Goal: Task Accomplishment & Management: Manage account settings

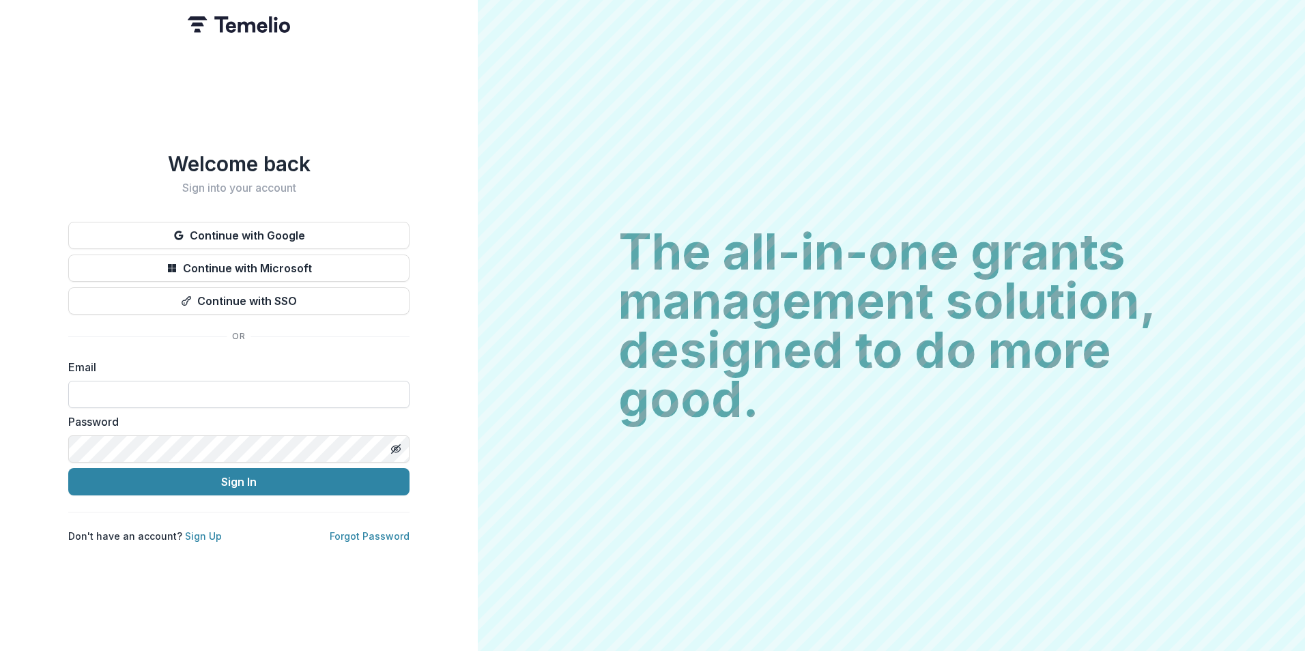
click at [205, 388] on input at bounding box center [238, 394] width 341 height 27
type input "**********"
click at [68, 468] on button "Sign In" at bounding box center [238, 481] width 341 height 27
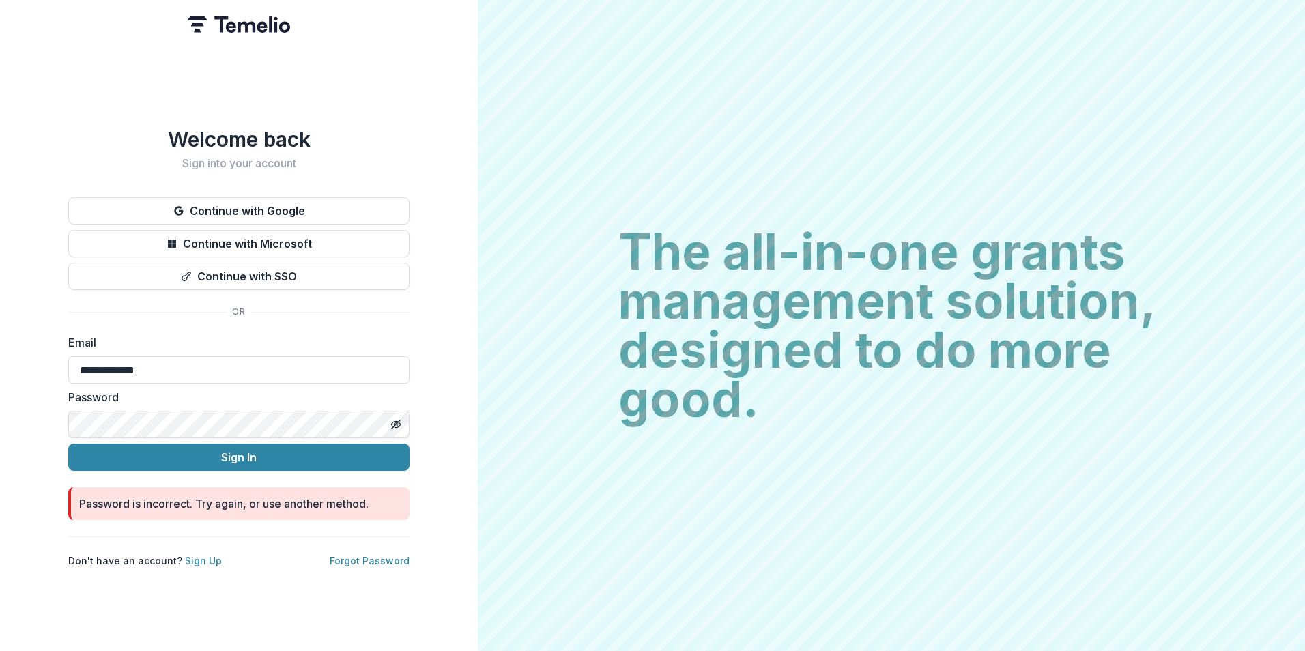
click at [0, 401] on html "**********" at bounding box center [652, 325] width 1305 height 651
click at [68, 444] on button "Sign In" at bounding box center [238, 457] width 341 height 27
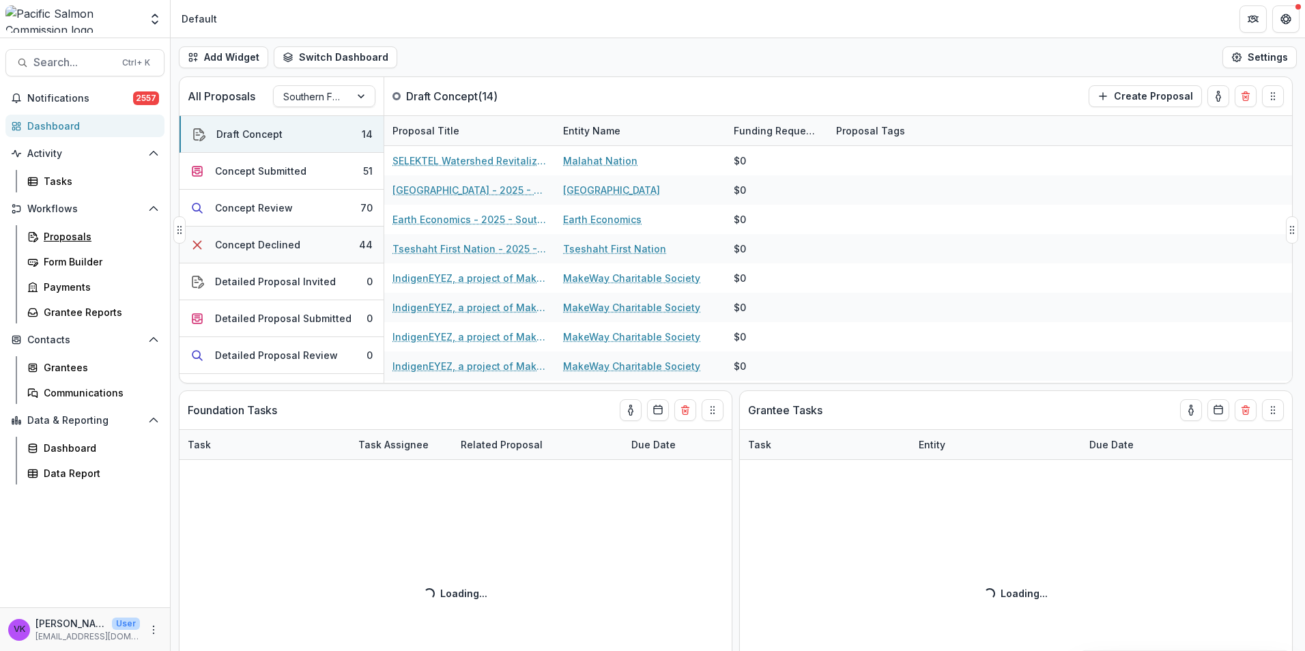
click at [56, 238] on div "Proposals" at bounding box center [99, 236] width 110 height 14
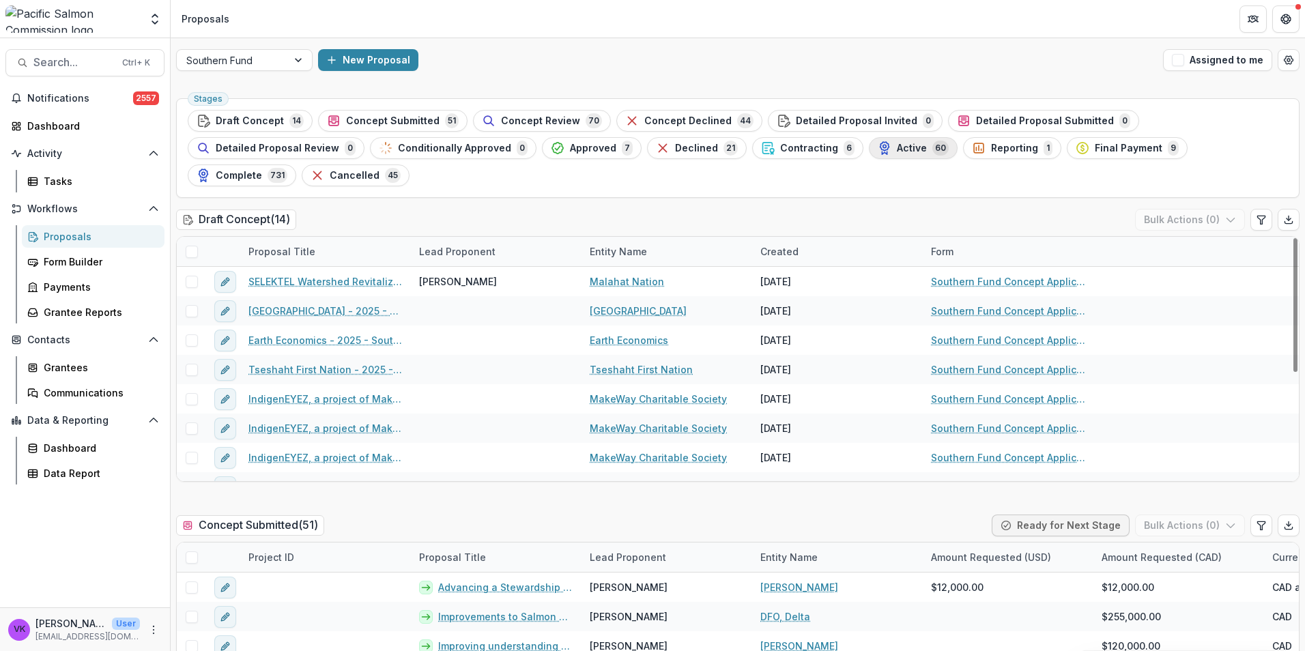
click at [897, 149] on span "Active" at bounding box center [912, 149] width 30 height 12
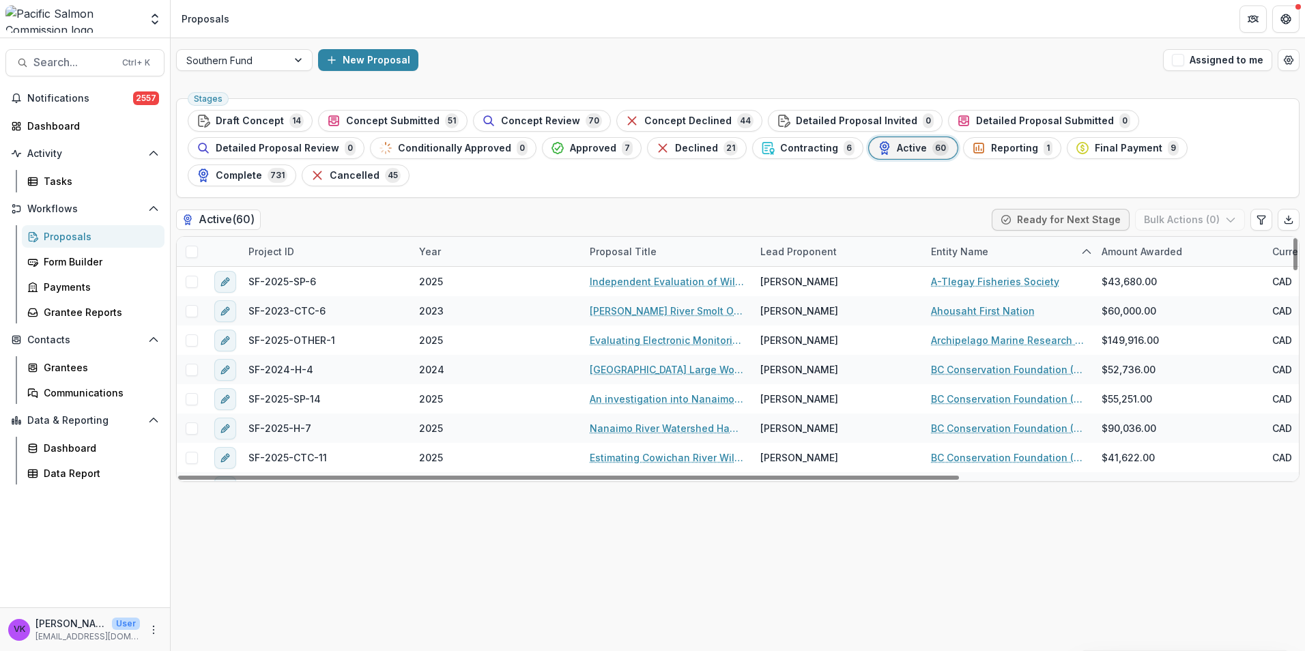
click at [322, 237] on div "Project ID" at bounding box center [325, 251] width 171 height 29
drag, startPoint x: 325, startPoint y: 264, endPoint x: 384, endPoint y: 259, distance: 59.6
click at [325, 264] on input at bounding box center [325, 255] width 164 height 22
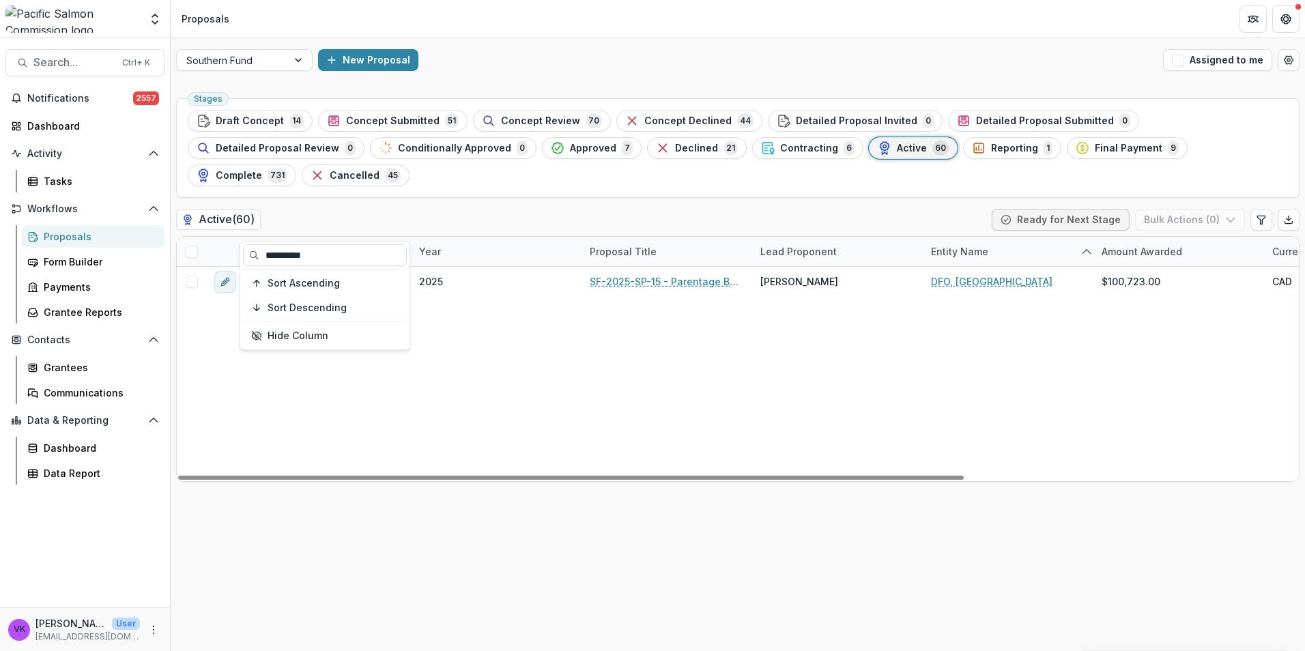
type input "**********"
click at [687, 403] on div "SF-2025-SP-15 2025 SF-2025-SP-15 - Parentage Based Tagging of Southern BC Enhan…" at bounding box center [976, 374] width 1599 height 214
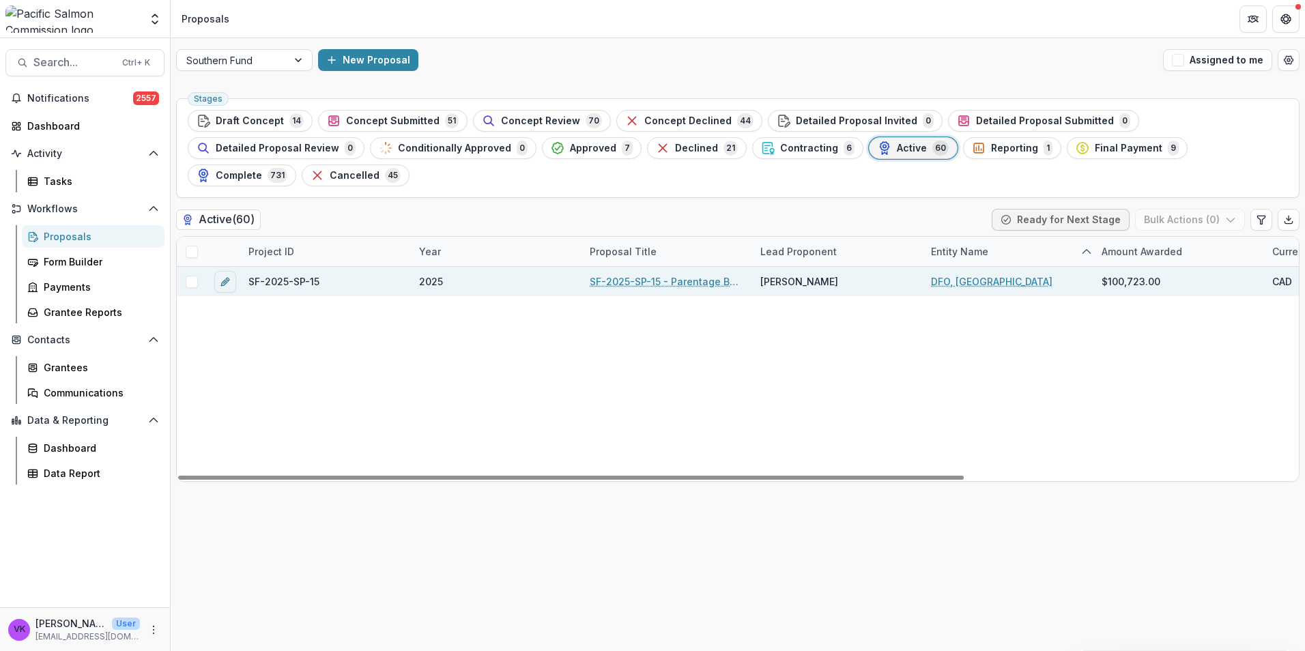
click at [658, 267] on div "SF-2025-SP-15 - Parentage Based Tagging of Southern BC Enhanced Chum" at bounding box center [667, 281] width 171 height 29
drag, startPoint x: 646, startPoint y: 259, endPoint x: 655, endPoint y: 264, distance: 9.5
click at [646, 274] on link "SF-2025-SP-15 - Parentage Based Tagging of Southern BC Enhanced Chum" at bounding box center [667, 281] width 154 height 14
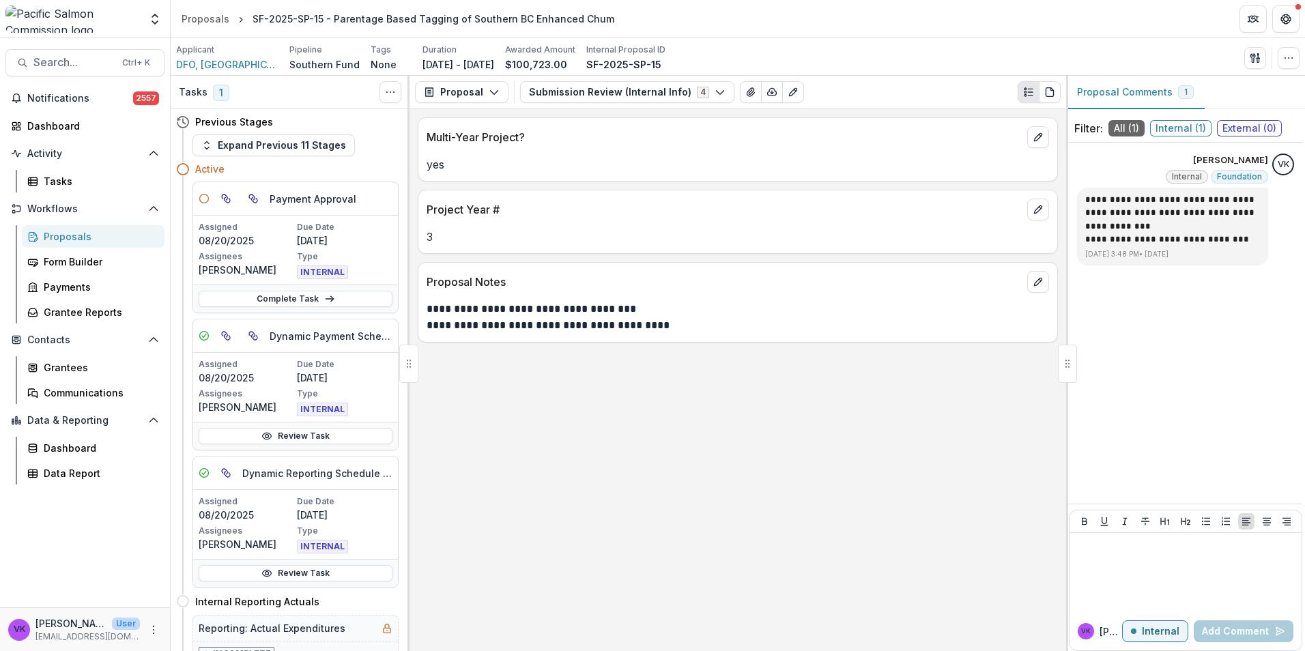
click at [203, 160] on div "Active" at bounding box center [287, 168] width 223 height 25
click at [209, 145] on icon "button" at bounding box center [206, 145] width 11 height 11
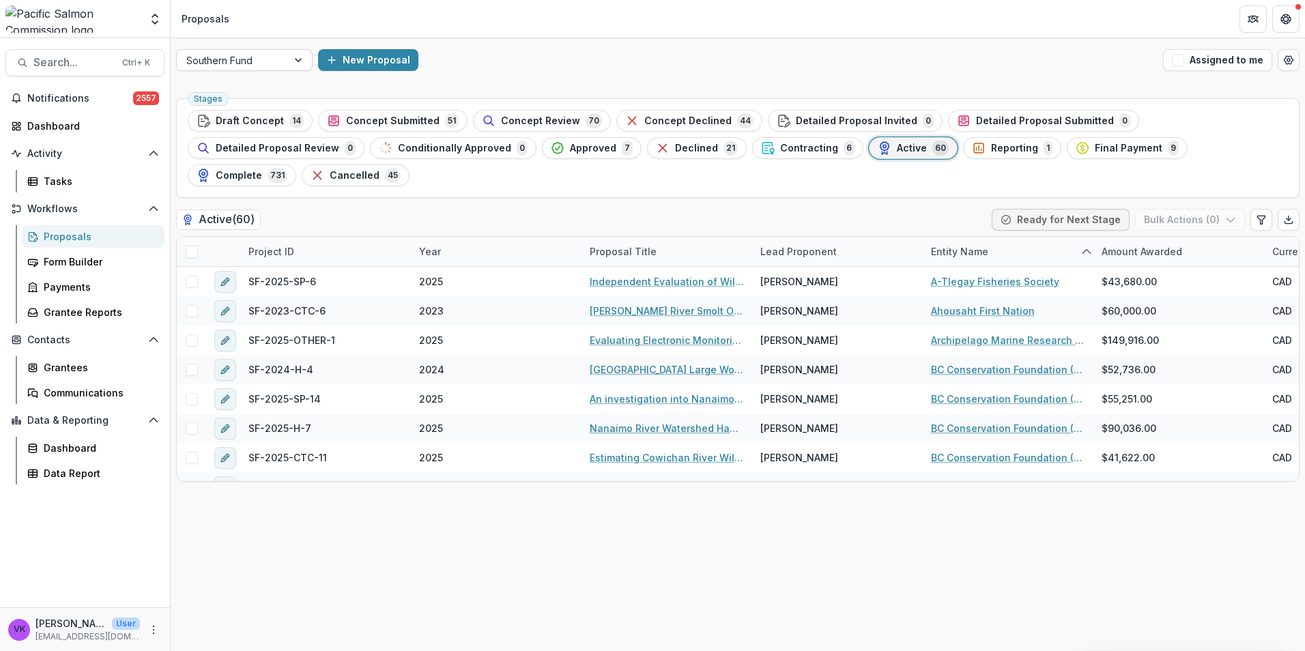
click at [299, 59] on div at bounding box center [299, 60] width 25 height 20
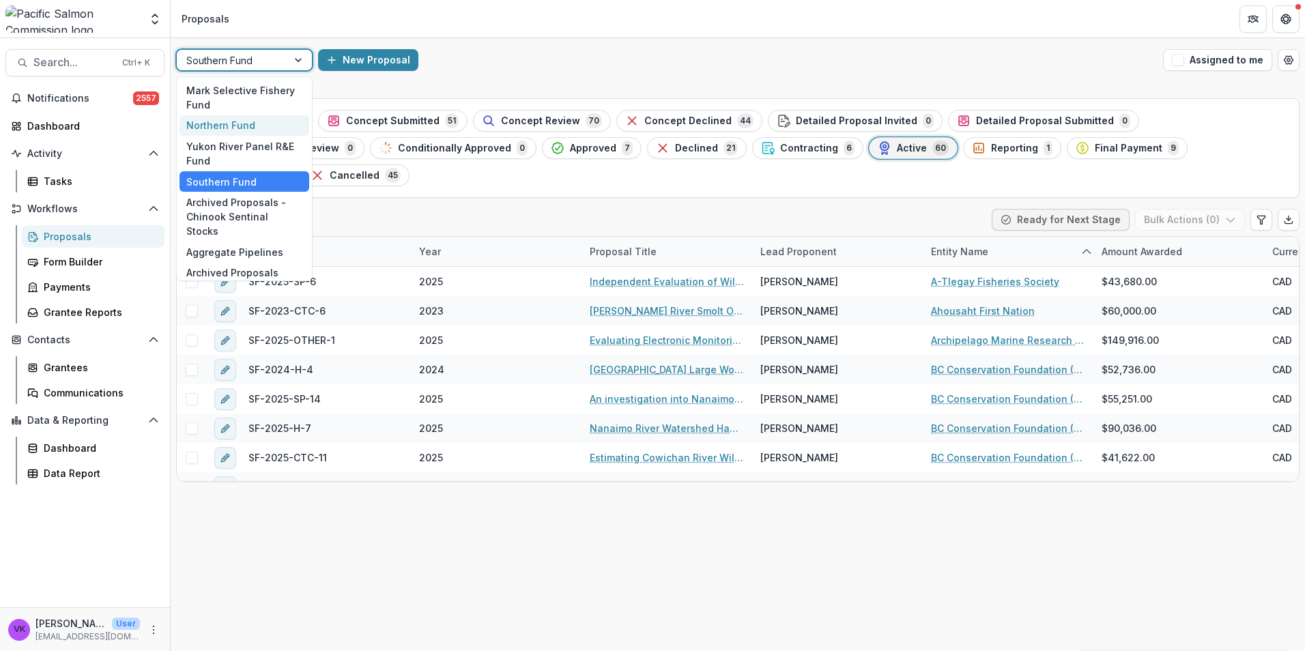
click at [236, 128] on div "Northern Fund" at bounding box center [245, 125] width 130 height 21
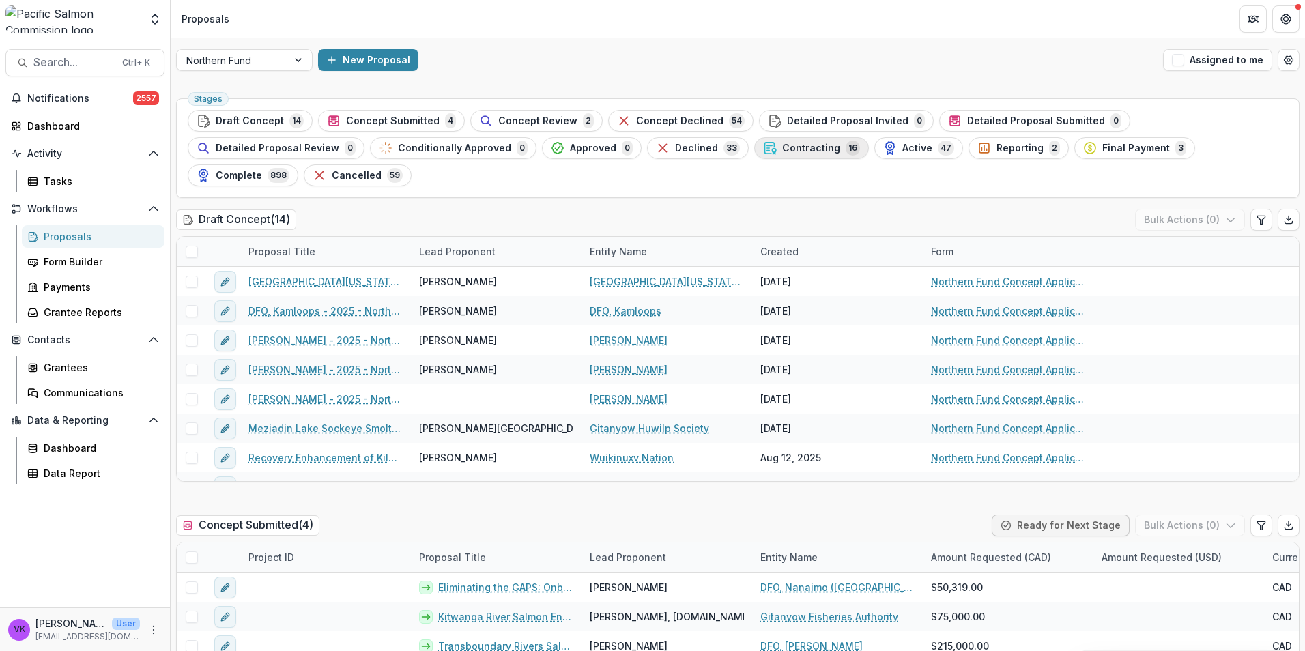
click at [782, 149] on span "Contracting" at bounding box center [811, 149] width 58 height 12
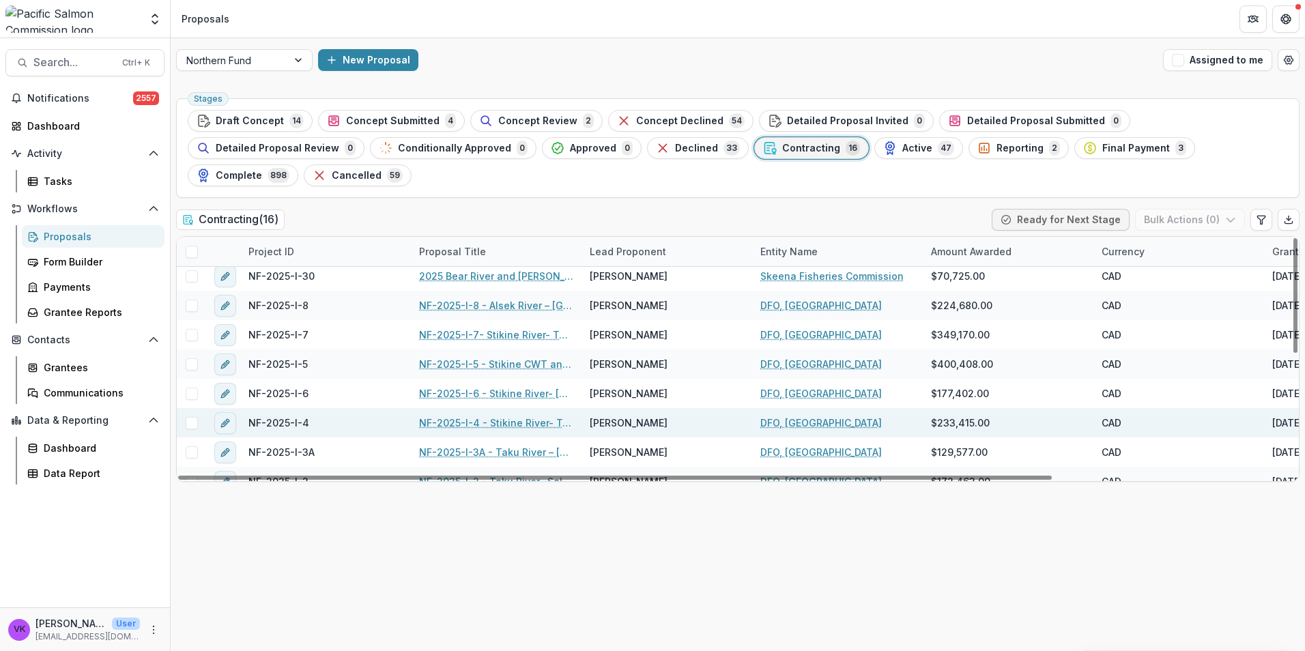
scroll to position [137, 0]
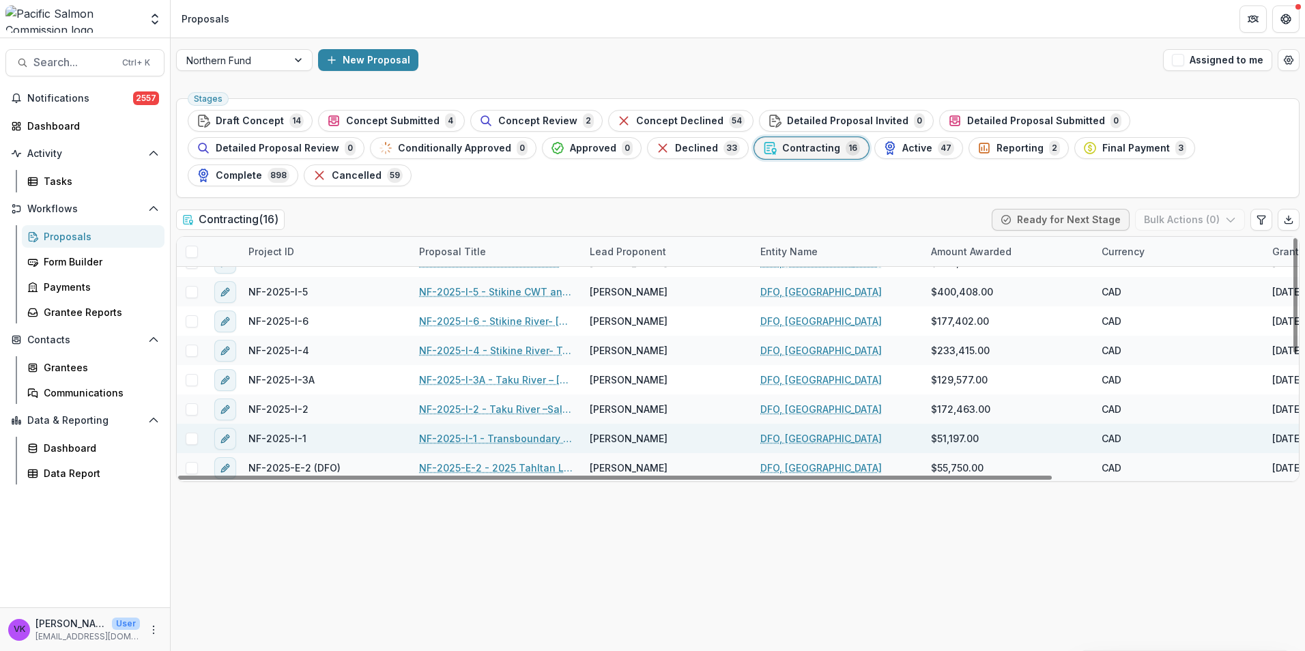
click at [504, 431] on link "NF-2025-I-1 - Transboundary Rivers Otolith Thermal Mark Recovery" at bounding box center [496, 438] width 154 height 14
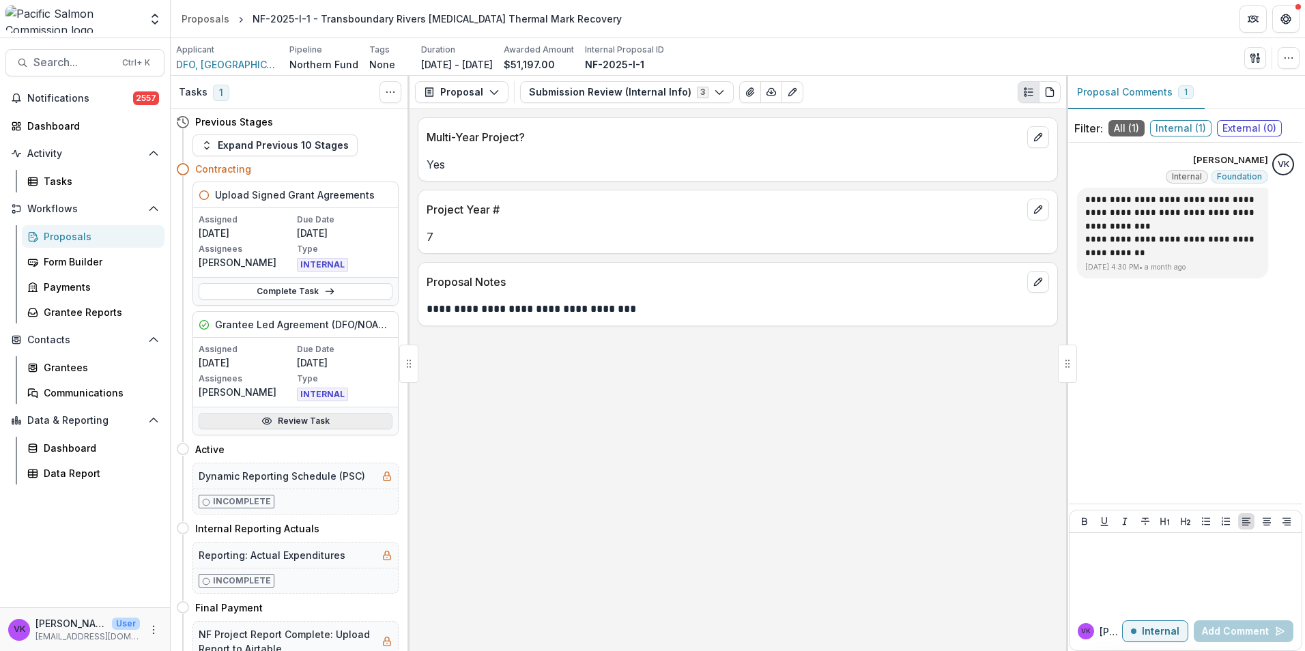
click at [293, 418] on link "Review Task" at bounding box center [296, 421] width 194 height 16
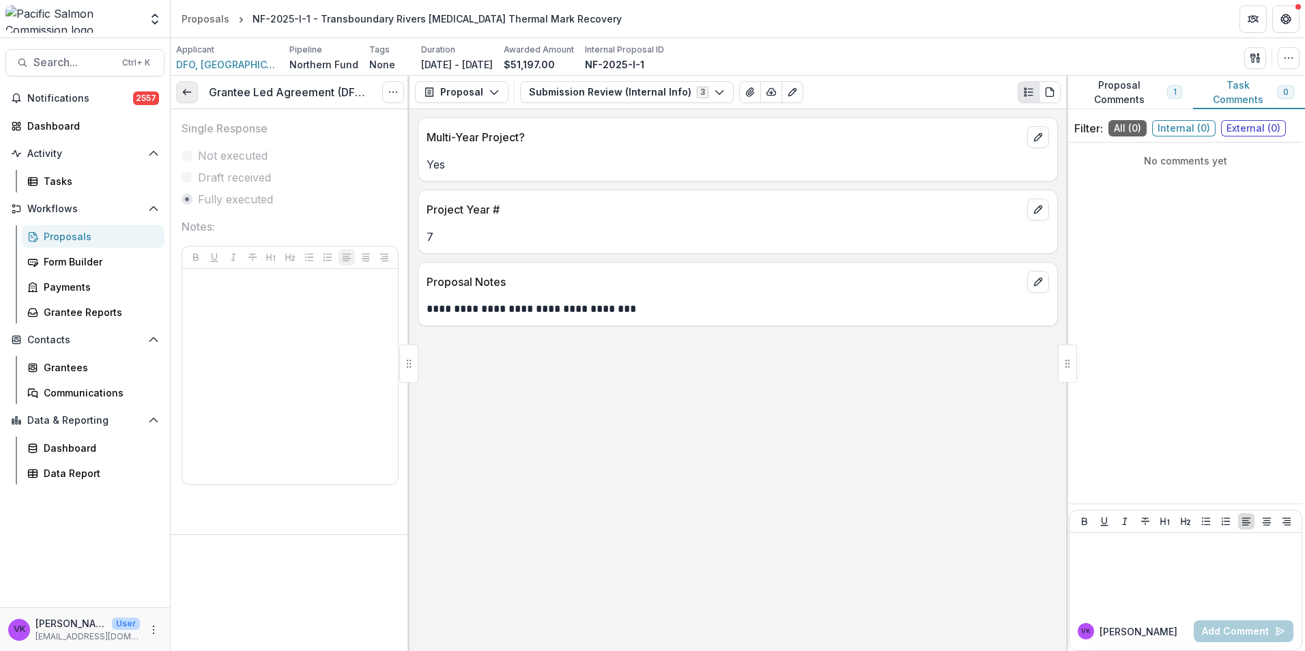
click at [188, 89] on icon at bounding box center [187, 92] width 11 height 11
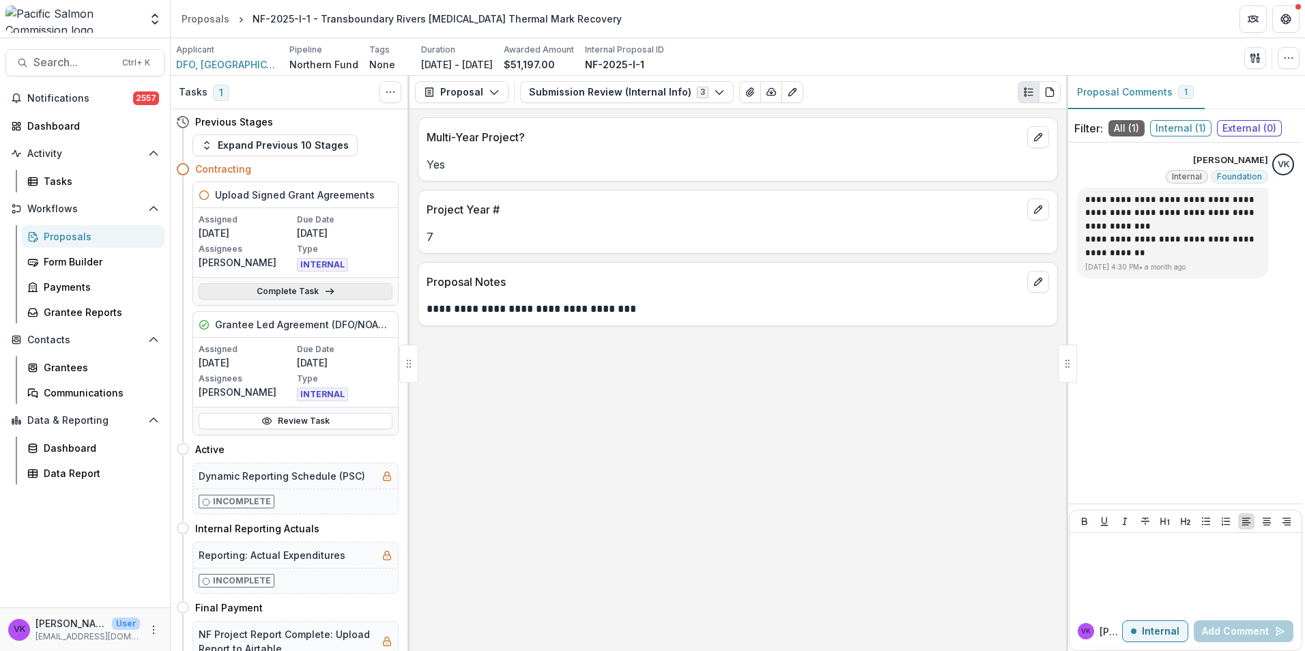
click at [294, 286] on link "Complete Task" at bounding box center [296, 291] width 194 height 16
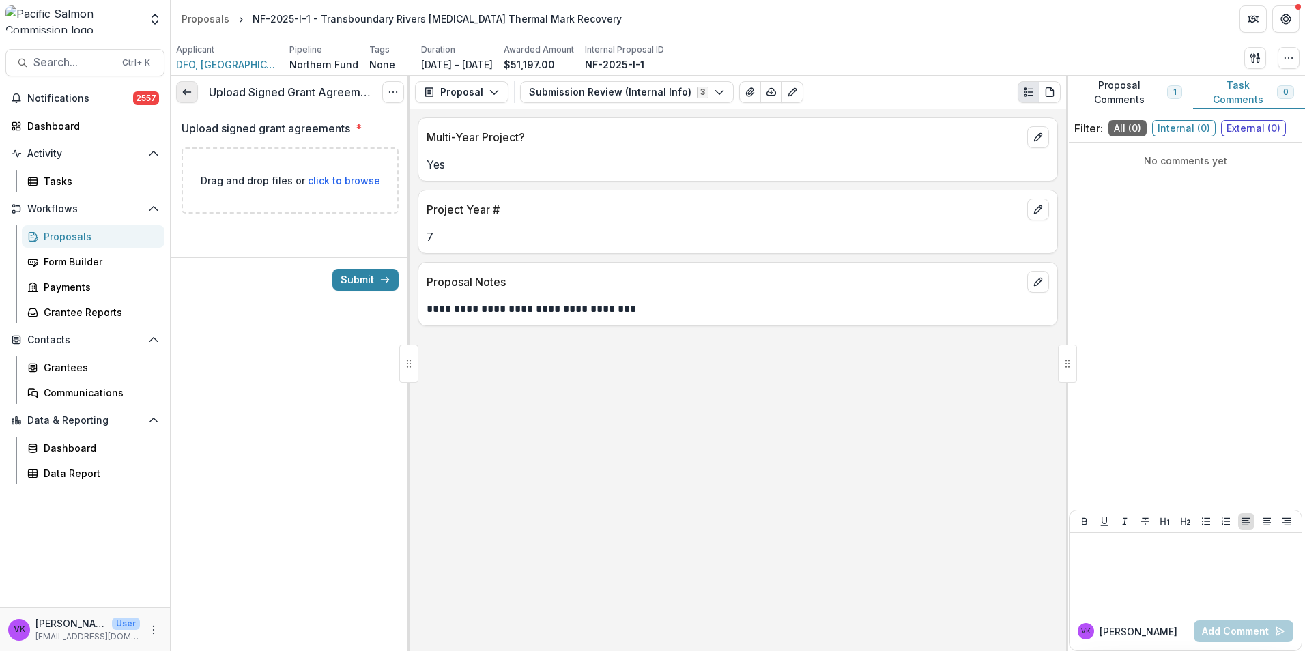
click at [186, 93] on icon at bounding box center [187, 92] width 11 height 11
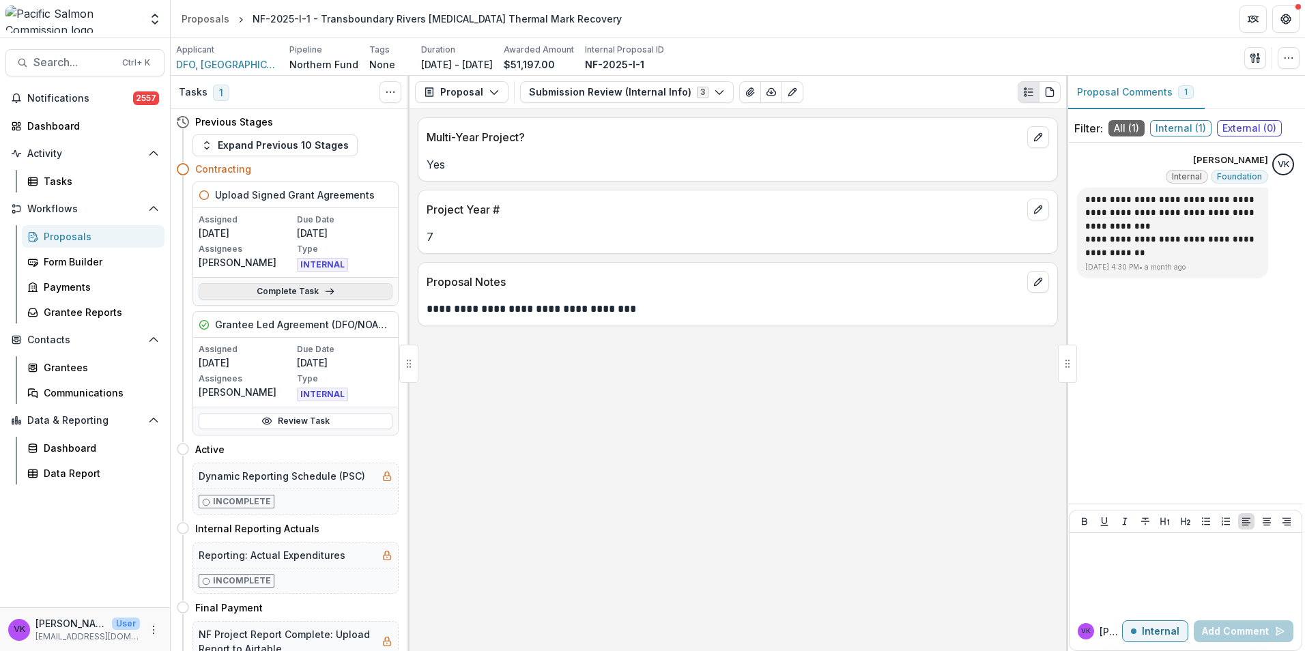
click at [278, 288] on link "Complete Task" at bounding box center [296, 291] width 194 height 16
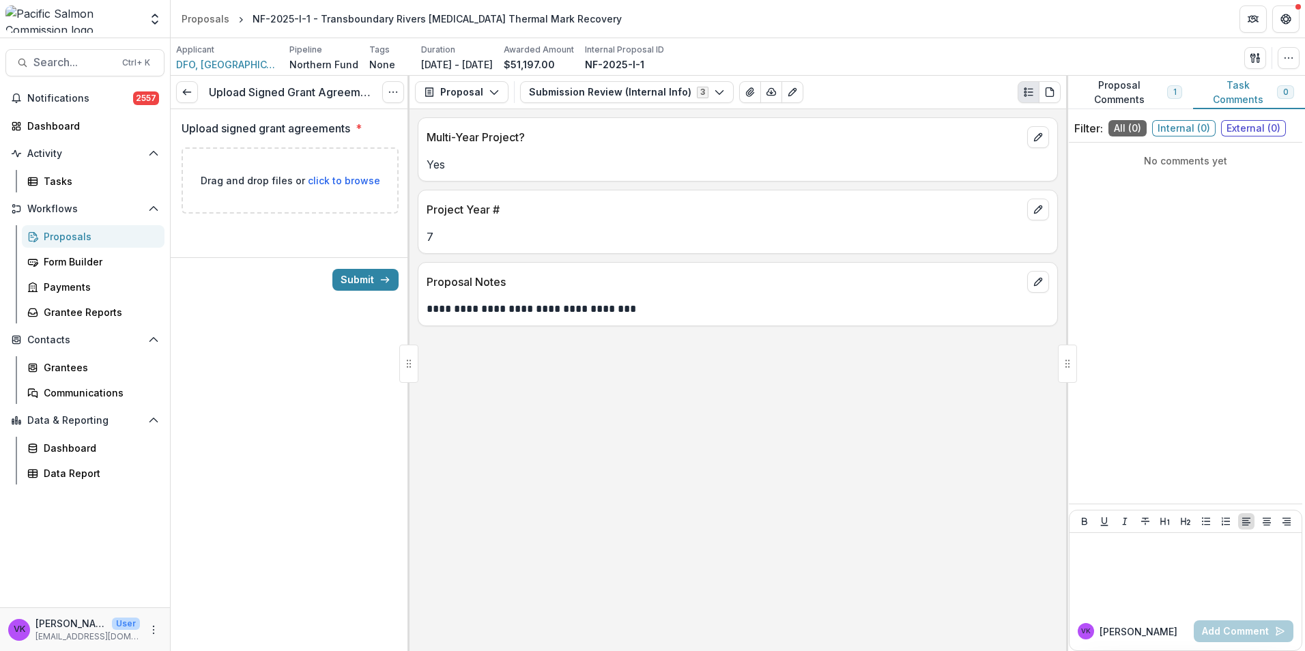
click at [342, 180] on span "click to browse" at bounding box center [344, 181] width 72 height 12
type input "**********"
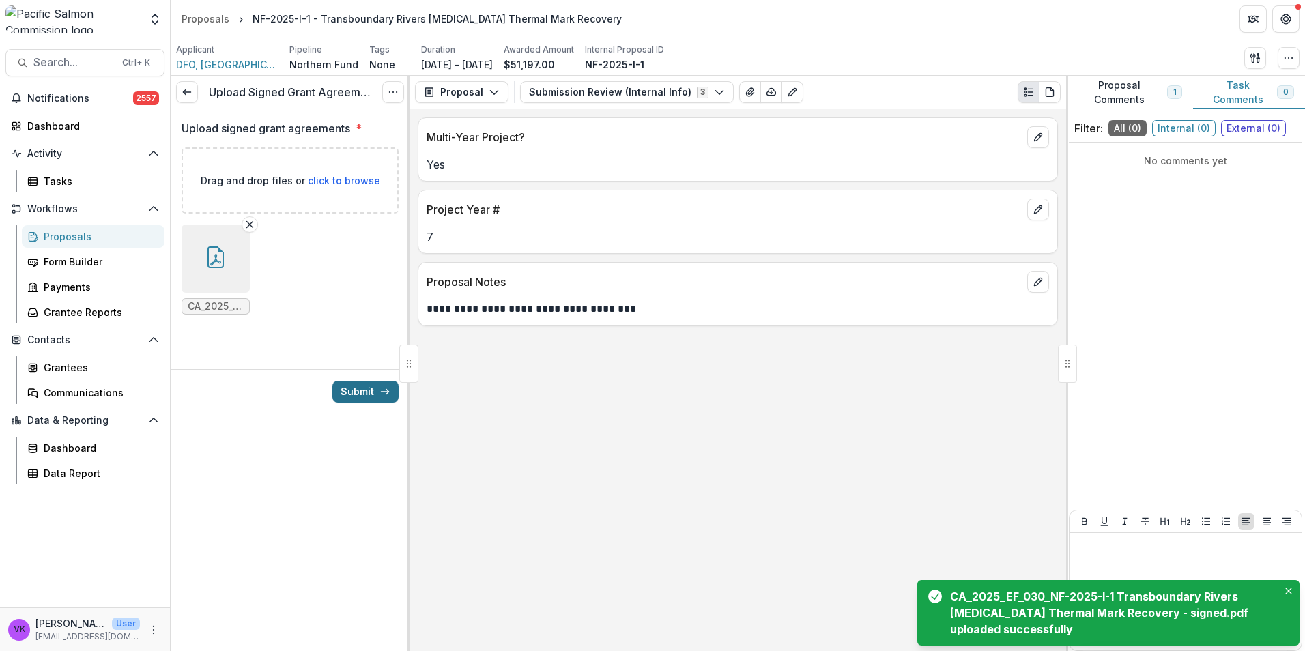
click at [363, 386] on button "Submit" at bounding box center [365, 392] width 66 height 22
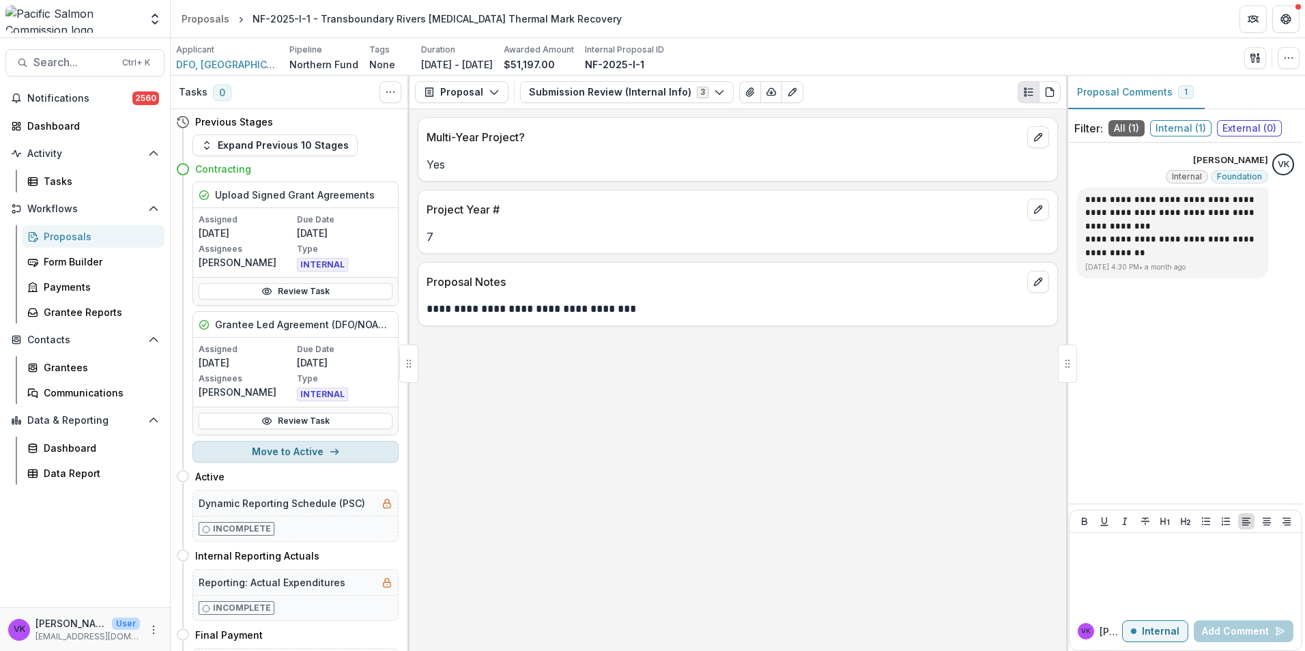
click at [296, 454] on button "Move to Active" at bounding box center [296, 452] width 206 height 22
select select "******"
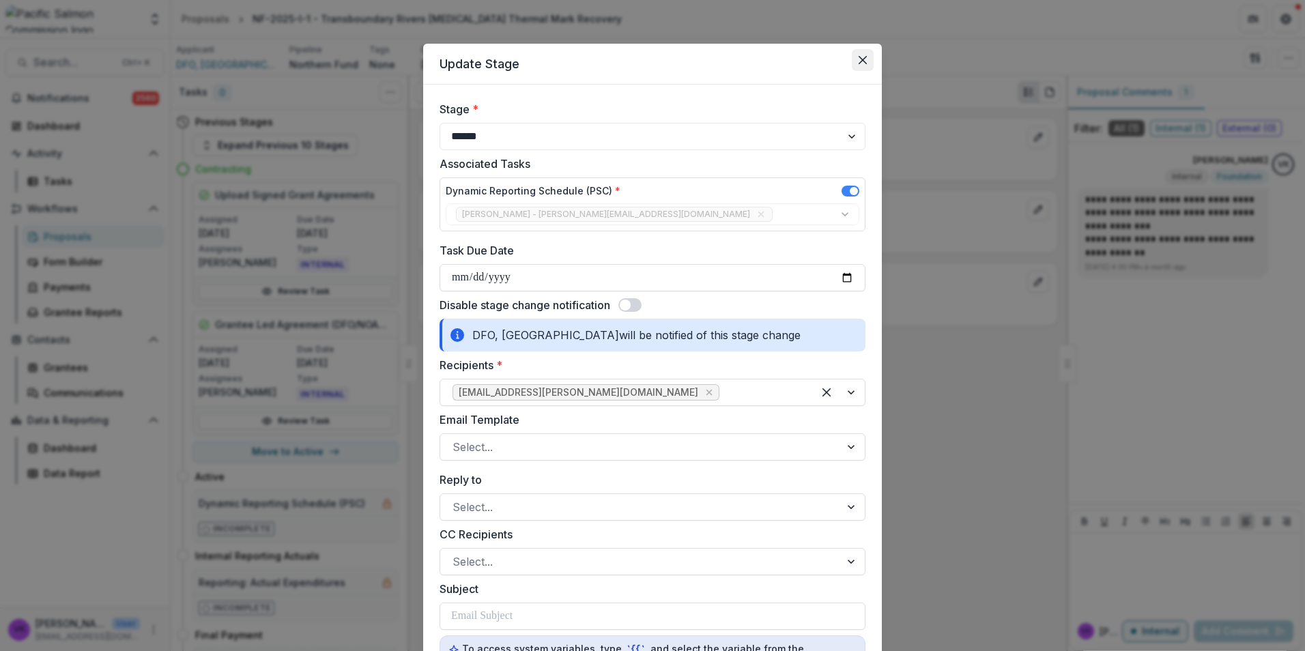
click at [857, 54] on button "Close" at bounding box center [863, 60] width 22 height 22
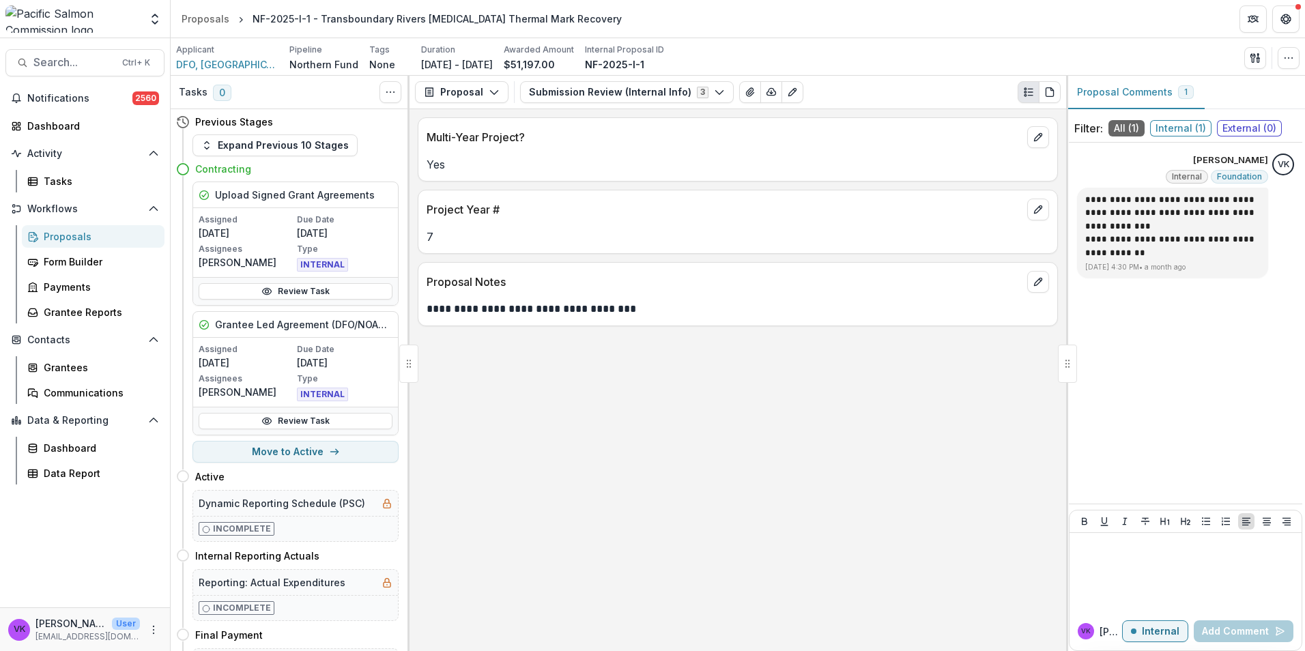
click at [66, 235] on div "Proposals" at bounding box center [99, 236] width 110 height 14
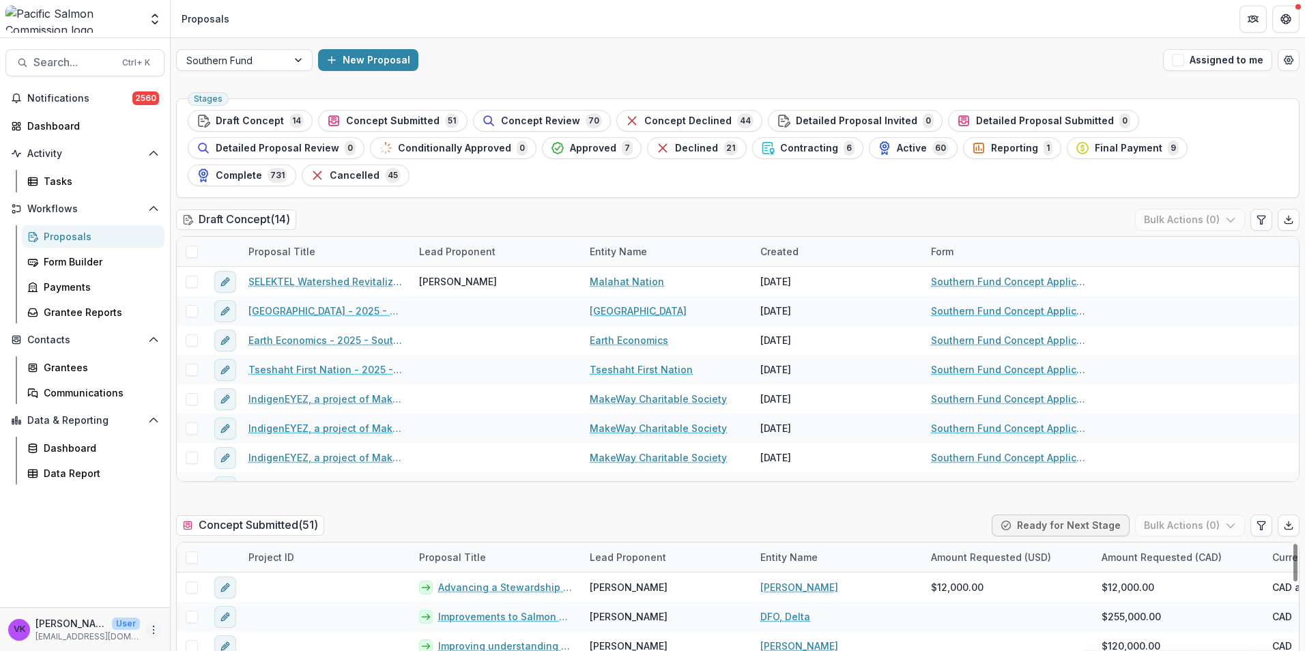
click at [152, 630] on icon "More" at bounding box center [153, 630] width 11 height 11
click at [222, 601] on link "User Settings" at bounding box center [244, 601] width 146 height 23
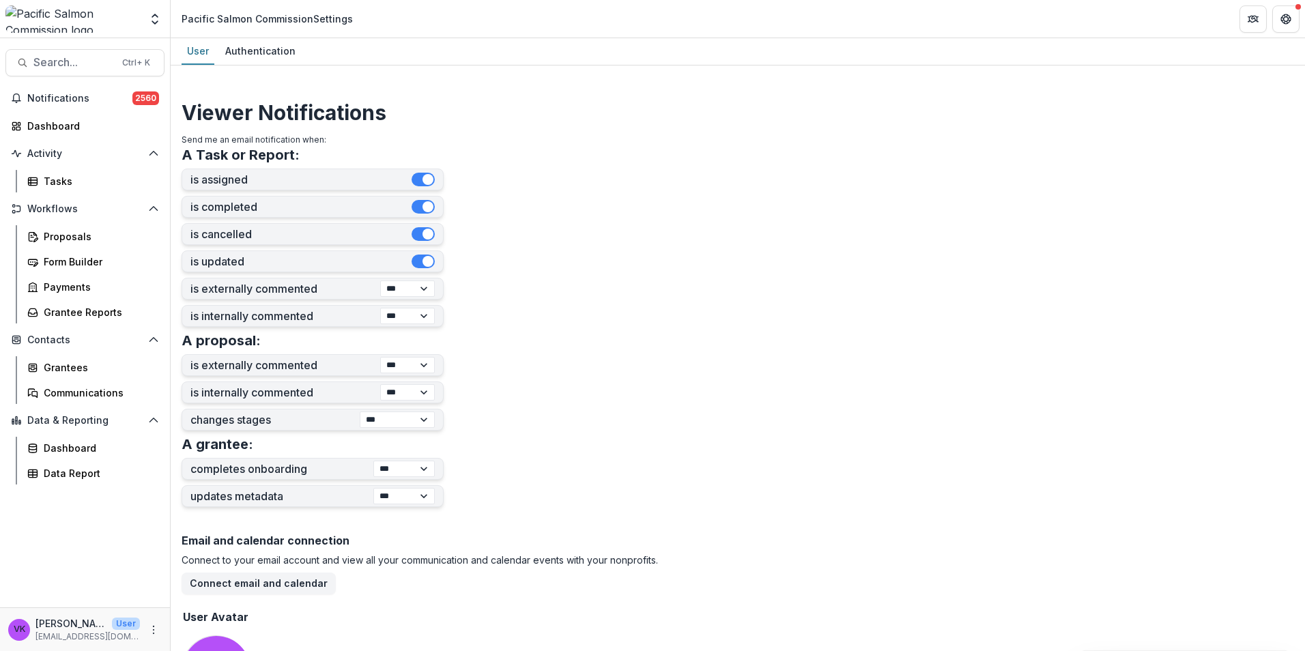
scroll to position [388, 0]
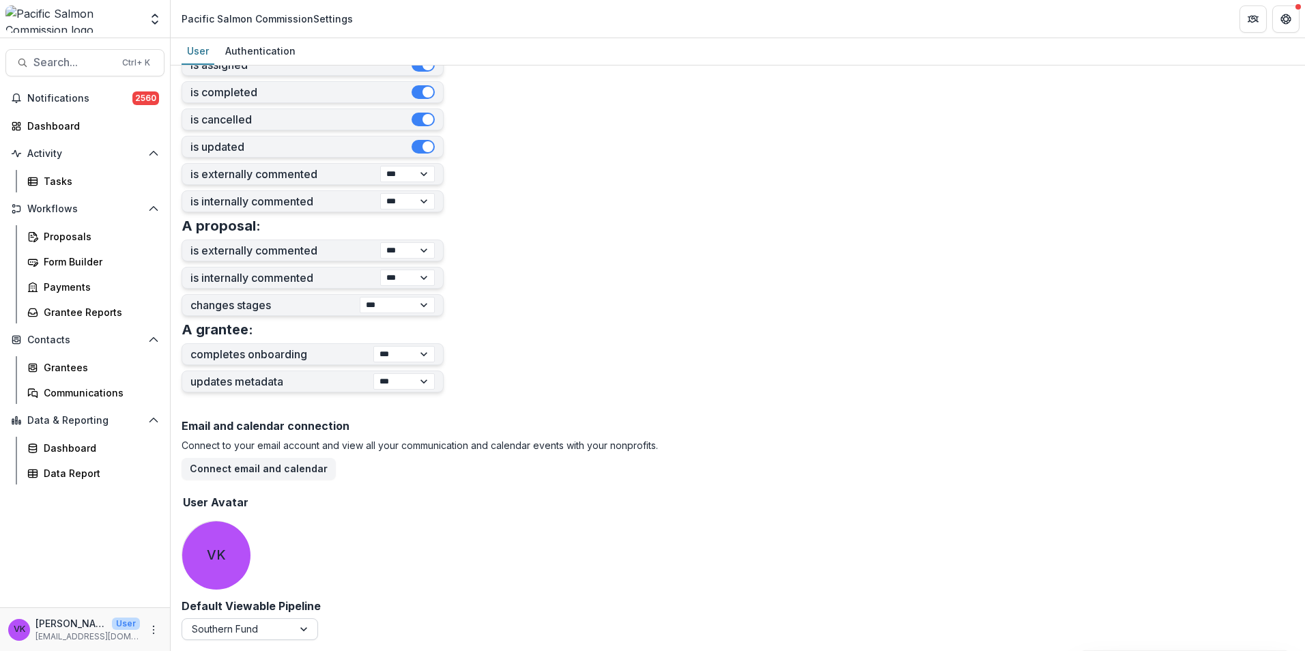
click at [309, 630] on div at bounding box center [305, 629] width 25 height 20
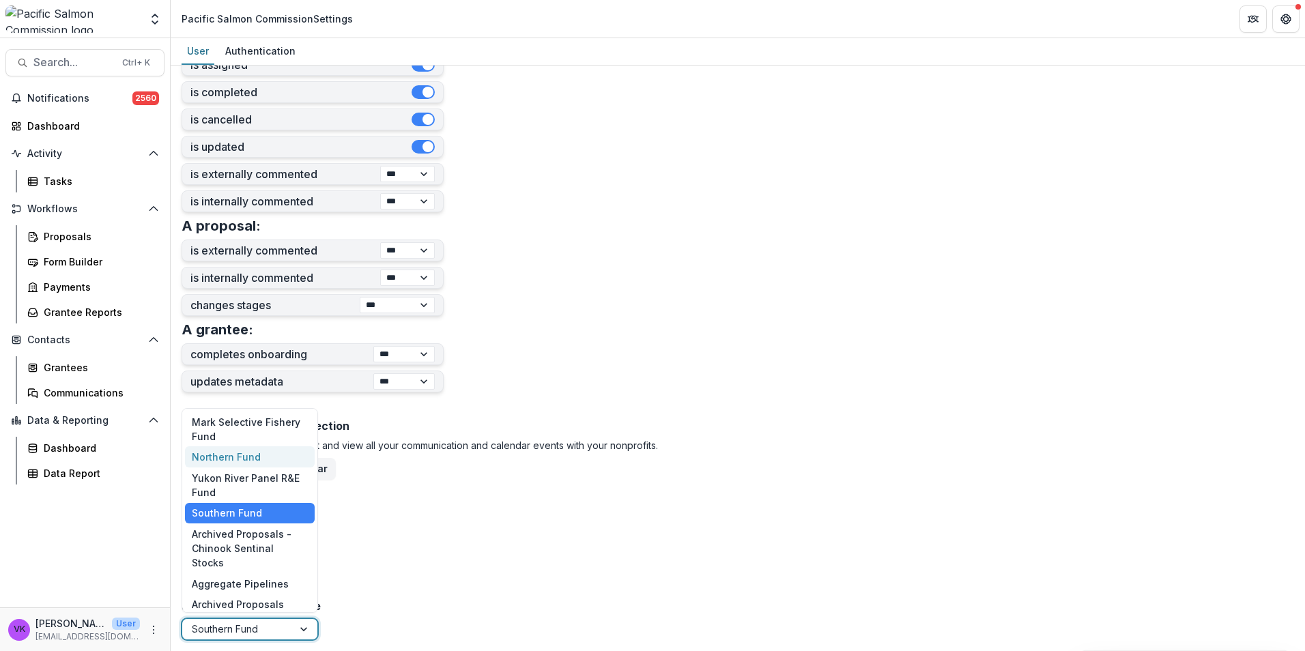
click at [261, 468] on div "Northern Fund" at bounding box center [250, 456] width 130 height 21
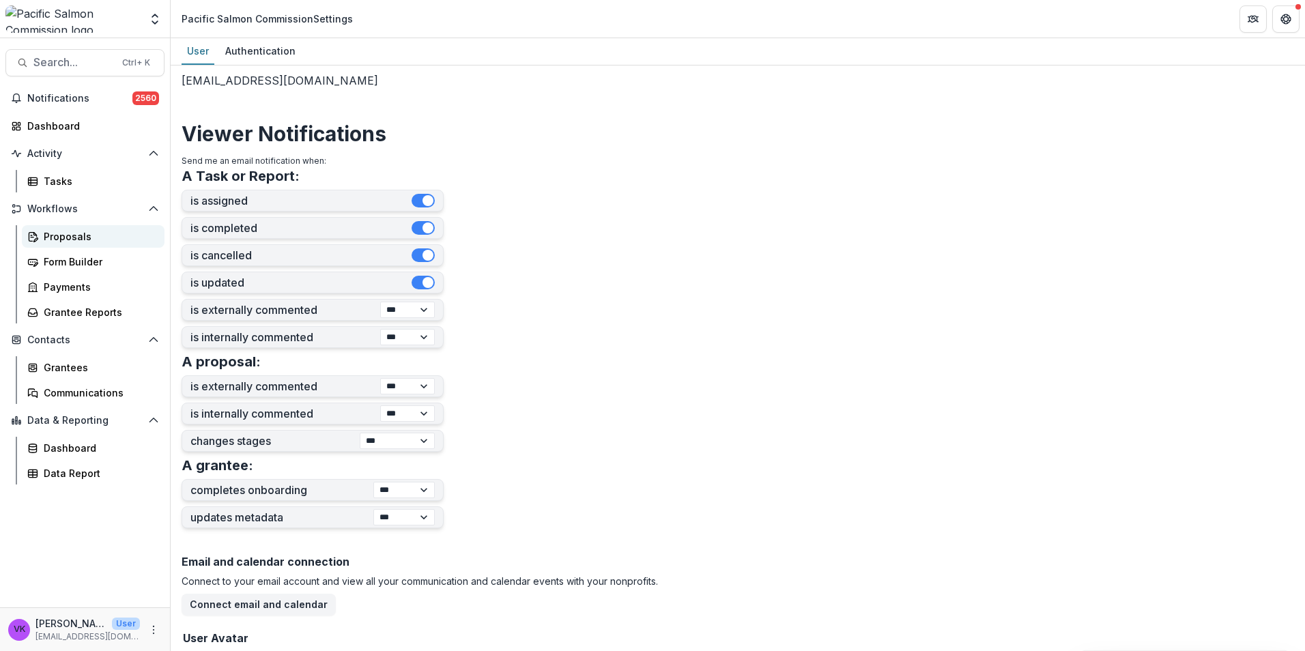
scroll to position [251, 0]
click at [74, 231] on div "Proposals" at bounding box center [99, 236] width 110 height 14
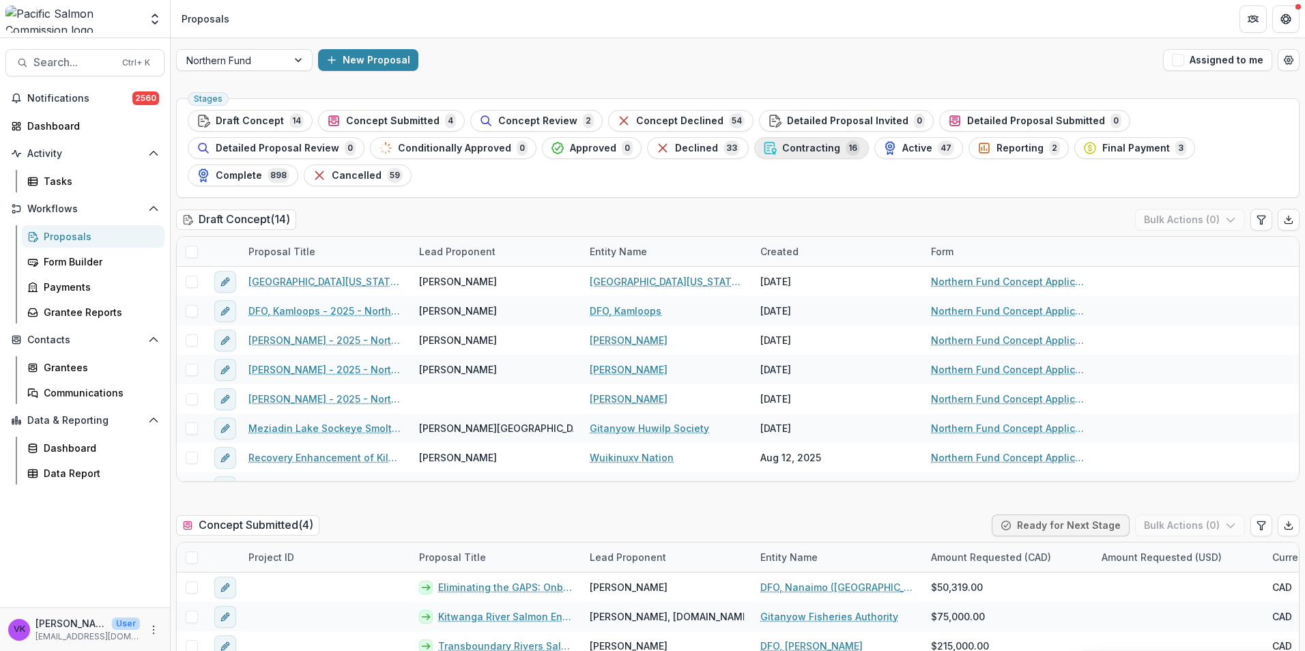
click at [782, 150] on span "Contracting" at bounding box center [811, 149] width 58 height 12
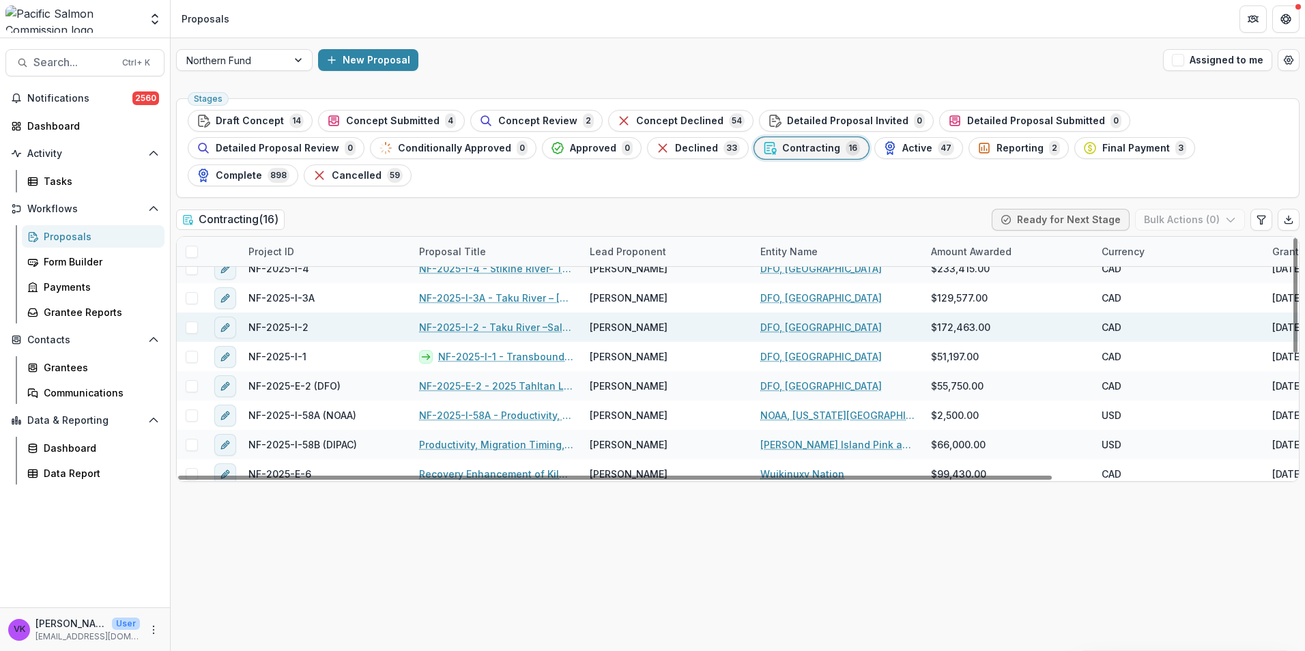
scroll to position [187, 0]
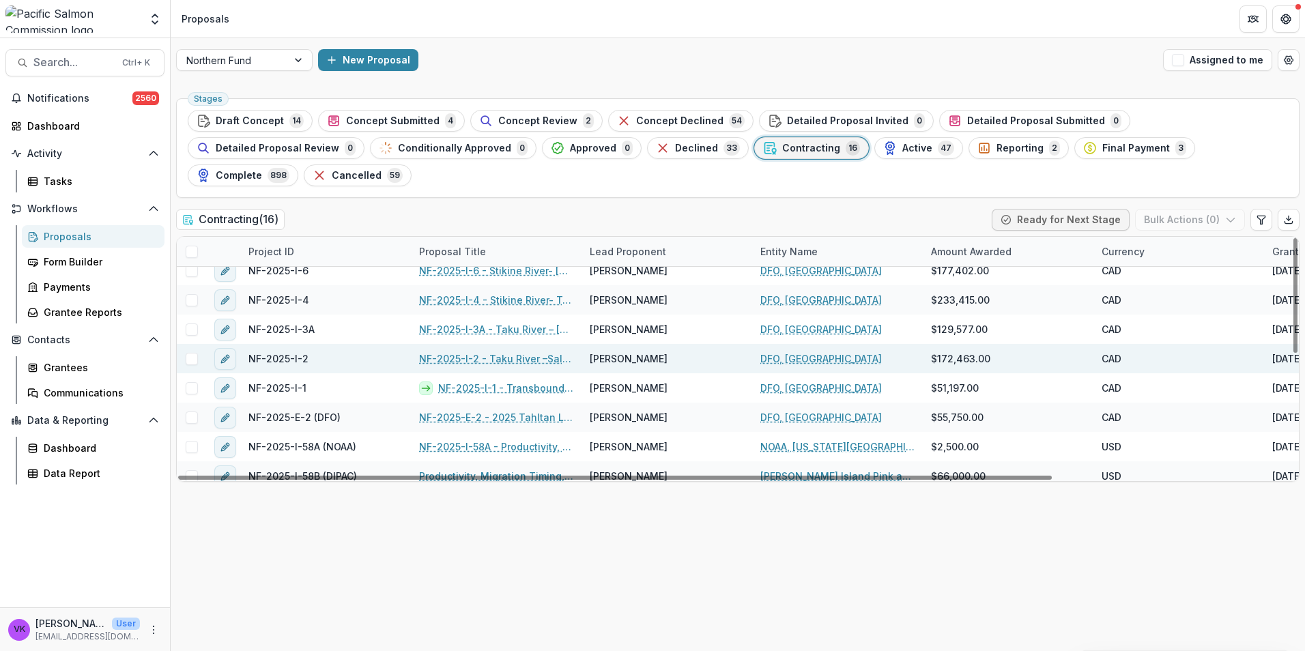
click at [474, 352] on link "NF-2025-I-2 - Taku River –Salmon Fishery Monitoring" at bounding box center [496, 359] width 154 height 14
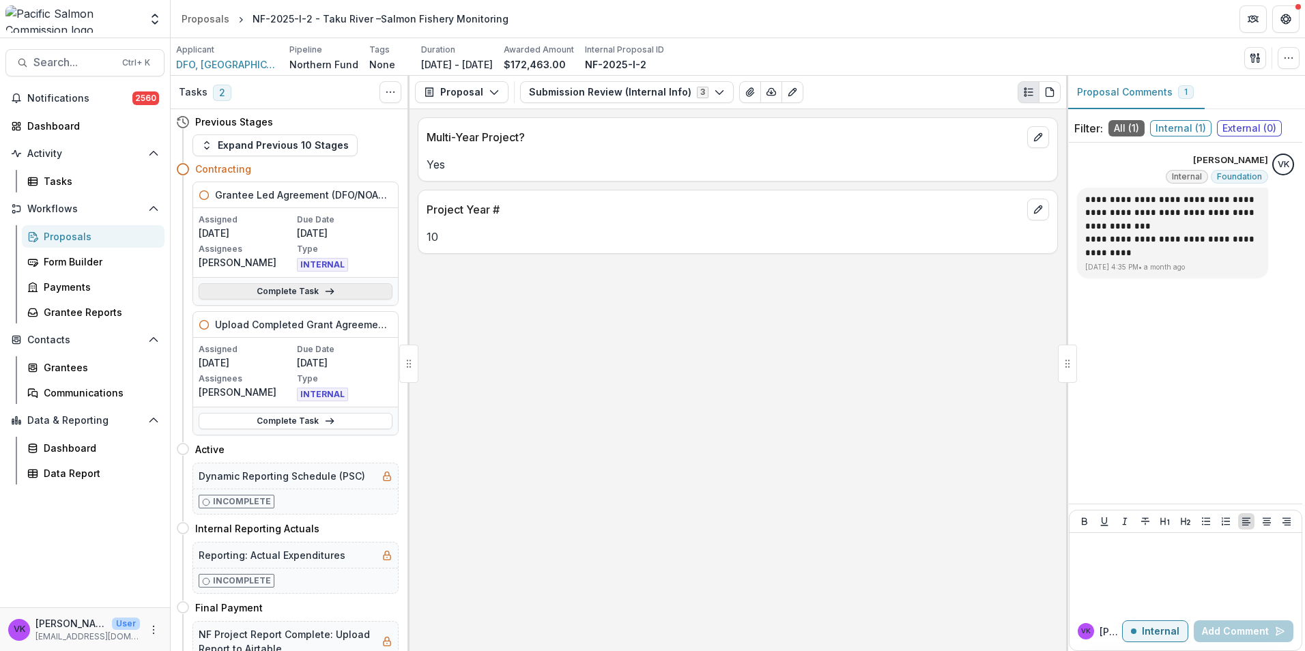
drag, startPoint x: 287, startPoint y: 289, endPoint x: 300, endPoint y: 291, distance: 12.4
click at [287, 289] on link "Complete Task" at bounding box center [296, 291] width 194 height 16
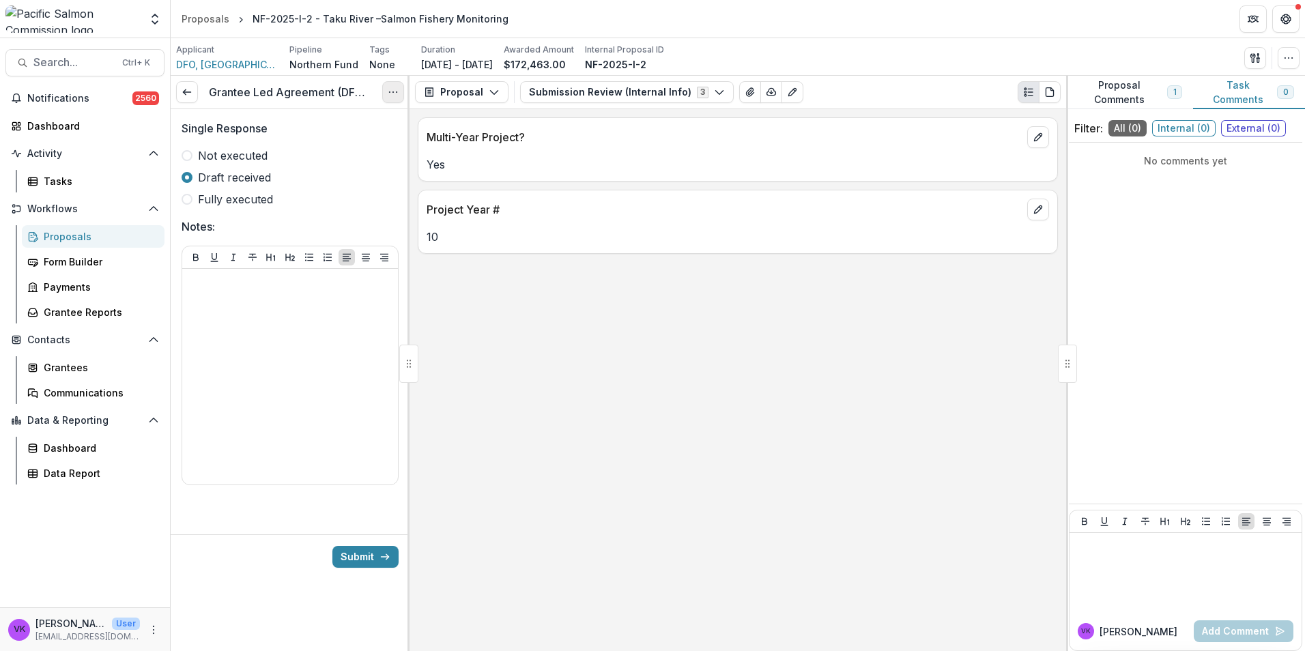
click at [388, 91] on icon "Options" at bounding box center [393, 92] width 11 height 11
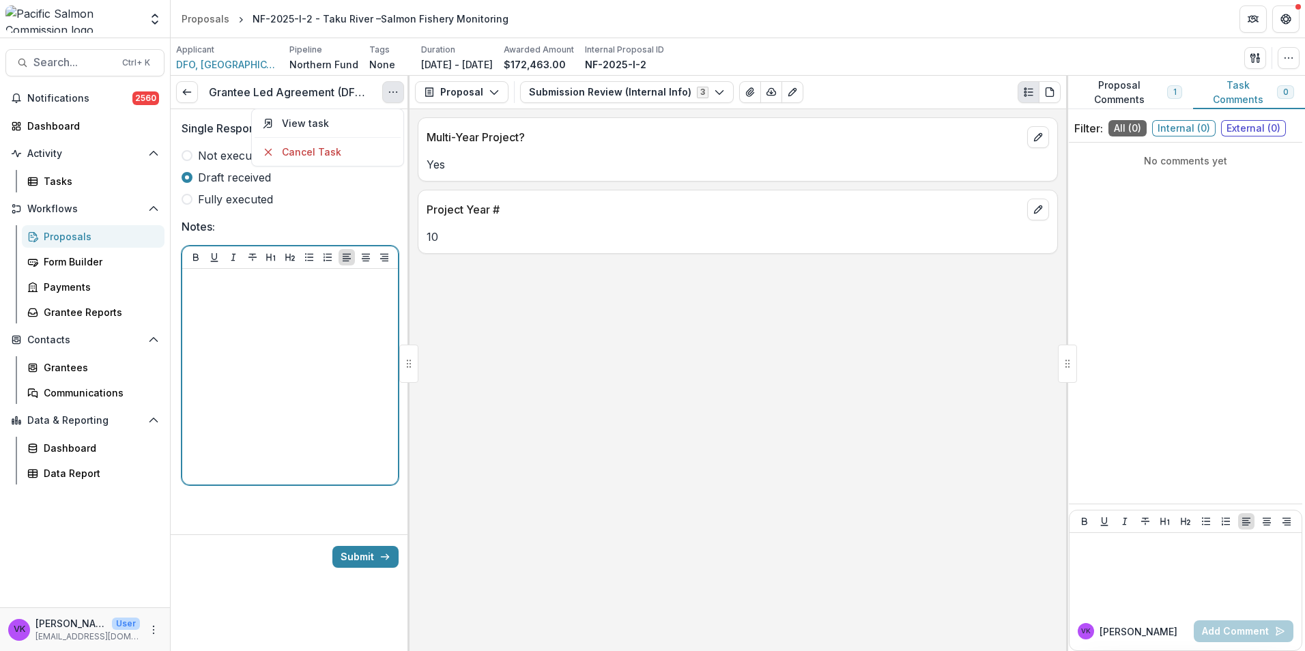
drag, startPoint x: 261, startPoint y: 388, endPoint x: 256, endPoint y: 373, distance: 15.8
click at [261, 388] on div at bounding box center [290, 376] width 205 height 205
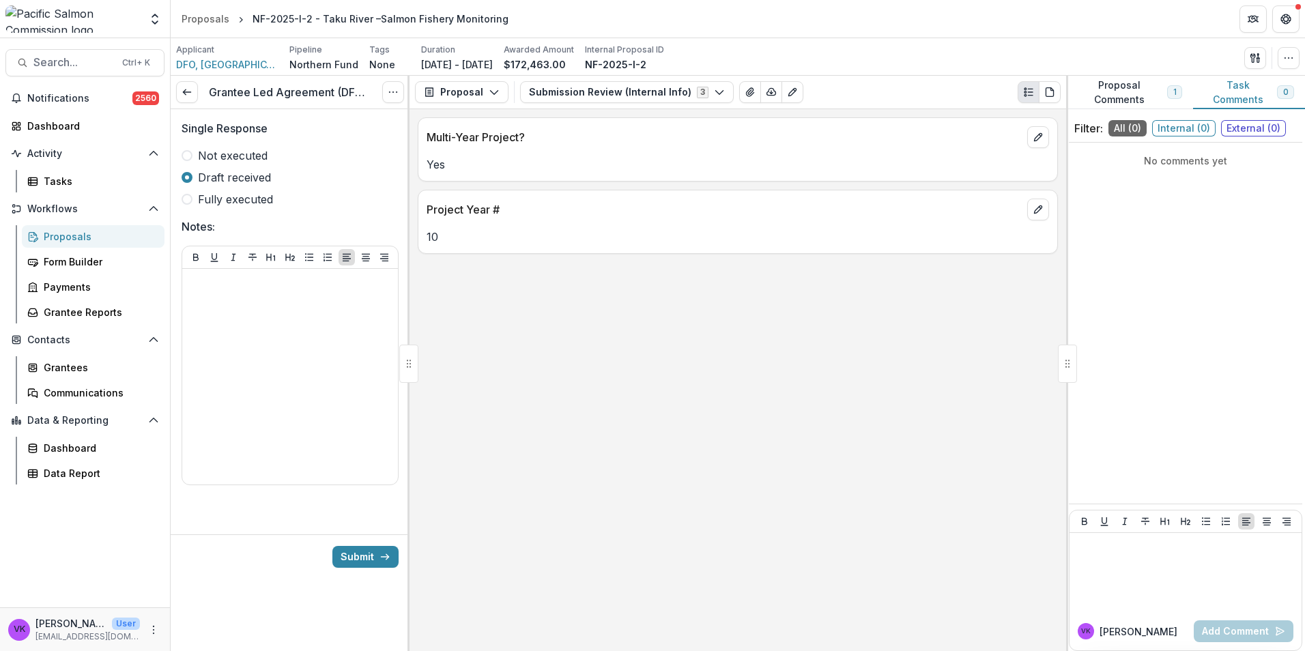
click at [186, 204] on span at bounding box center [187, 199] width 11 height 11
drag, startPoint x: 368, startPoint y: 555, endPoint x: 593, endPoint y: 588, distance: 227.1
click at [367, 555] on button "Submit" at bounding box center [365, 557] width 66 height 22
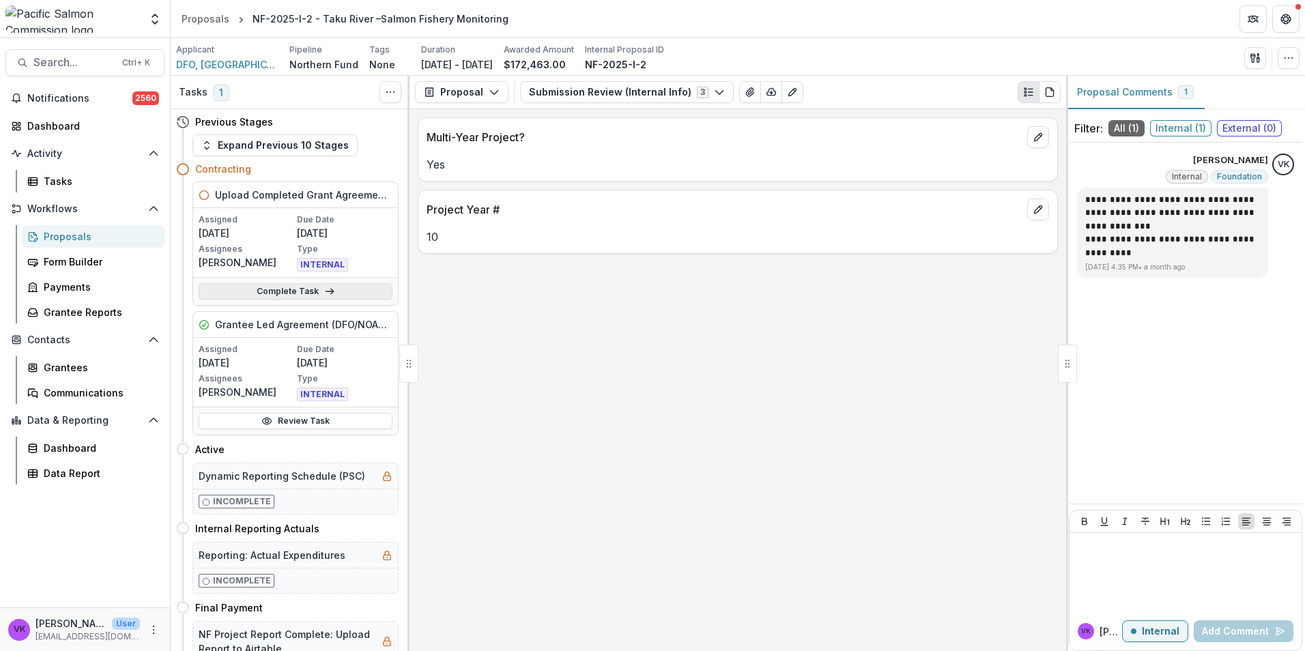
click at [284, 291] on link "Complete Task" at bounding box center [296, 291] width 194 height 16
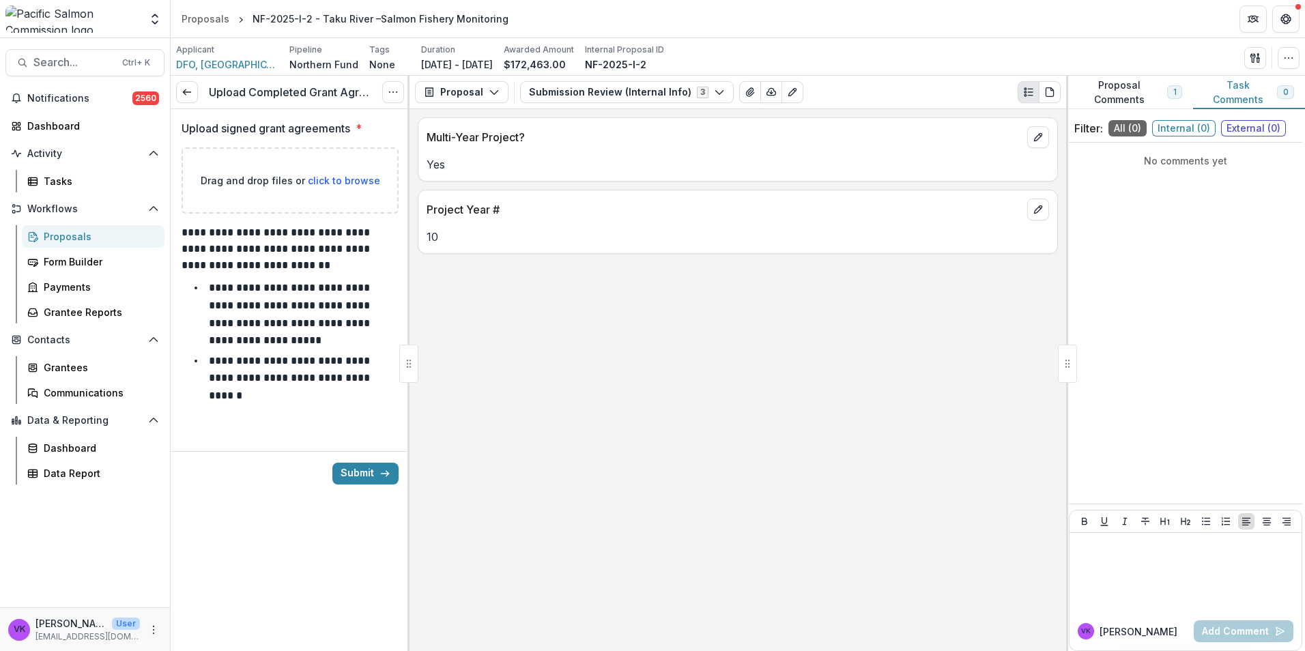
click at [347, 182] on span "click to browse" at bounding box center [344, 181] width 72 height 12
type input "**********"
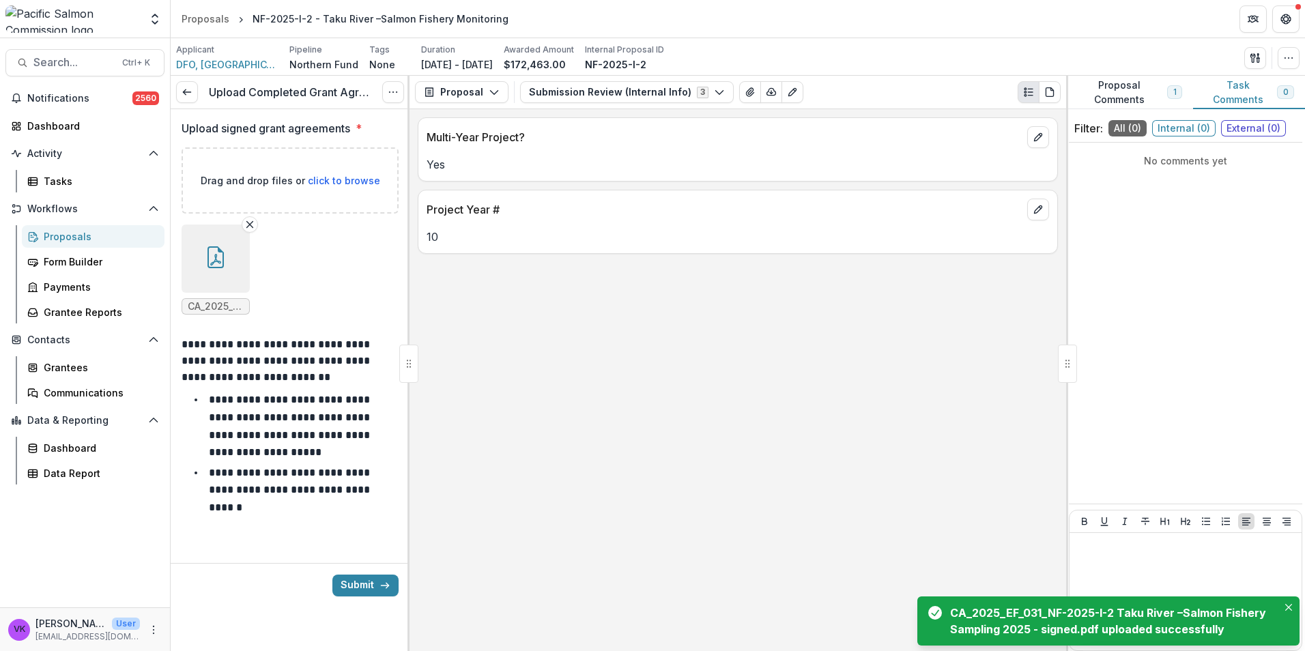
click at [359, 584] on button "Submit" at bounding box center [365, 586] width 66 height 22
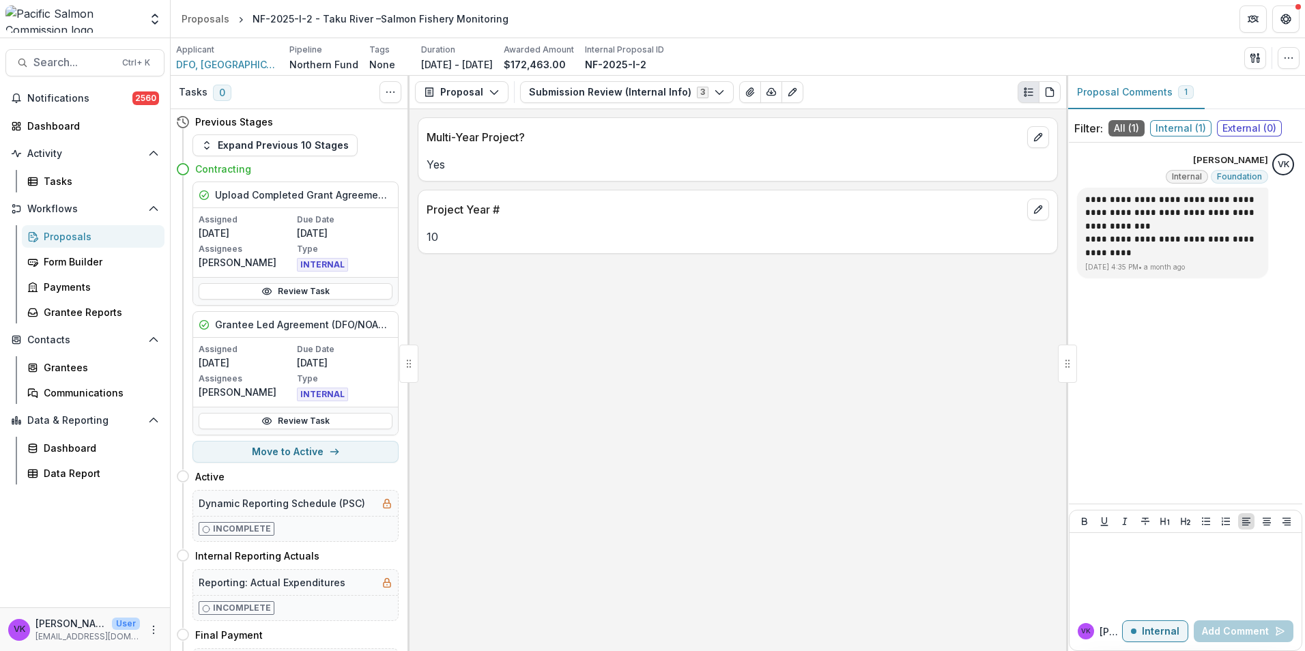
drag, startPoint x: 62, startPoint y: 233, endPoint x: 143, endPoint y: 242, distance: 81.1
click at [62, 233] on div "Proposals" at bounding box center [99, 236] width 110 height 14
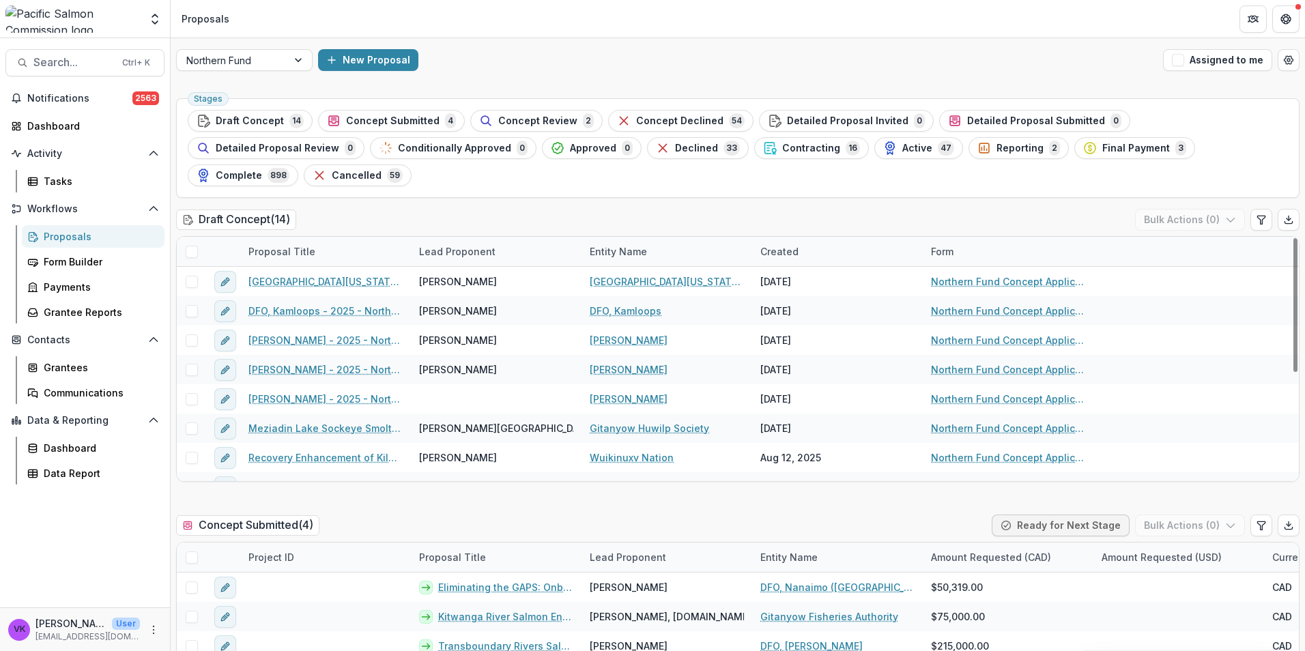
click at [782, 145] on span "Contracting" at bounding box center [811, 149] width 58 height 12
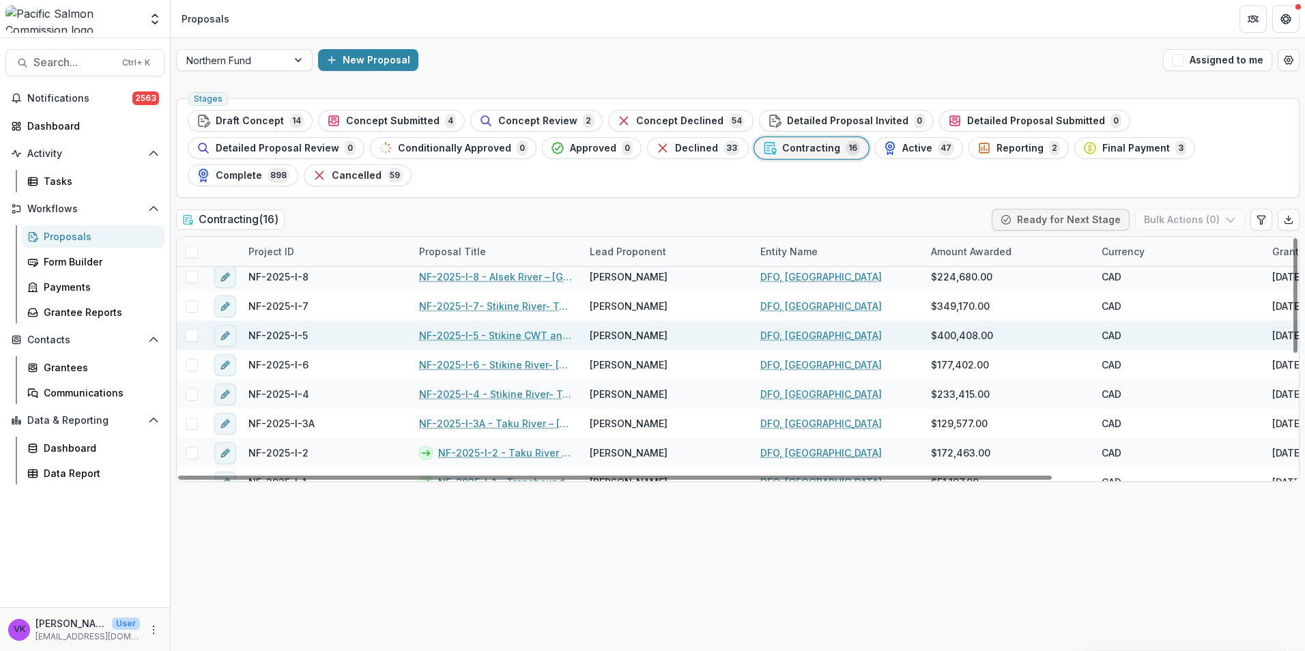
scroll to position [205, 0]
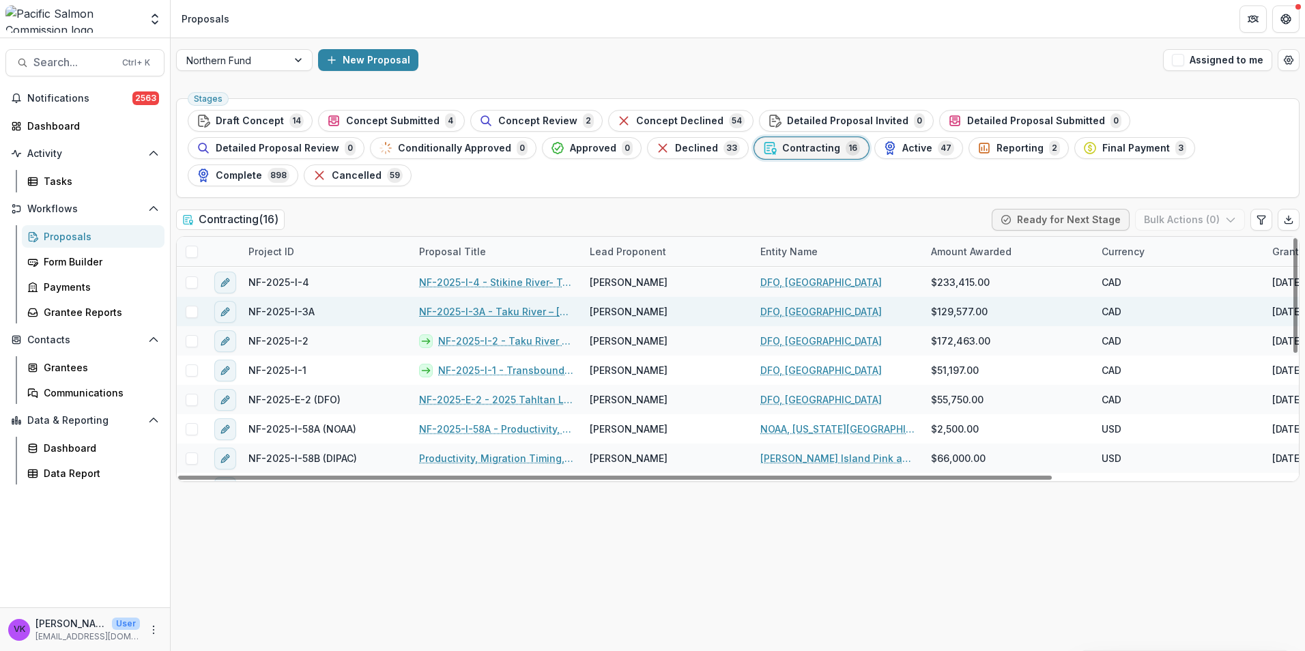
drag, startPoint x: 466, startPoint y: 290, endPoint x: 490, endPoint y: 291, distance: 24.6
click at [466, 304] on link "NF-2025-I-3A - Taku River – Chinook, Sockeye, and Coho Salmon Stock Assessment …" at bounding box center [496, 311] width 154 height 14
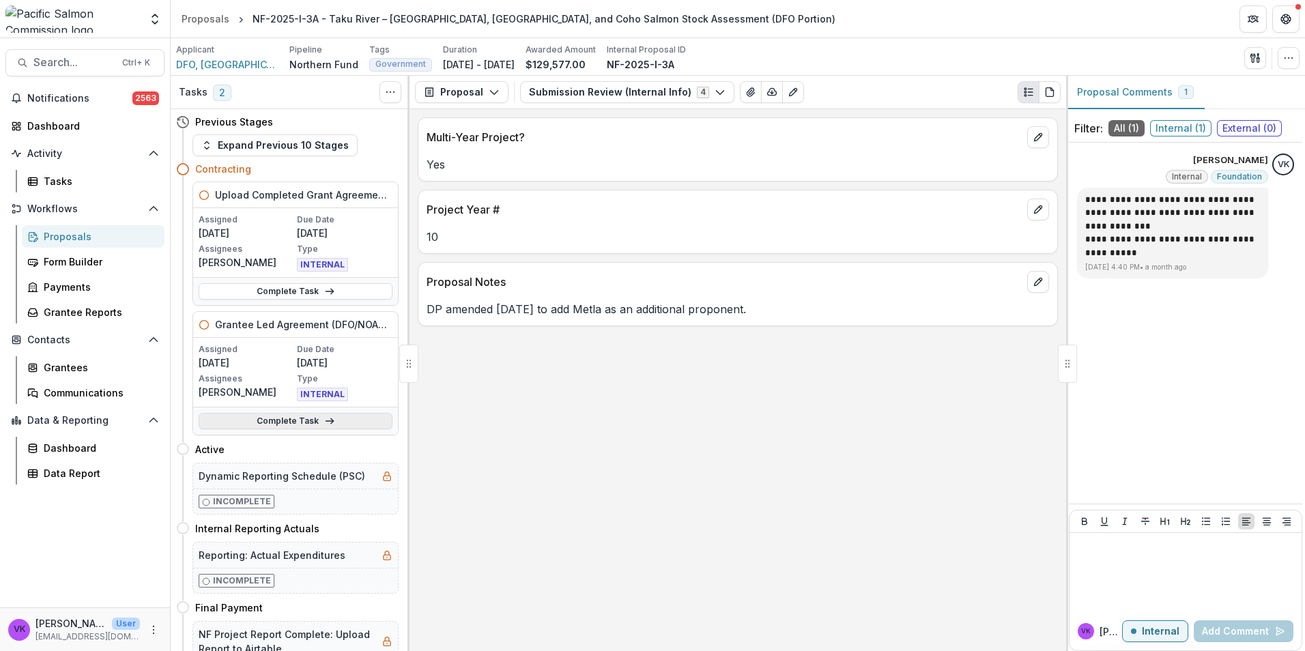
click at [309, 418] on link "Complete Task" at bounding box center [296, 421] width 194 height 16
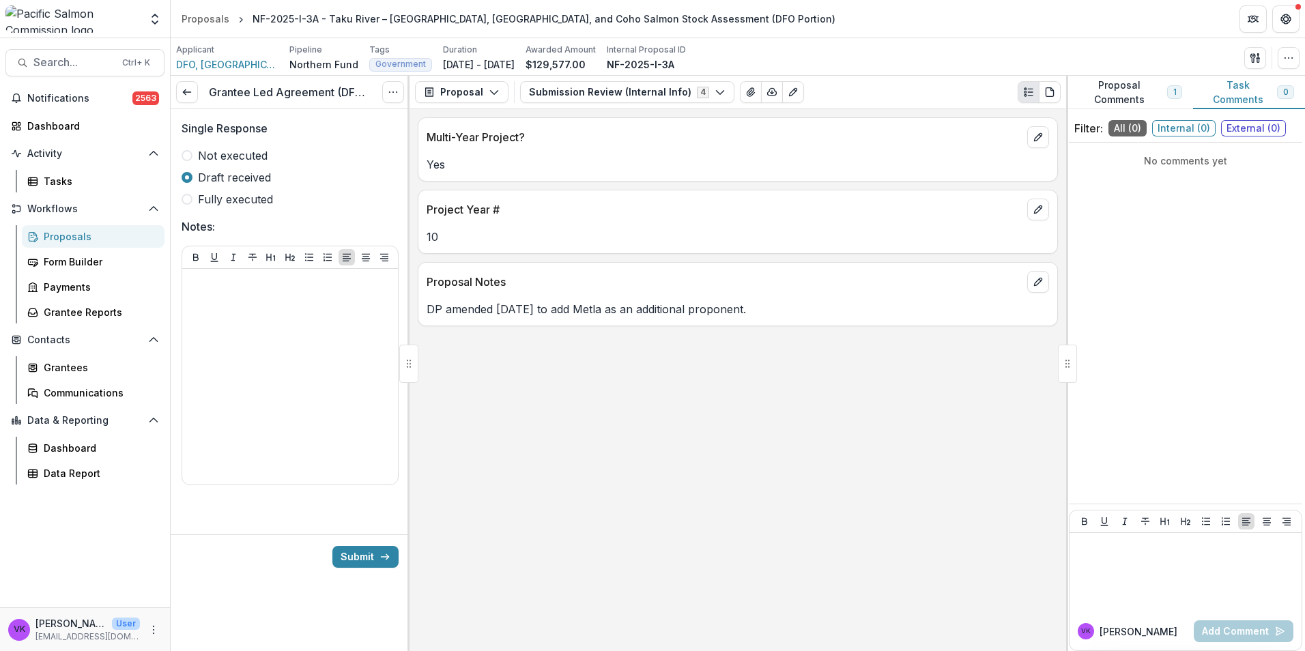
click at [187, 197] on span at bounding box center [187, 199] width 11 height 11
drag, startPoint x: 357, startPoint y: 556, endPoint x: 382, endPoint y: 549, distance: 25.5
click at [355, 554] on button "Submit" at bounding box center [365, 557] width 66 height 22
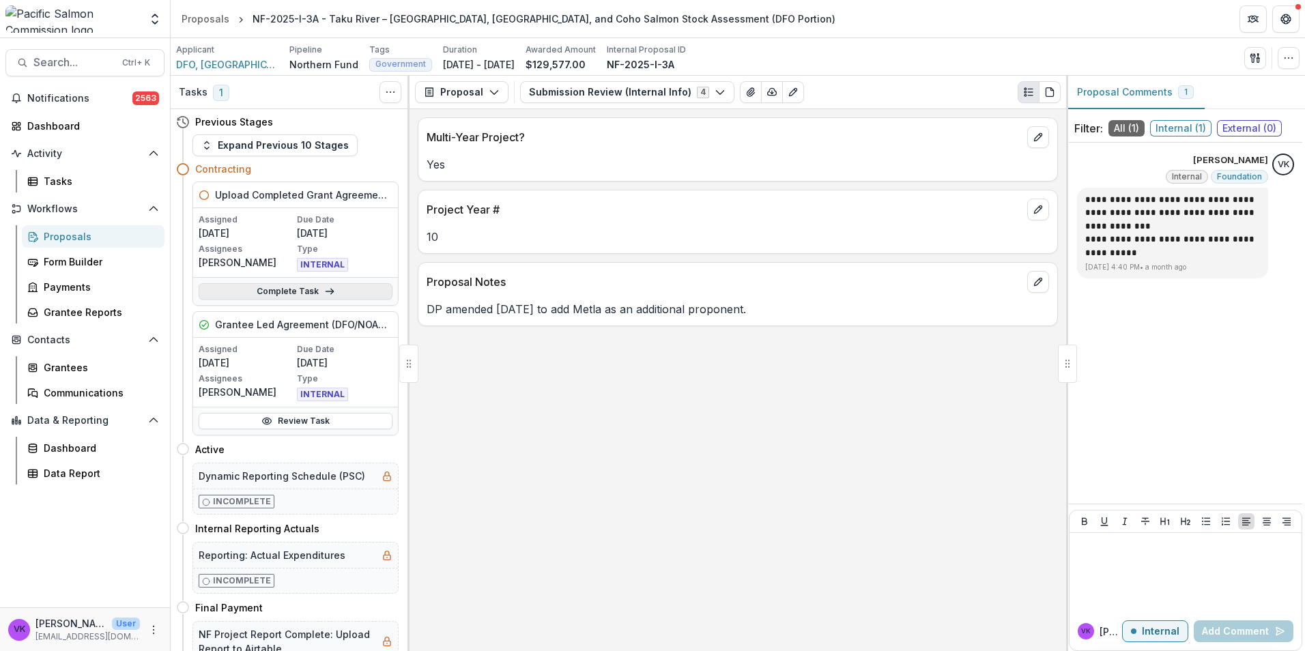
click at [277, 289] on link "Complete Task" at bounding box center [296, 291] width 194 height 16
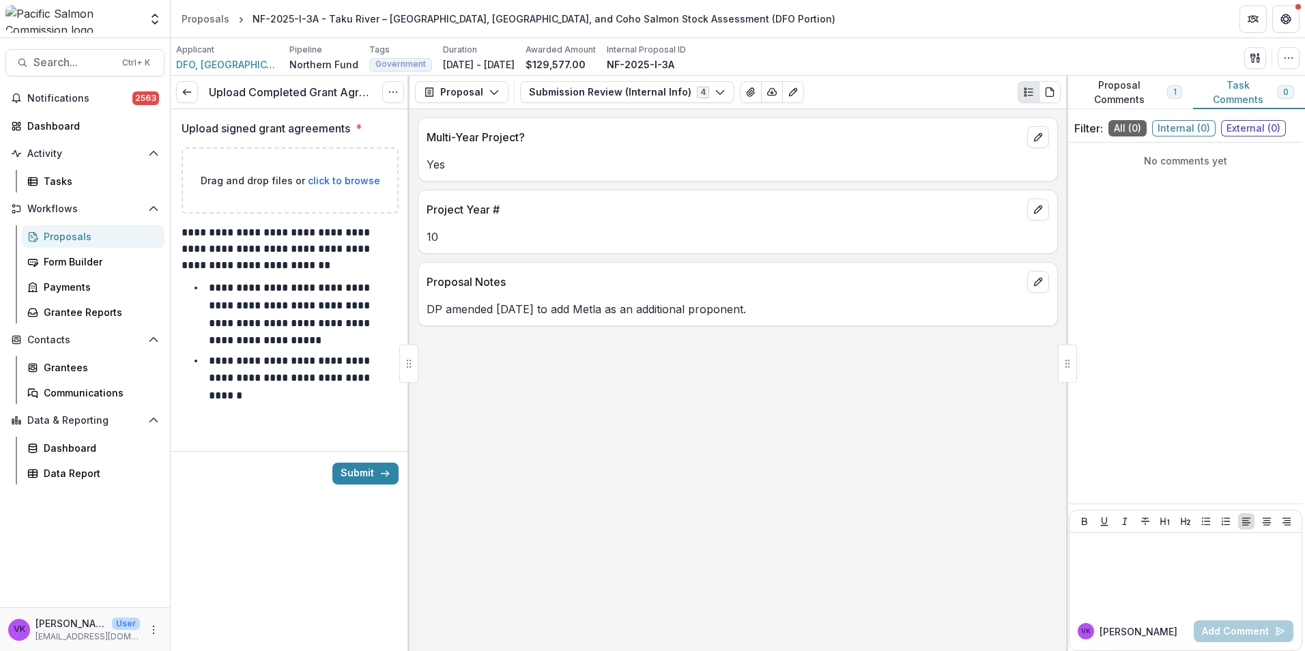
click at [332, 163] on div "Drag and drop files or click to browse" at bounding box center [290, 180] width 217 height 66
type input "**********"
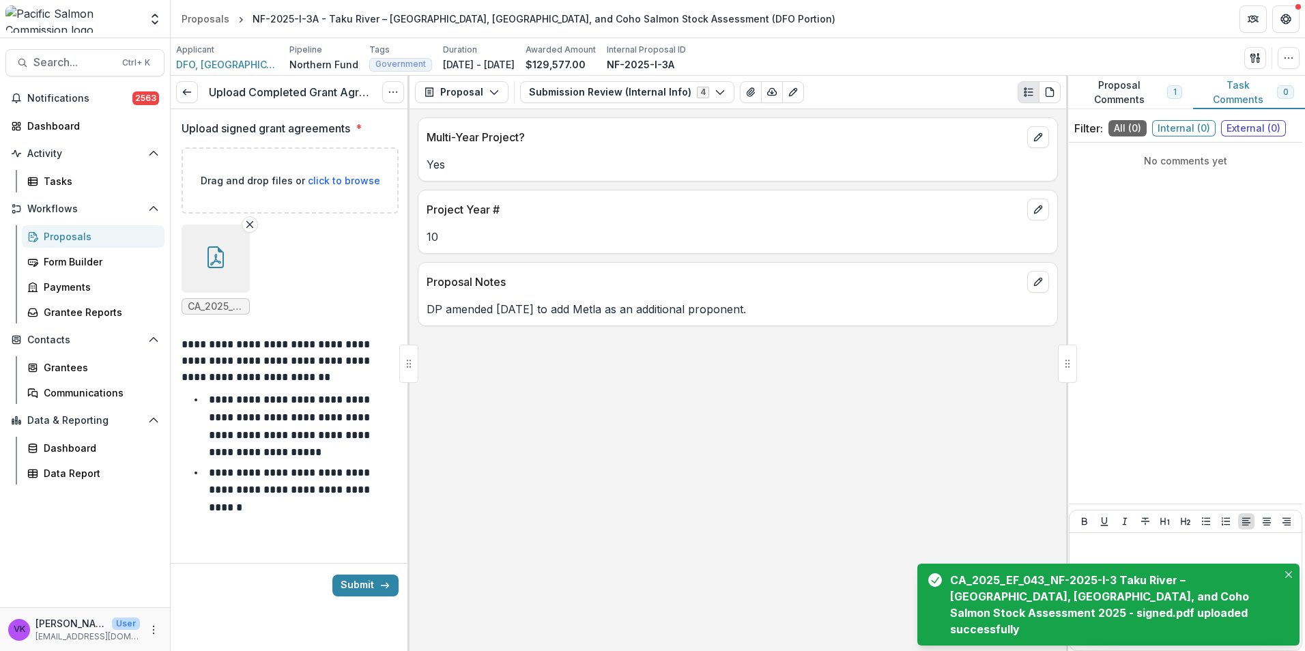
click at [216, 251] on icon "button" at bounding box center [216, 257] width 22 height 22
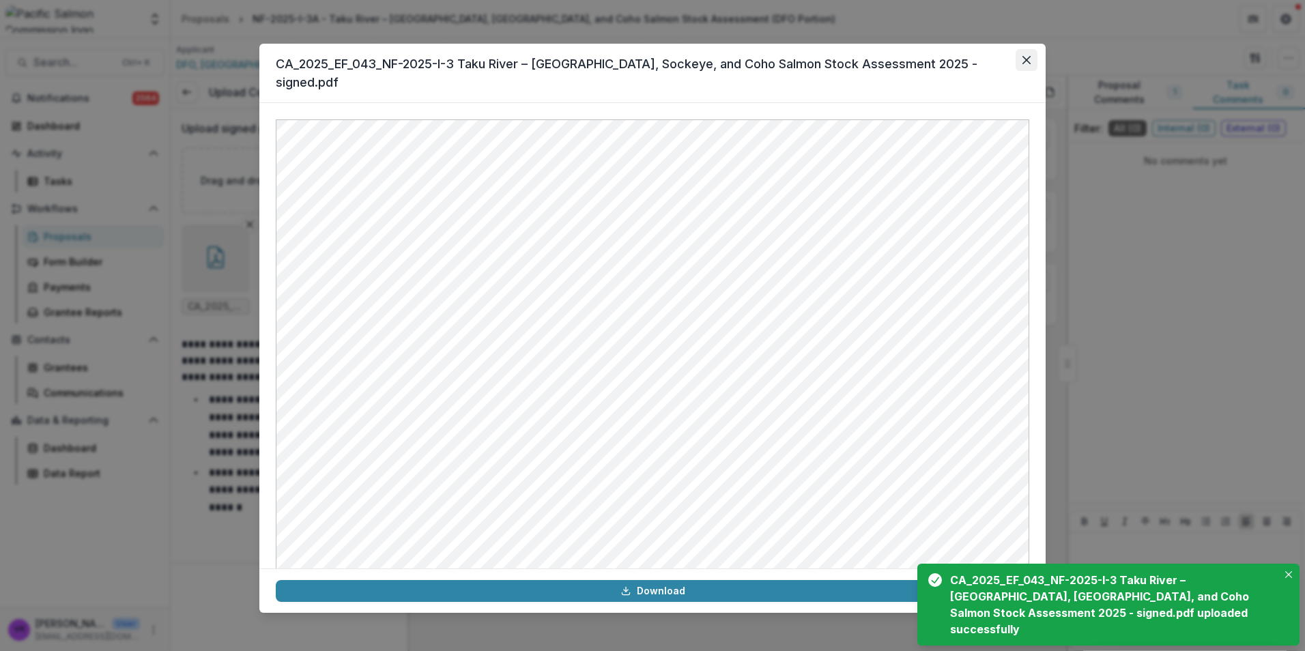
click at [1026, 60] on icon "Close" at bounding box center [1027, 60] width 8 height 8
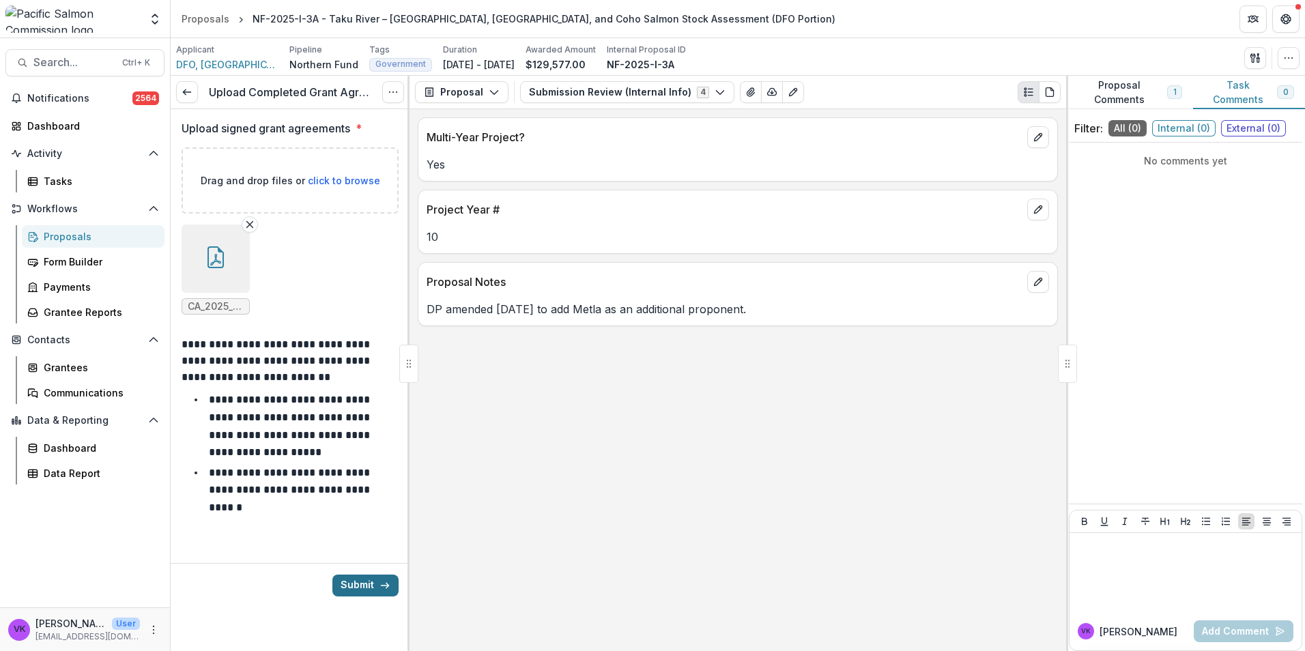
click at [358, 582] on button "Submit" at bounding box center [365, 586] width 66 height 22
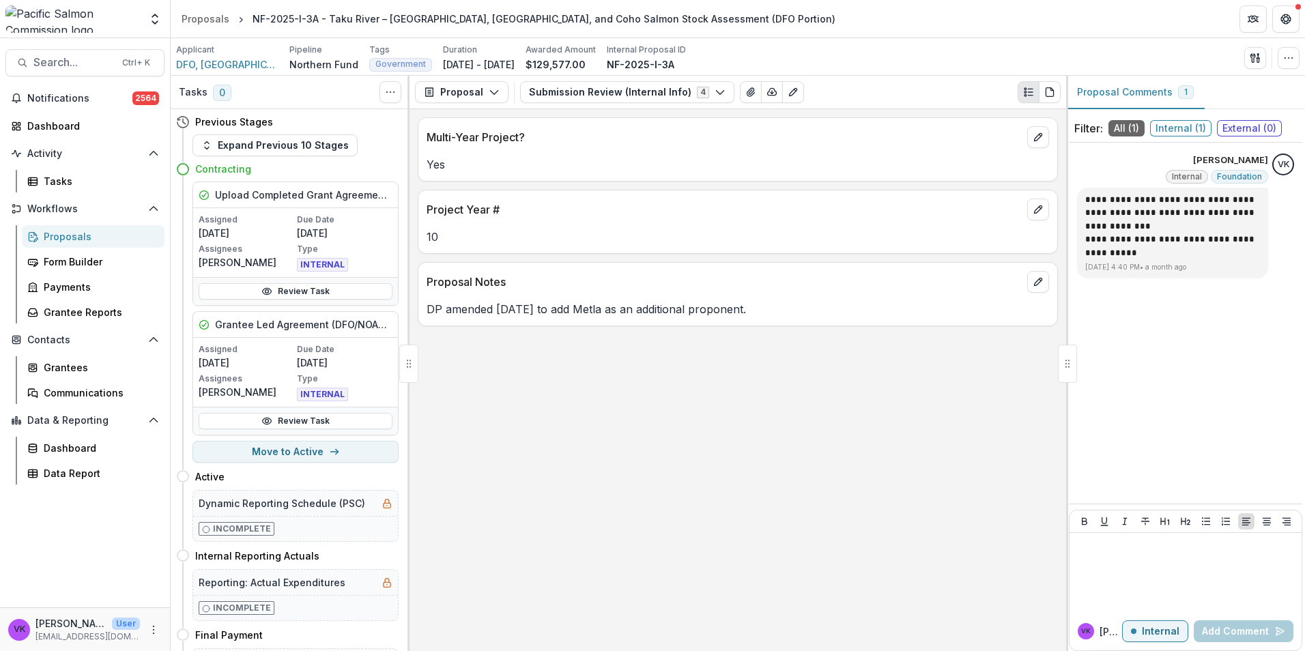
drag, startPoint x: 59, startPoint y: 234, endPoint x: 142, endPoint y: 246, distance: 84.1
click at [59, 233] on div "Proposals" at bounding box center [99, 236] width 110 height 14
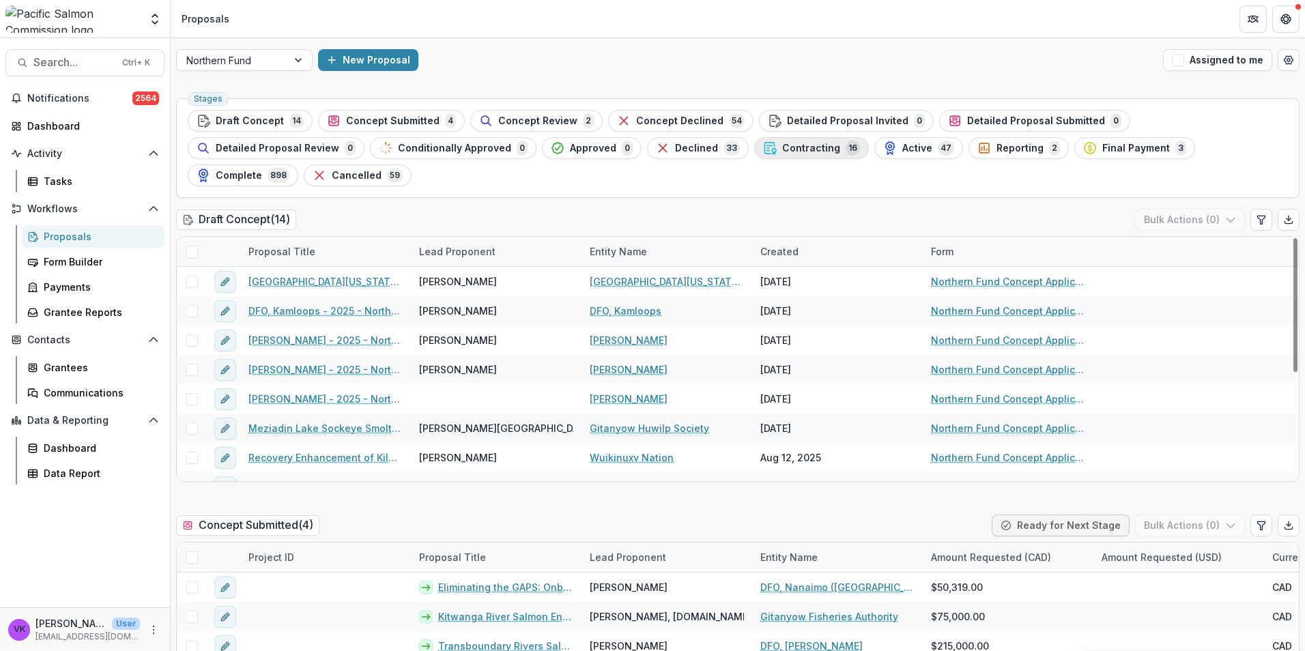
click at [782, 146] on span "Contracting" at bounding box center [811, 149] width 58 height 12
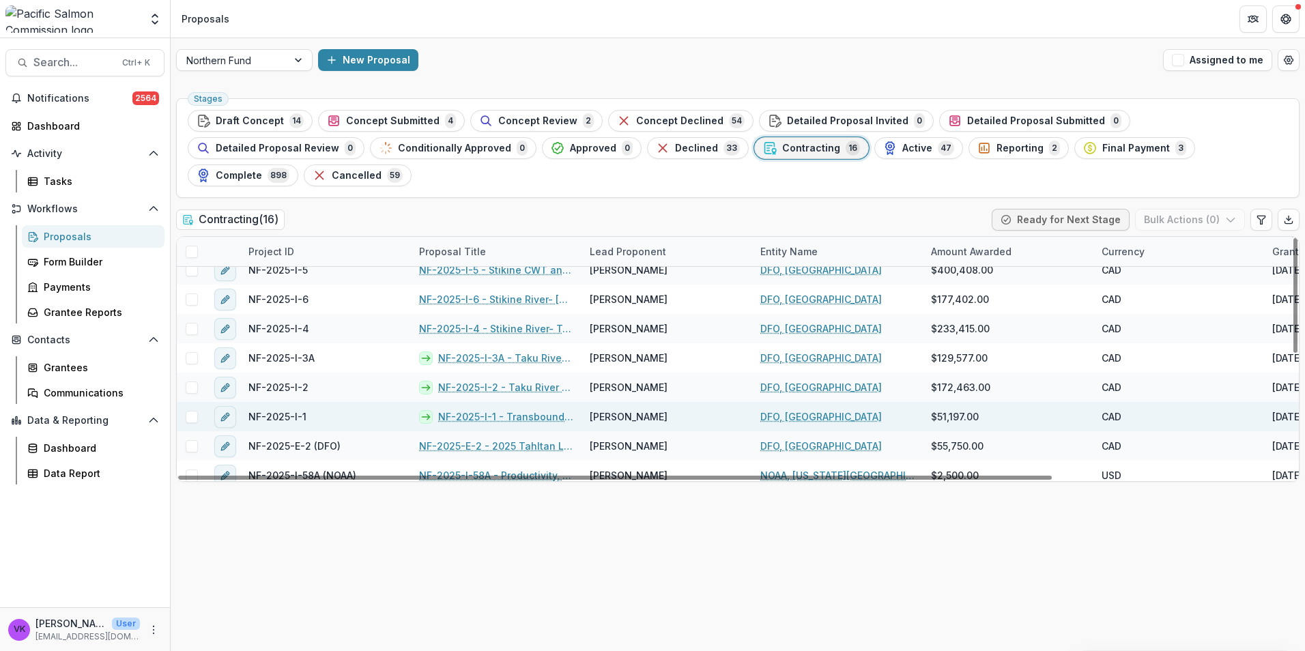
scroll to position [137, 0]
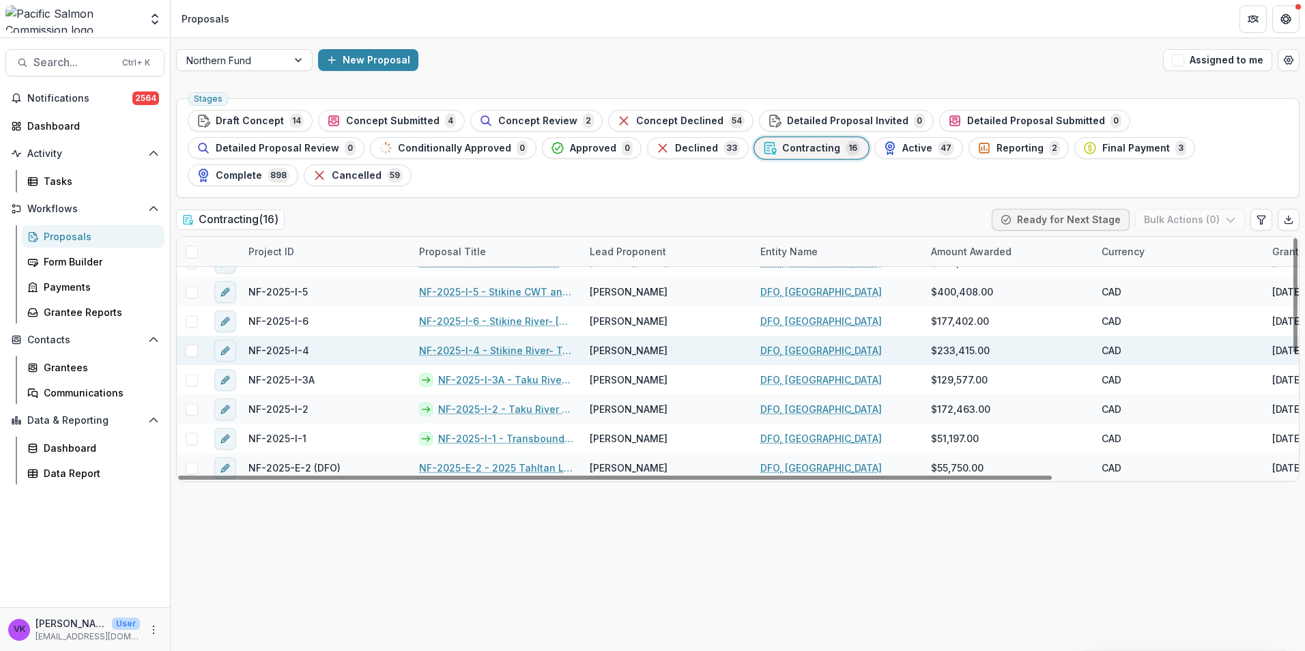
click at [520, 343] on link "NF-2025-I-4 - Stikine River- Tahltan Lake Sockeye Salmon Smolt and Adult Enumer…" at bounding box center [496, 350] width 154 height 14
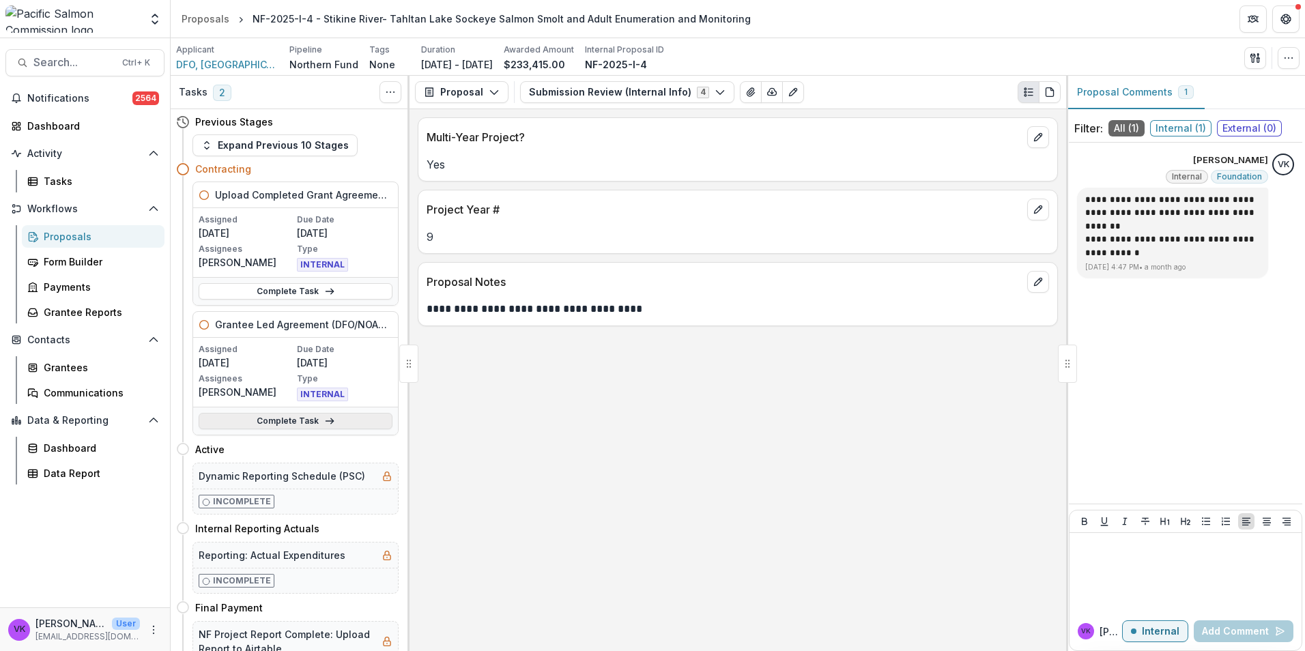
click at [291, 423] on link "Complete Task" at bounding box center [296, 421] width 194 height 16
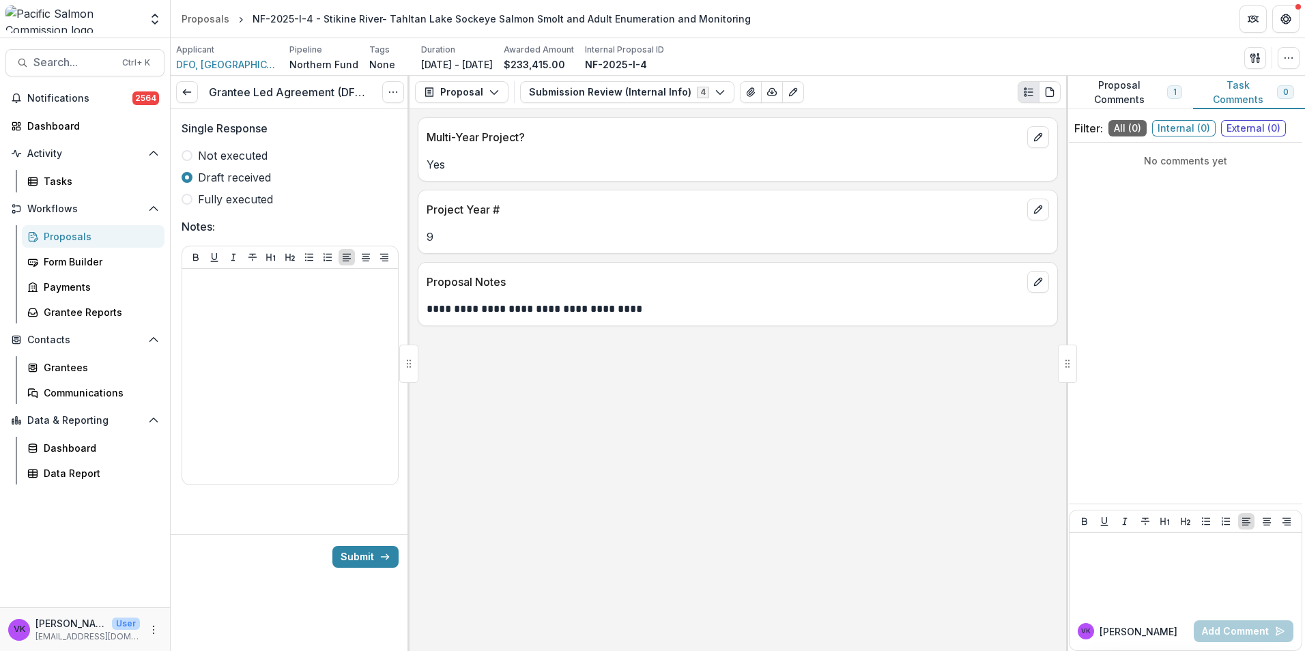
drag, startPoint x: 188, startPoint y: 201, endPoint x: 246, endPoint y: 227, distance: 63.9
click at [188, 201] on span at bounding box center [187, 199] width 11 height 11
click at [374, 556] on button "Submit" at bounding box center [365, 557] width 66 height 22
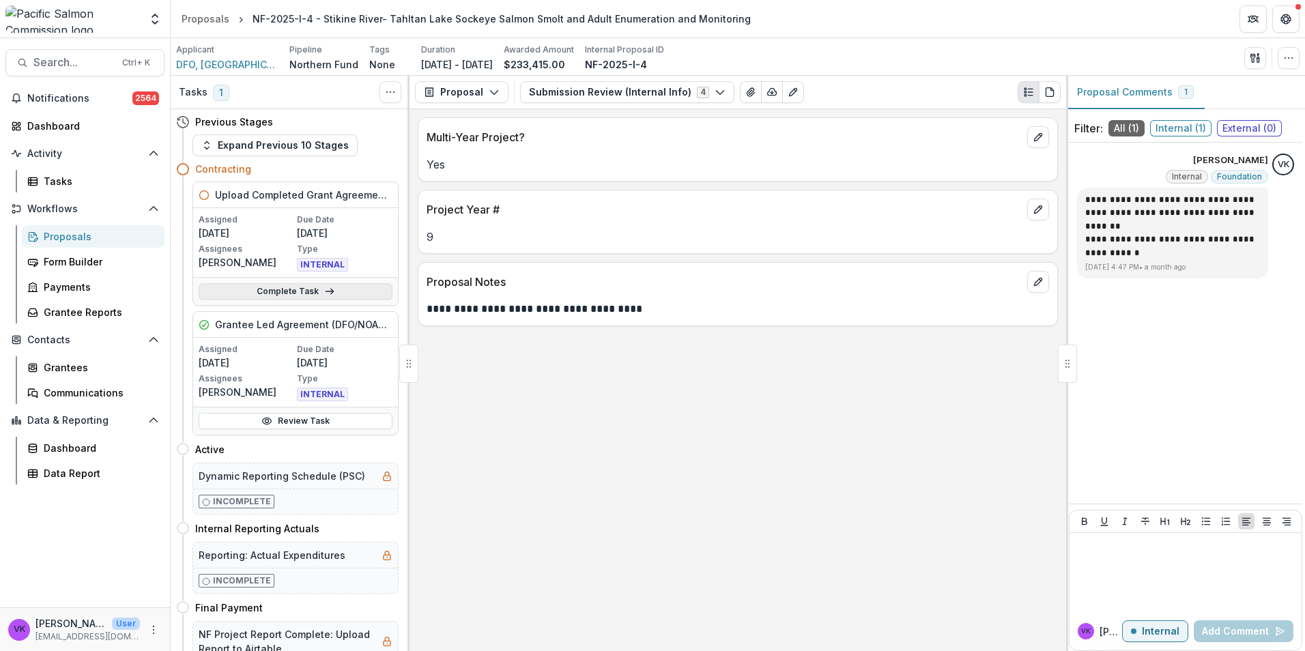
click at [286, 286] on link "Complete Task" at bounding box center [296, 291] width 194 height 16
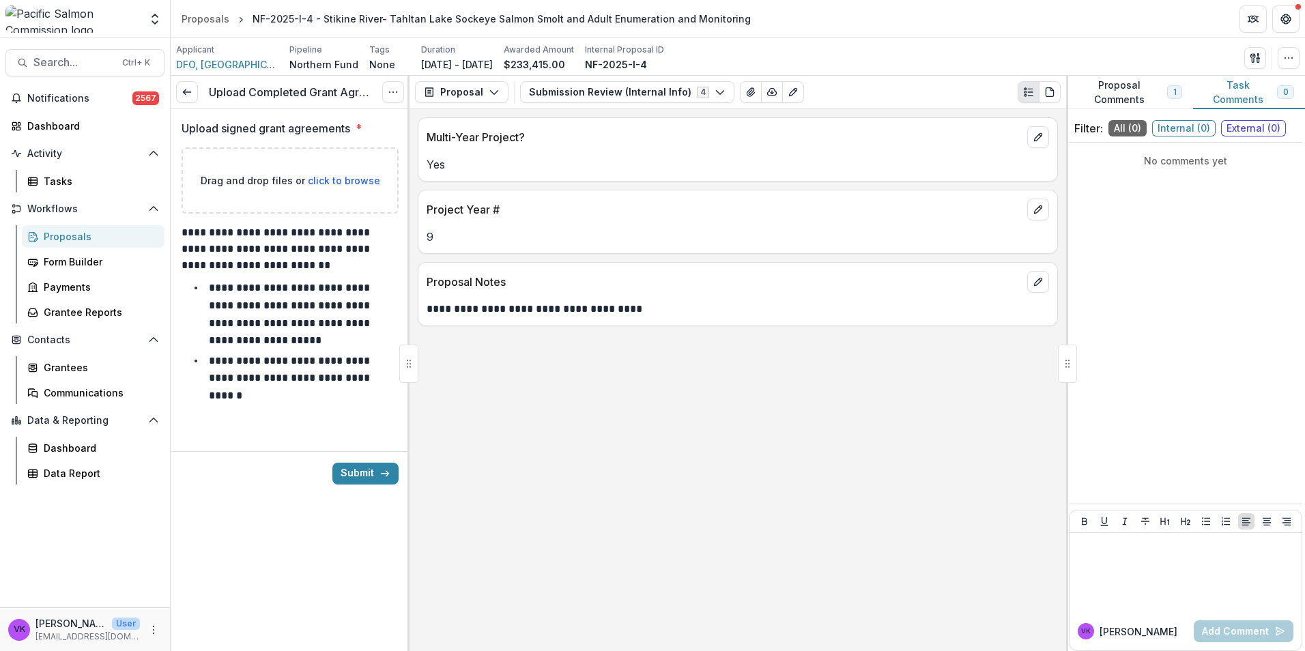
click at [361, 186] on span "click to browse" at bounding box center [344, 181] width 72 height 12
type input "**********"
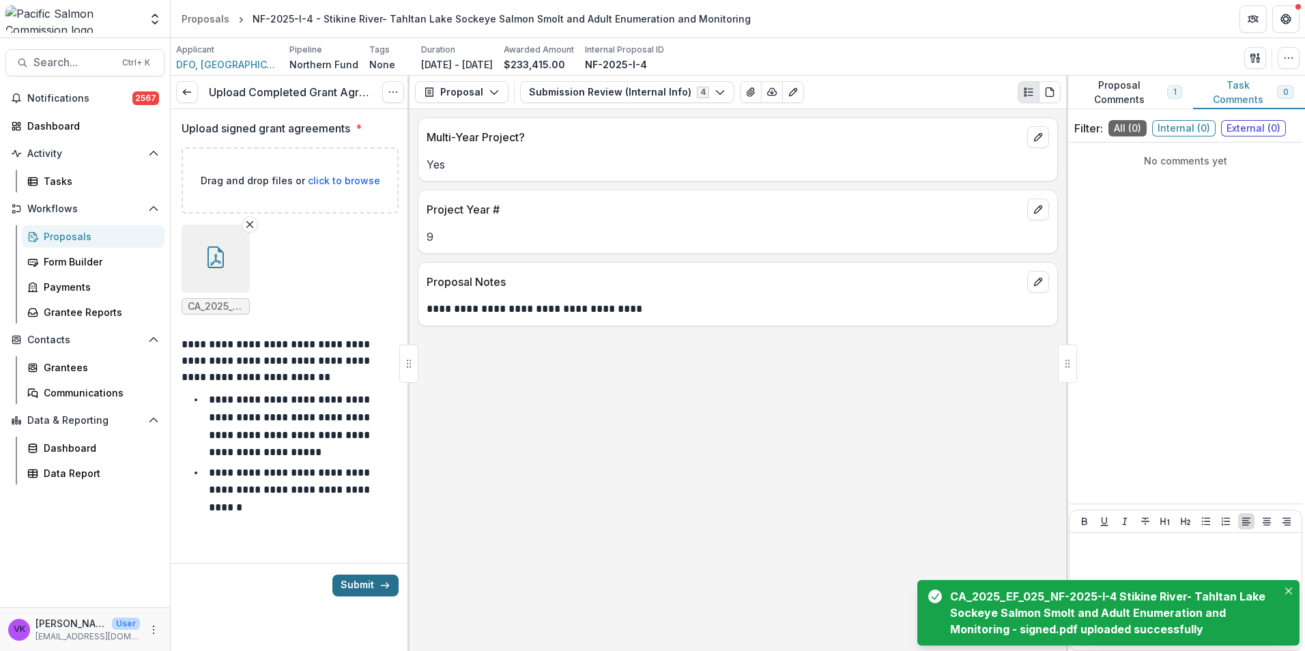
click at [354, 584] on button "Submit" at bounding box center [365, 586] width 66 height 22
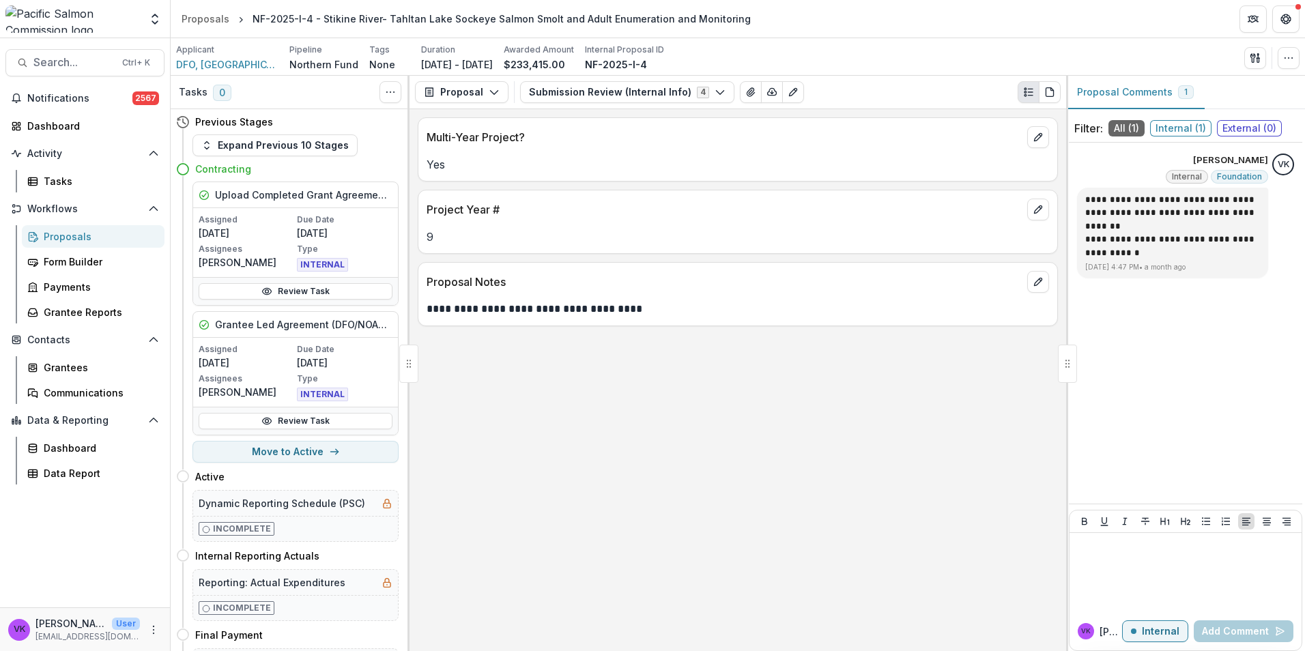
drag, startPoint x: 65, startPoint y: 236, endPoint x: 117, endPoint y: 243, distance: 52.3
click at [65, 236] on div "Proposals" at bounding box center [99, 236] width 110 height 14
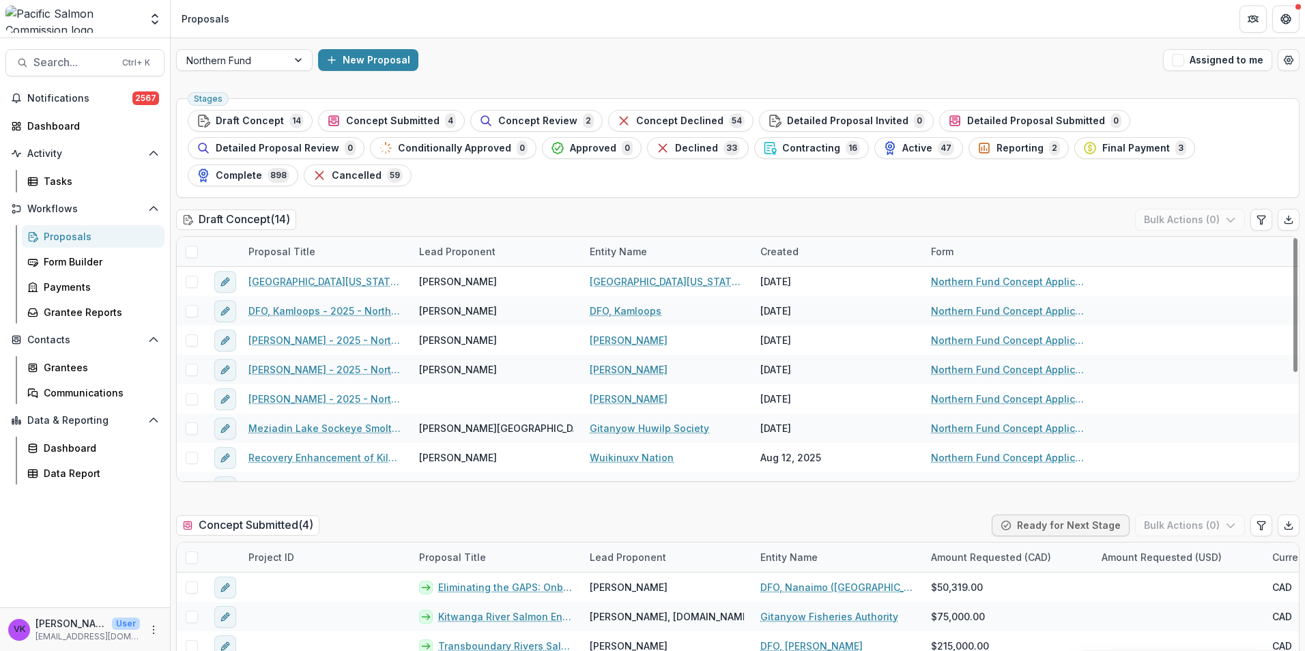
drag, startPoint x: 612, startPoint y: 147, endPoint x: 806, endPoint y: 213, distance: 204.0
click at [782, 148] on span "Contracting" at bounding box center [811, 149] width 58 height 12
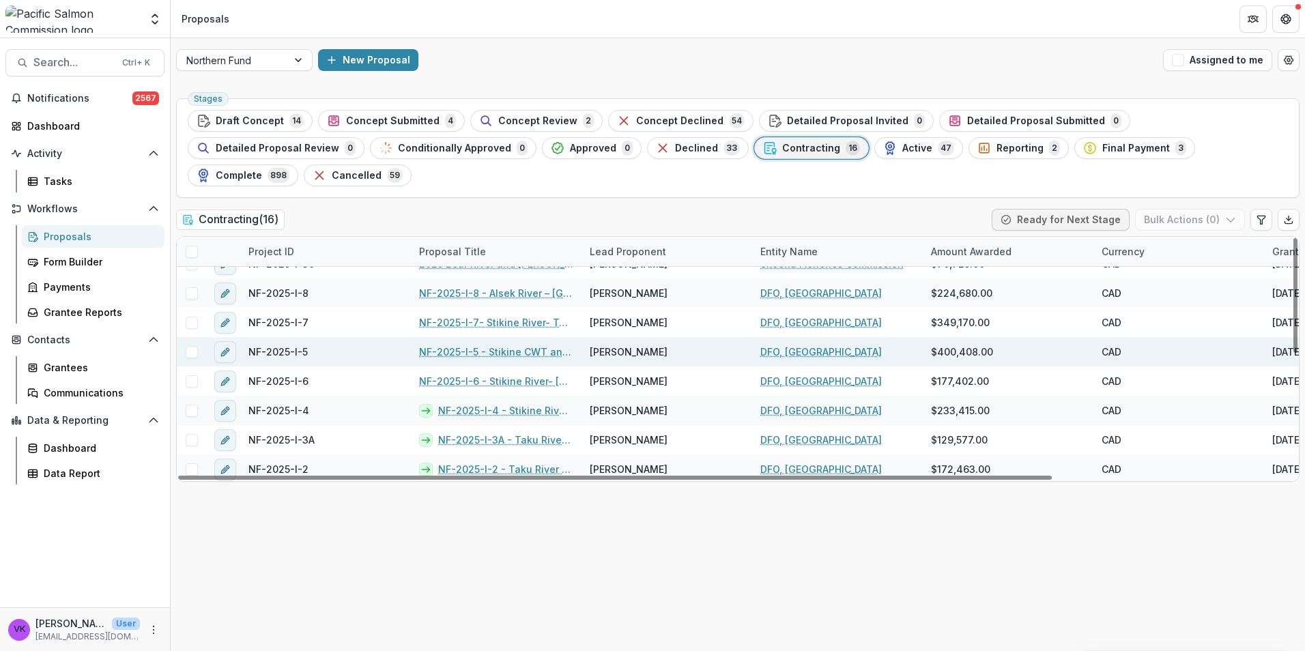
scroll to position [68, 0]
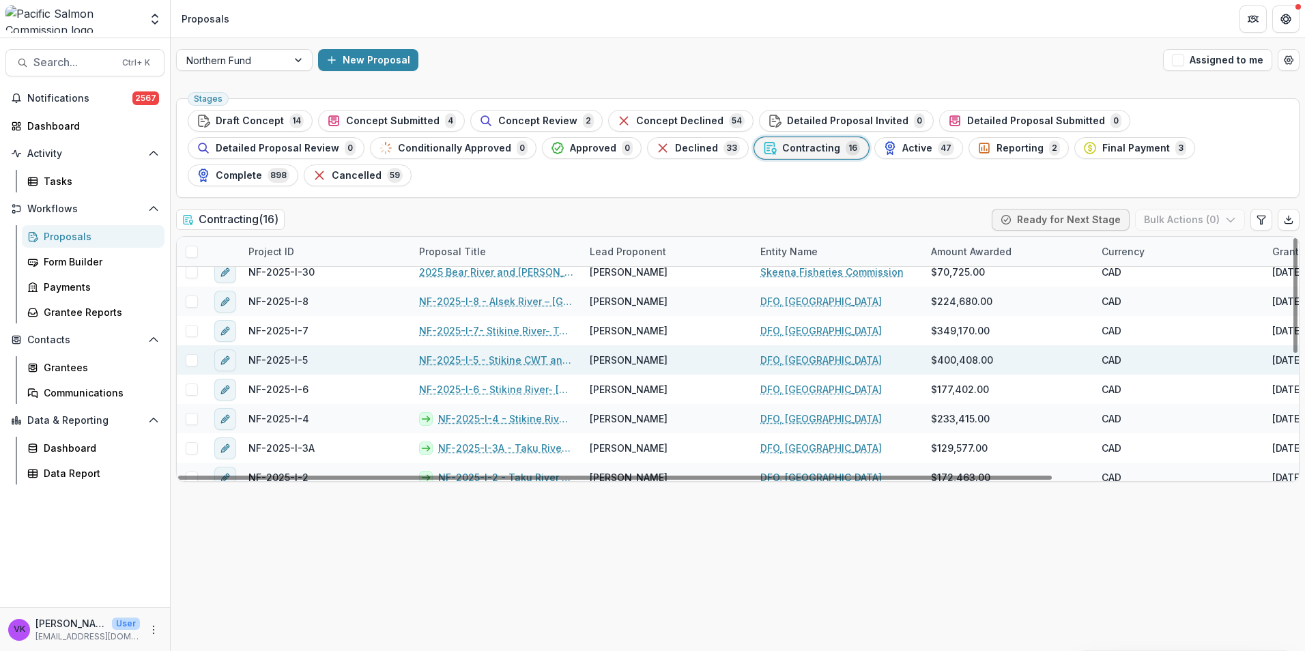
click at [517, 353] on link "NF-2025-I-5 - Stikine CWT and Chinook Mark Recapture" at bounding box center [496, 360] width 154 height 14
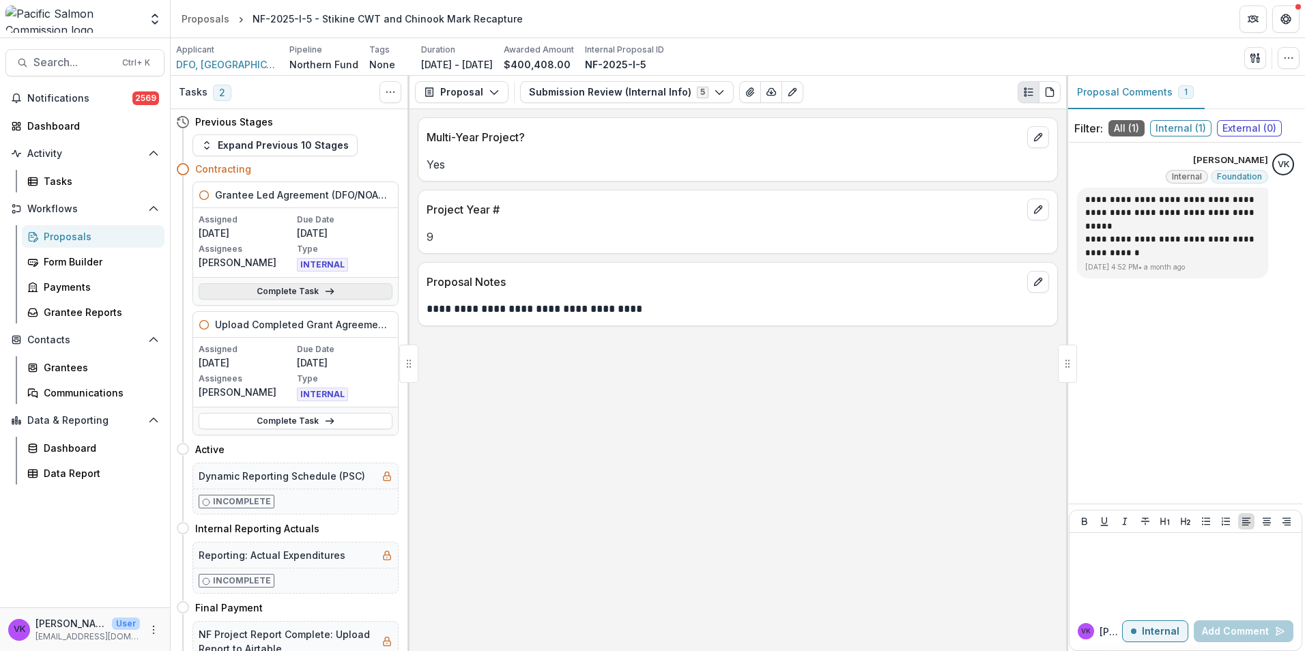
click at [287, 291] on link "Complete Task" at bounding box center [296, 291] width 194 height 16
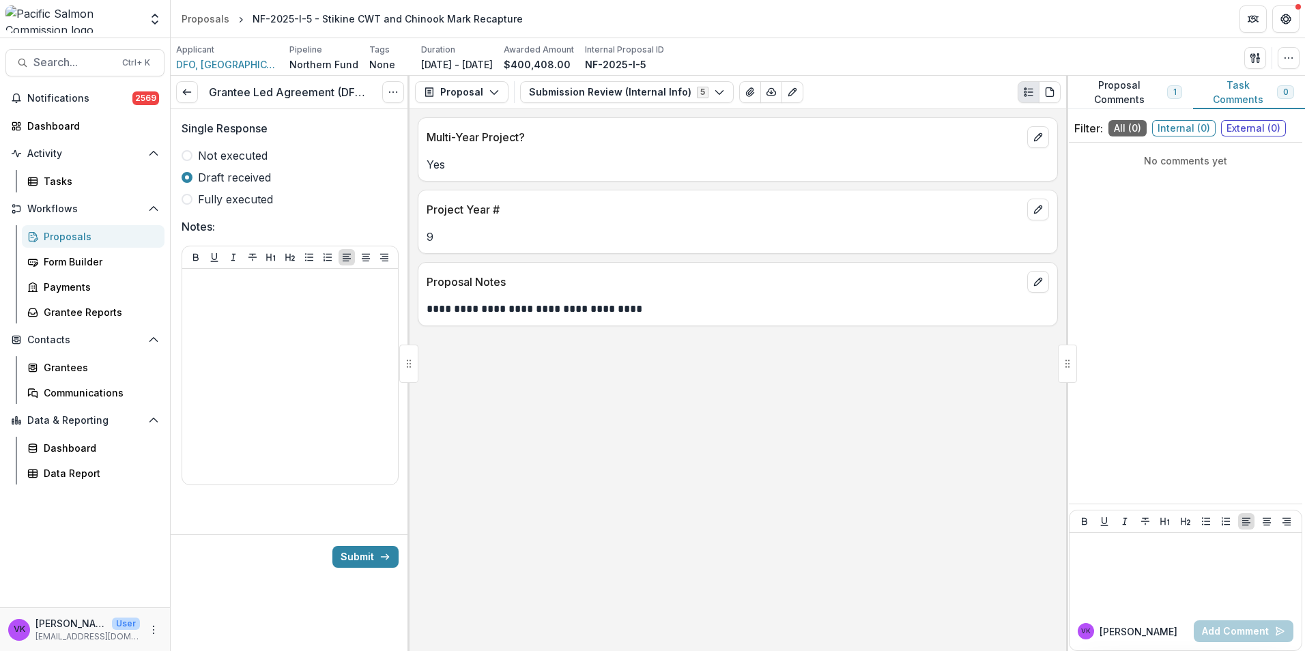
drag, startPoint x: 188, startPoint y: 202, endPoint x: 279, endPoint y: 276, distance: 116.4
click at [188, 201] on span at bounding box center [187, 199] width 11 height 11
click at [354, 546] on button "Submit" at bounding box center [365, 557] width 66 height 22
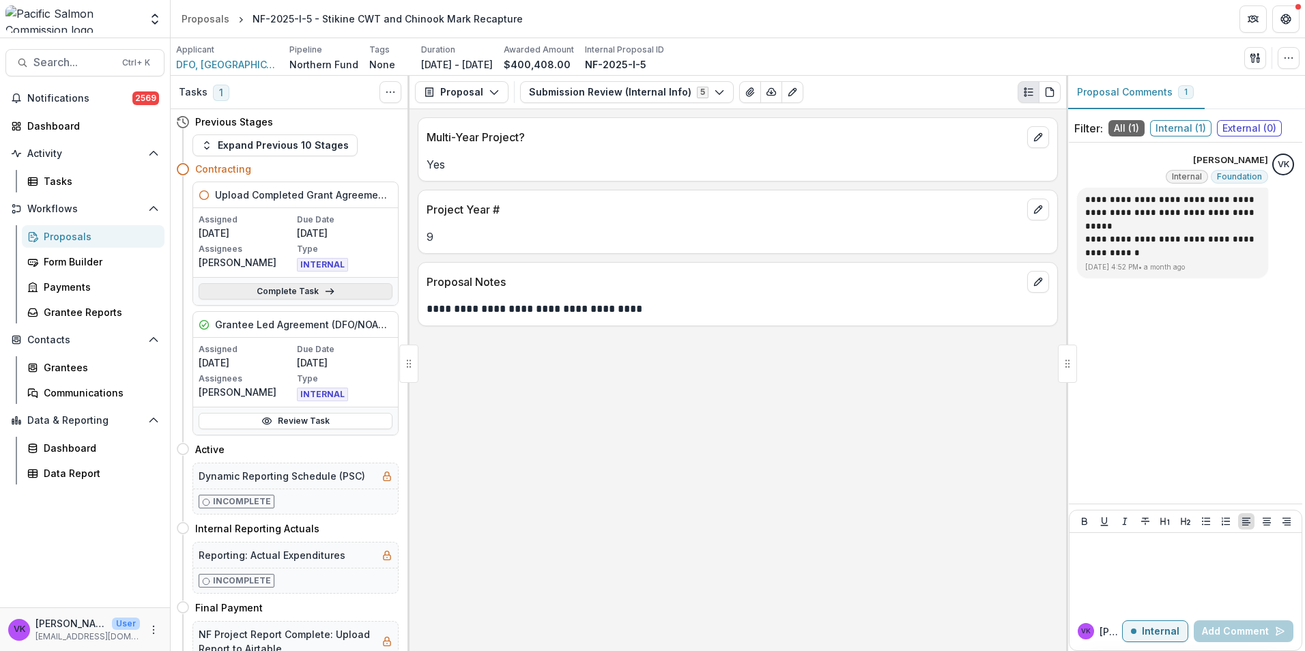
click at [290, 289] on link "Complete Task" at bounding box center [296, 291] width 194 height 16
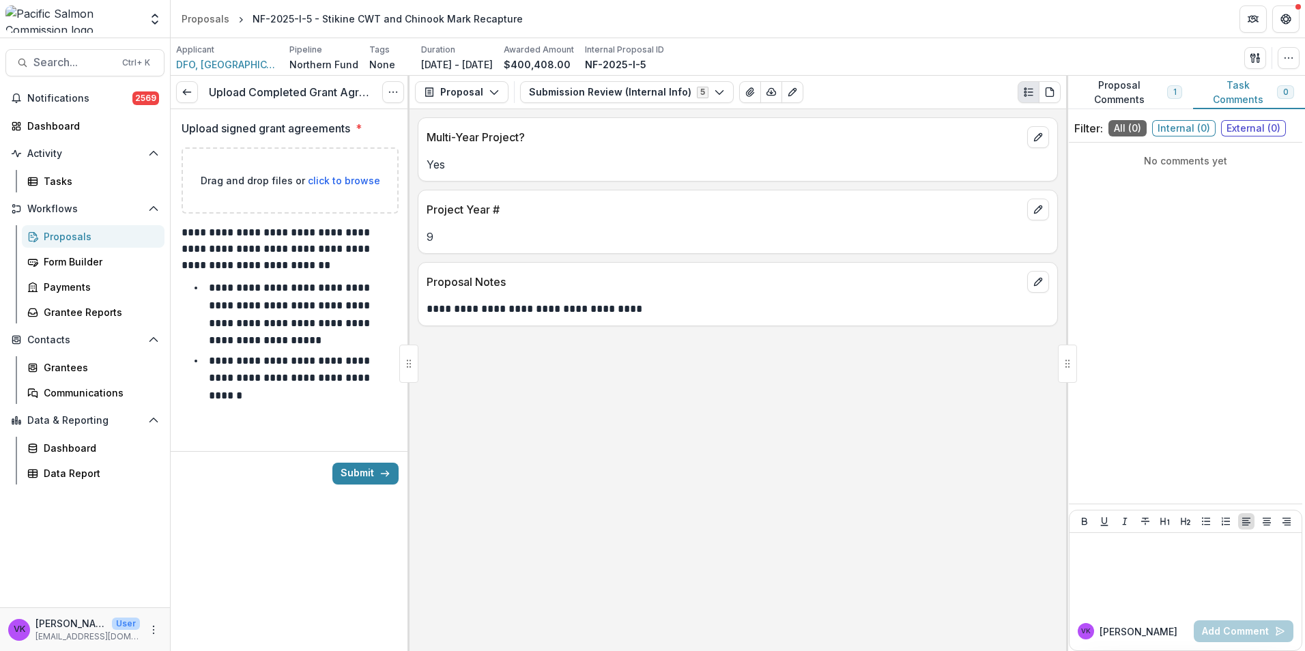
click at [341, 183] on span "click to browse" at bounding box center [344, 181] width 72 height 12
type input "**********"
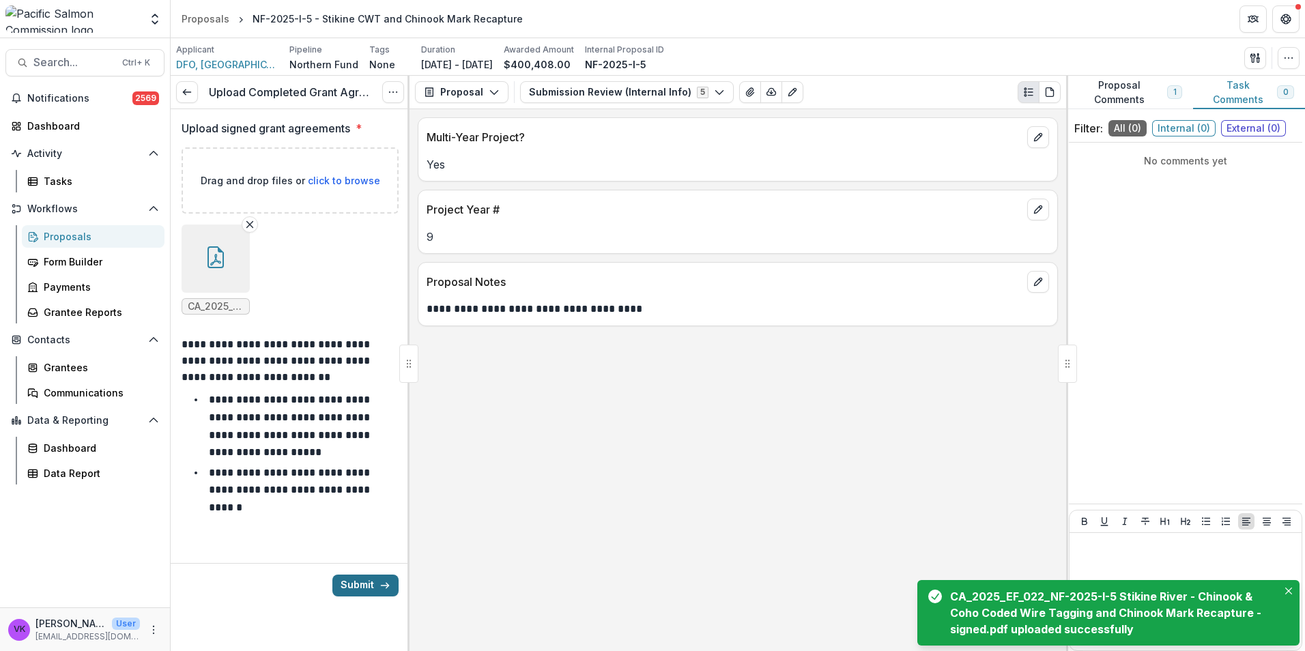
click at [358, 586] on button "Submit" at bounding box center [365, 586] width 66 height 22
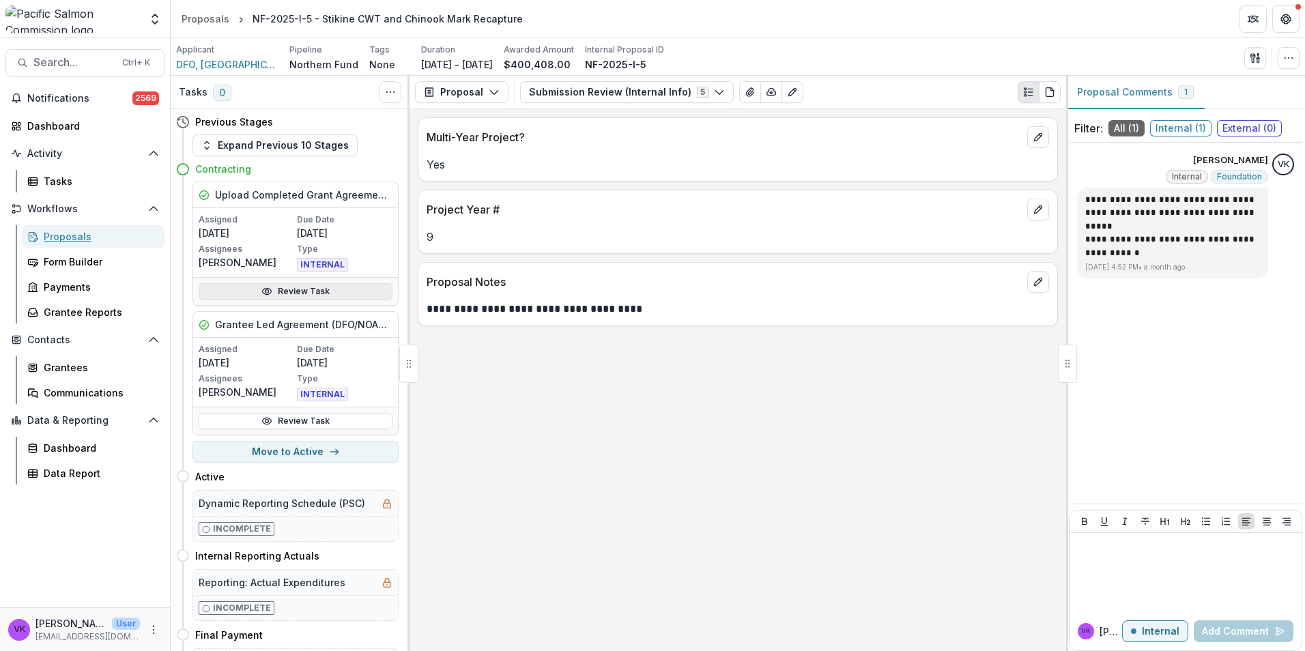
drag, startPoint x: 61, startPoint y: 237, endPoint x: 381, endPoint y: 293, distance: 324.4
click at [61, 238] on div "Proposals" at bounding box center [99, 236] width 110 height 14
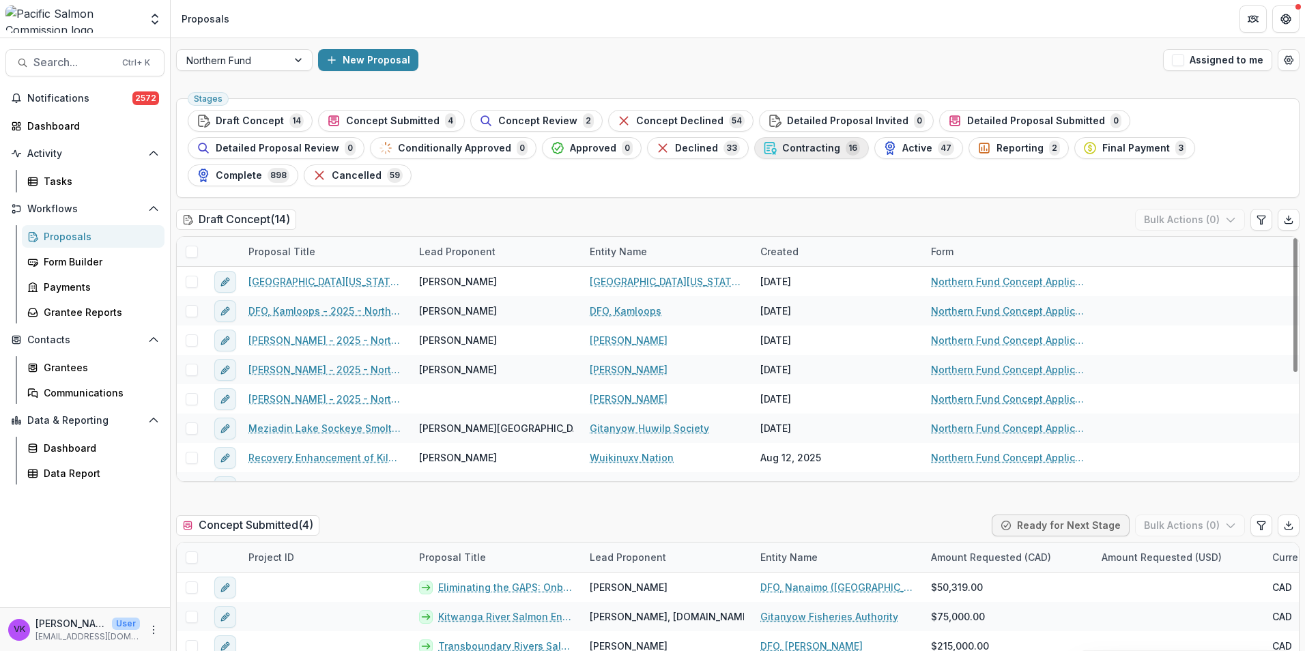
click at [782, 147] on span "Contracting" at bounding box center [811, 149] width 58 height 12
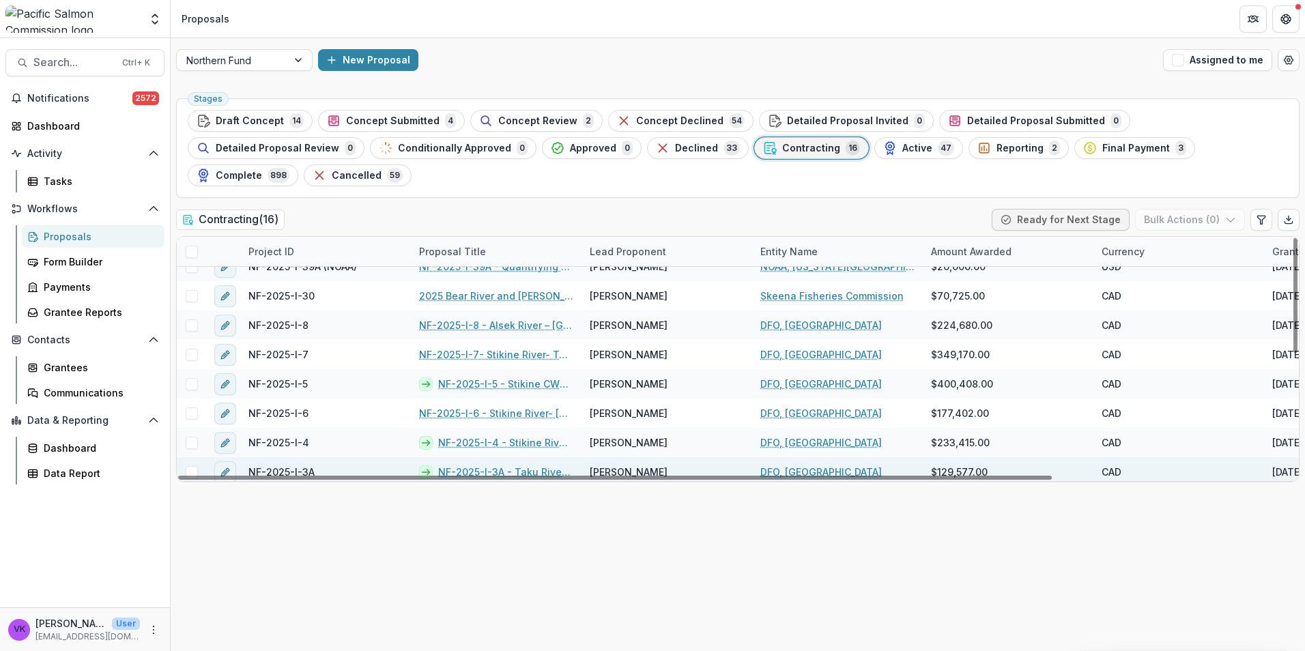
scroll to position [68, 0]
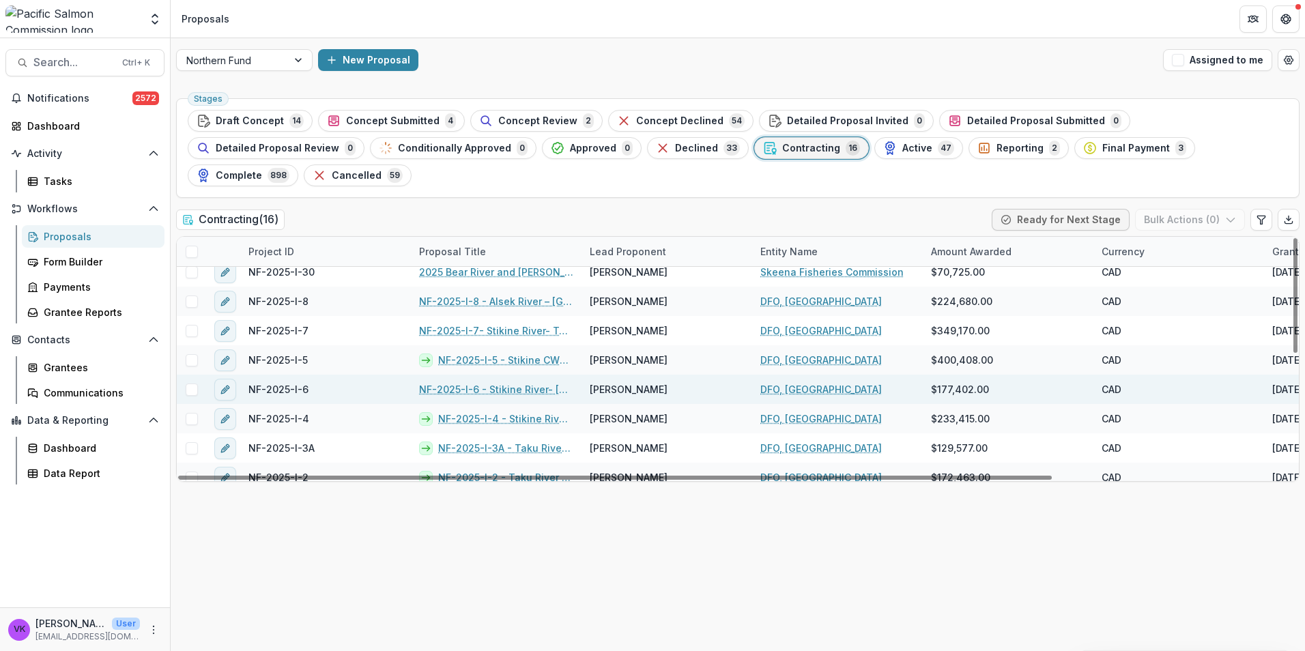
click at [510, 382] on link "NF-2025-I-6 - Stikine River- Sockeye and Coho Salmon Fishery Monitoring and Soc…" at bounding box center [496, 389] width 154 height 14
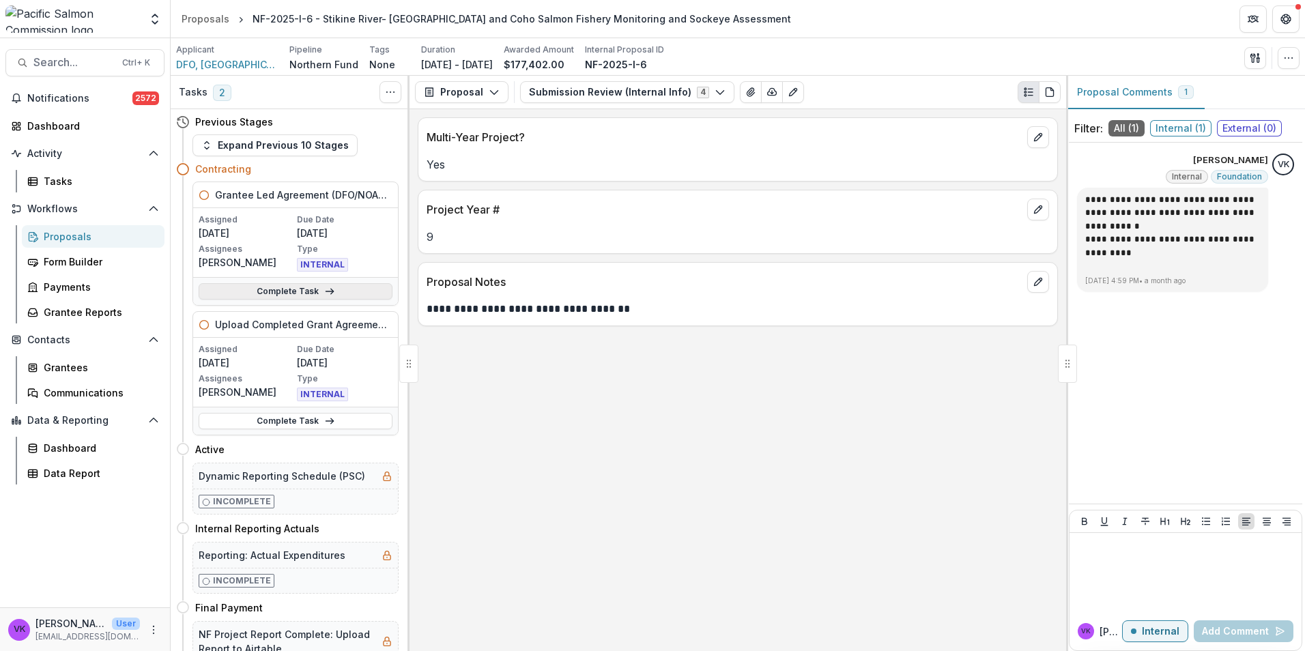
click at [285, 292] on link "Complete Task" at bounding box center [296, 291] width 194 height 16
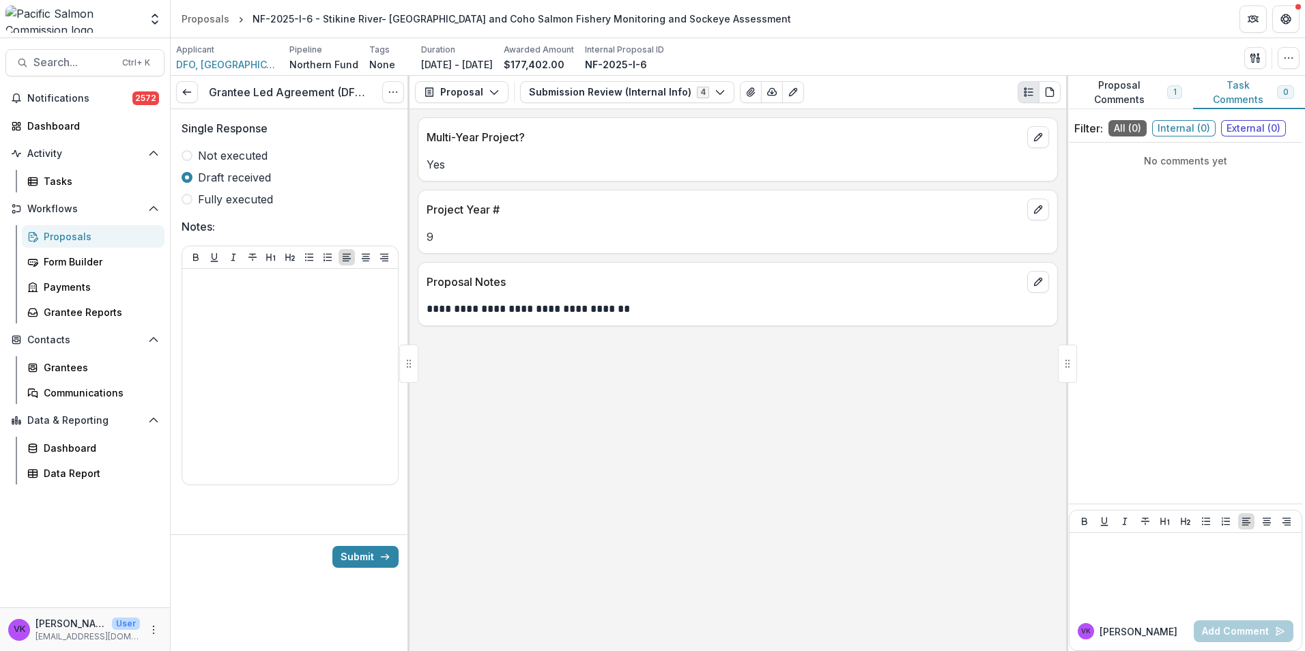
drag, startPoint x: 186, startPoint y: 196, endPoint x: 240, endPoint y: 229, distance: 63.1
click at [186, 195] on span at bounding box center [187, 199] width 11 height 11
click at [369, 558] on button "Submit" at bounding box center [365, 557] width 66 height 22
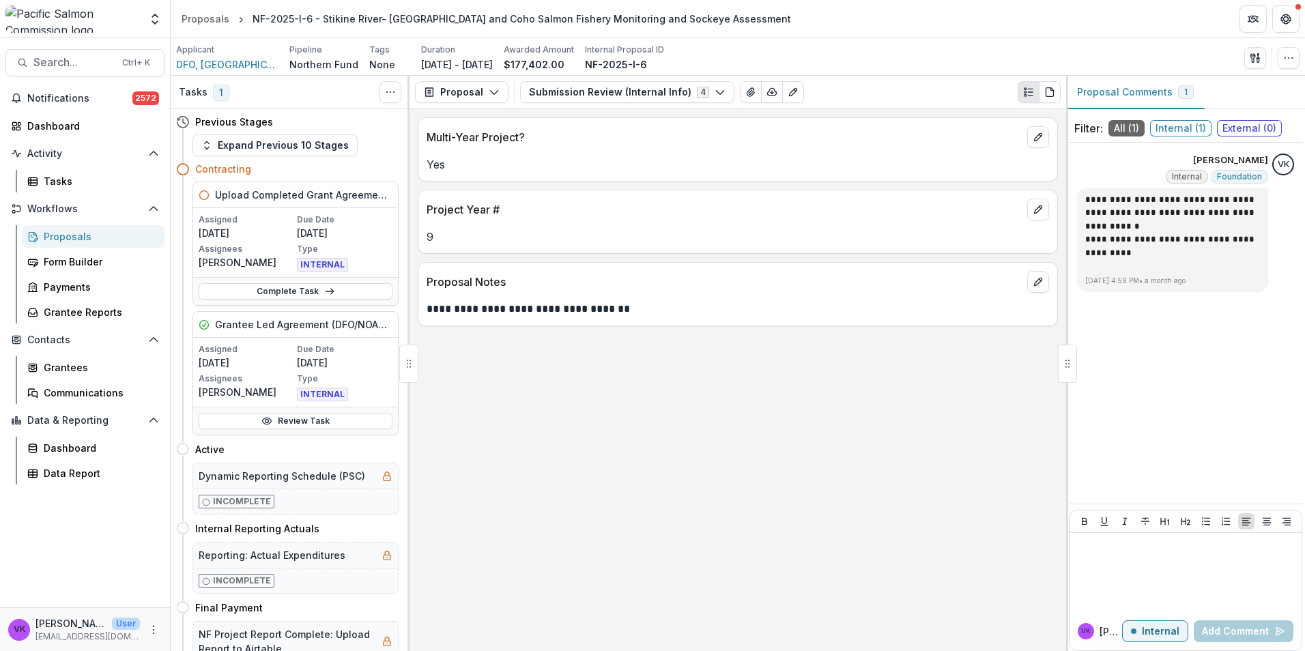
drag, startPoint x: 287, startPoint y: 289, endPoint x: 320, endPoint y: 301, distance: 35.6
click at [288, 289] on link "Complete Task" at bounding box center [296, 291] width 194 height 16
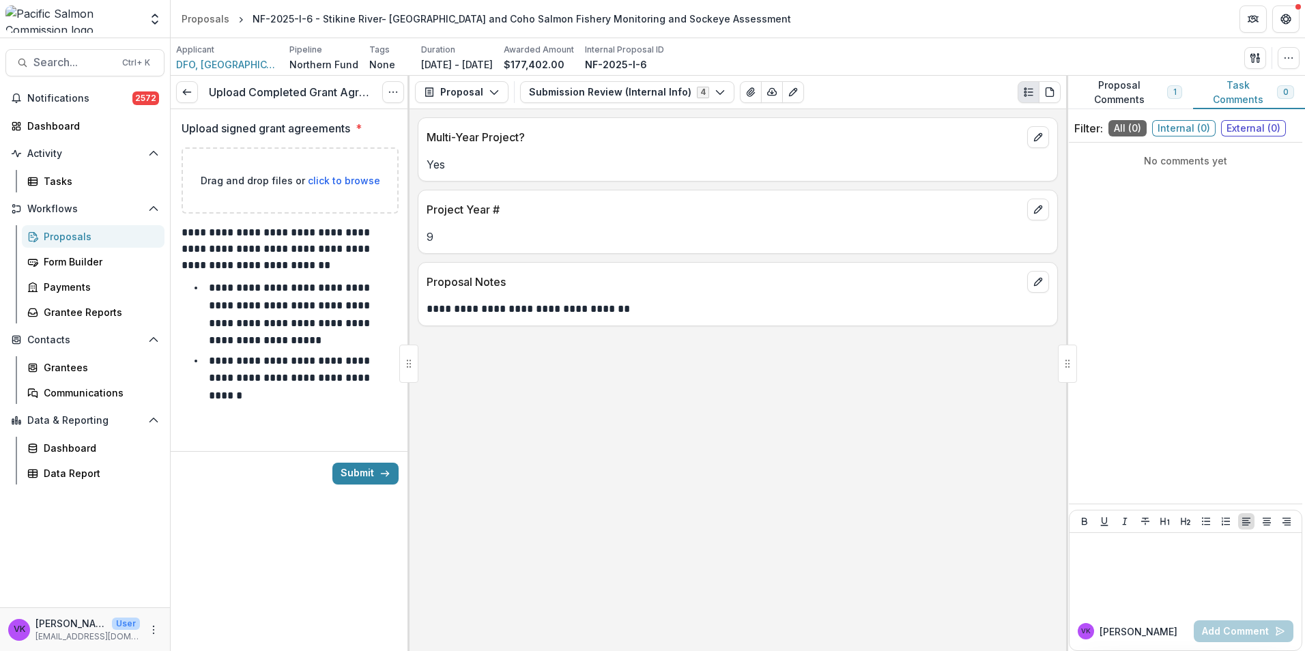
click at [351, 184] on span "click to browse" at bounding box center [344, 181] width 72 height 12
type input "**********"
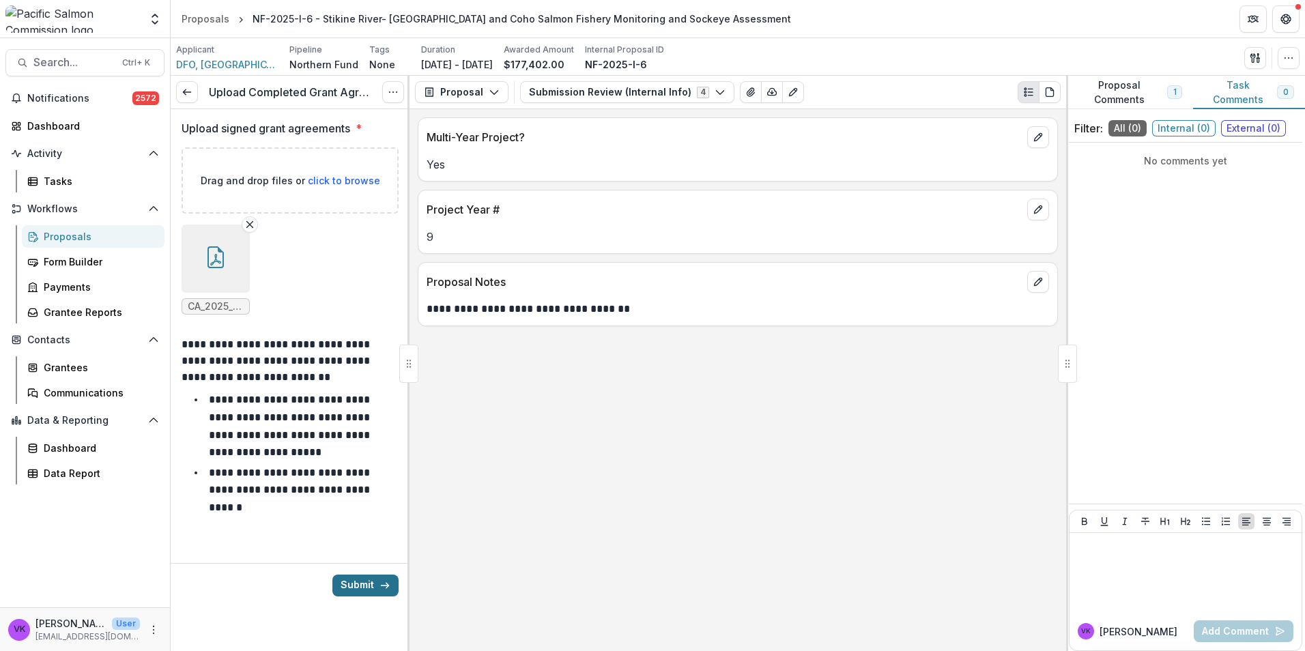
click at [356, 584] on button "Submit" at bounding box center [365, 586] width 66 height 22
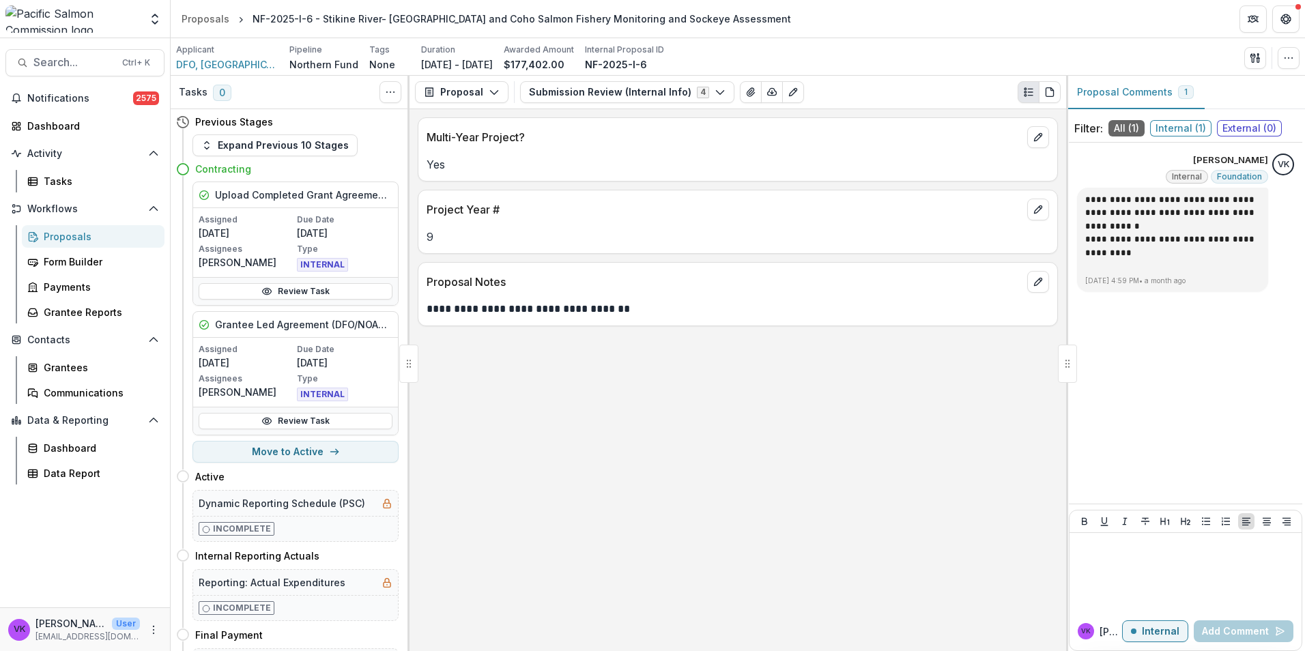
click at [58, 235] on div "Proposals" at bounding box center [99, 236] width 110 height 14
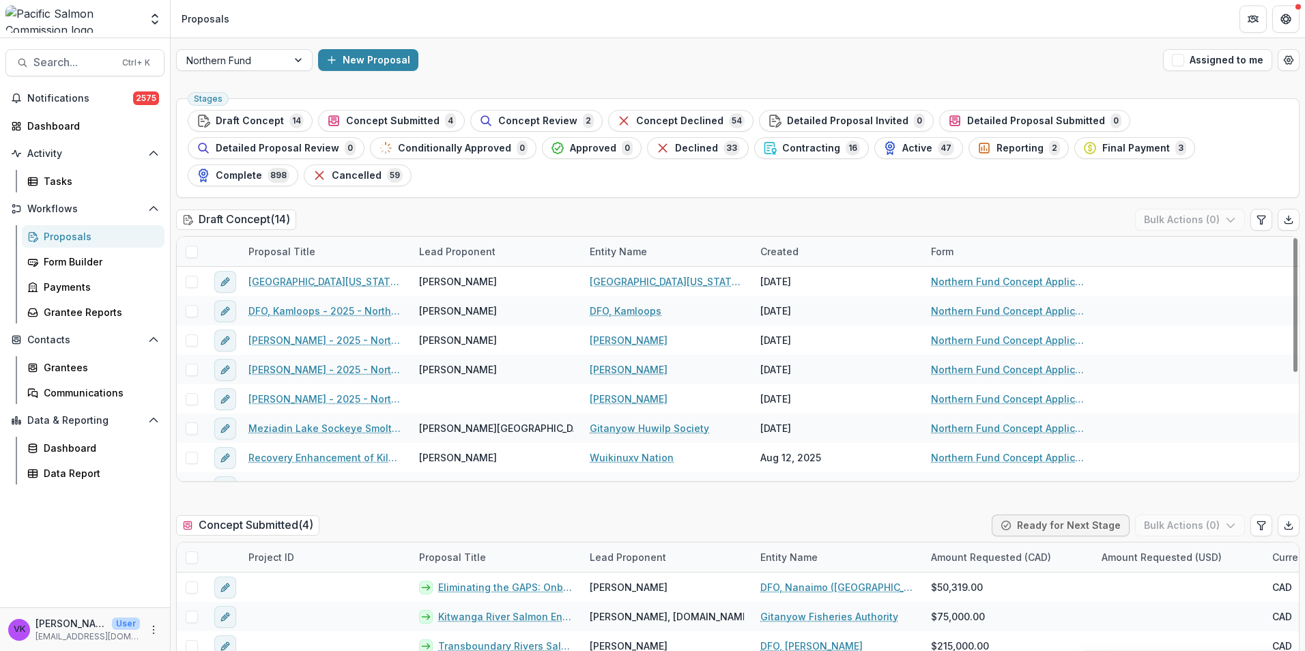
click at [782, 149] on span "Contracting" at bounding box center [811, 149] width 58 height 12
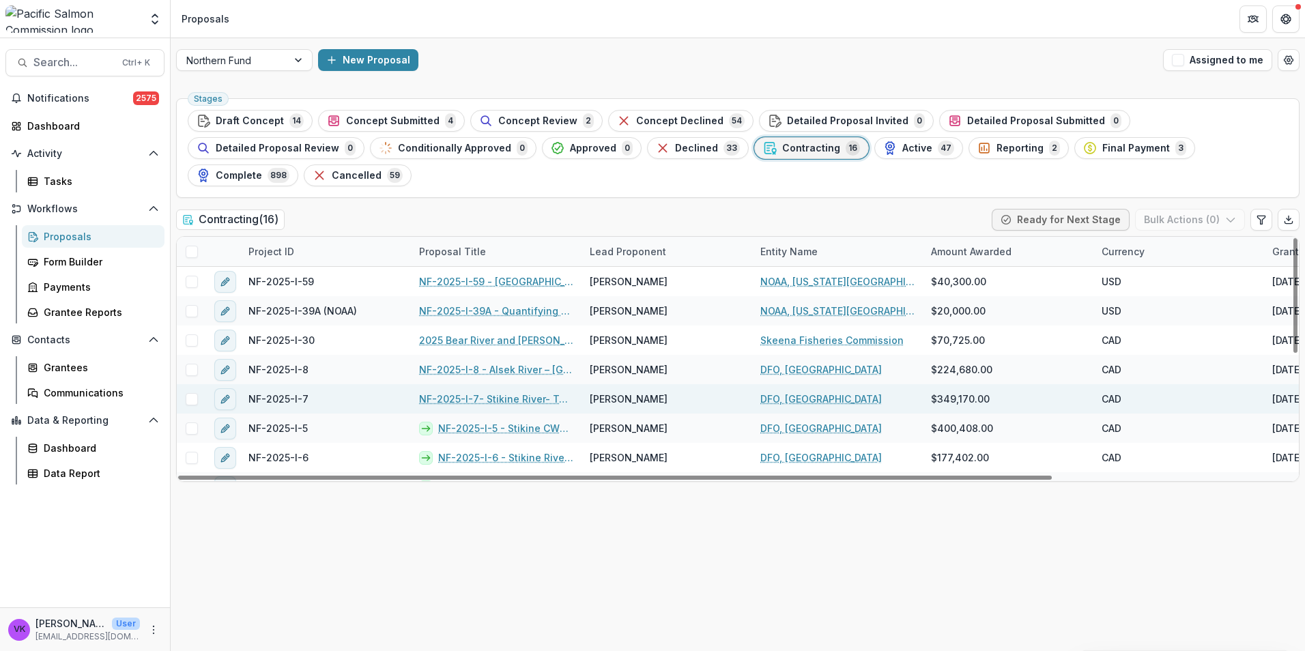
click at [487, 392] on link "NF-2025-I-7- Stikine River- Tahltan River Chinook Sonar and Coho Mark-Recapture…" at bounding box center [496, 399] width 154 height 14
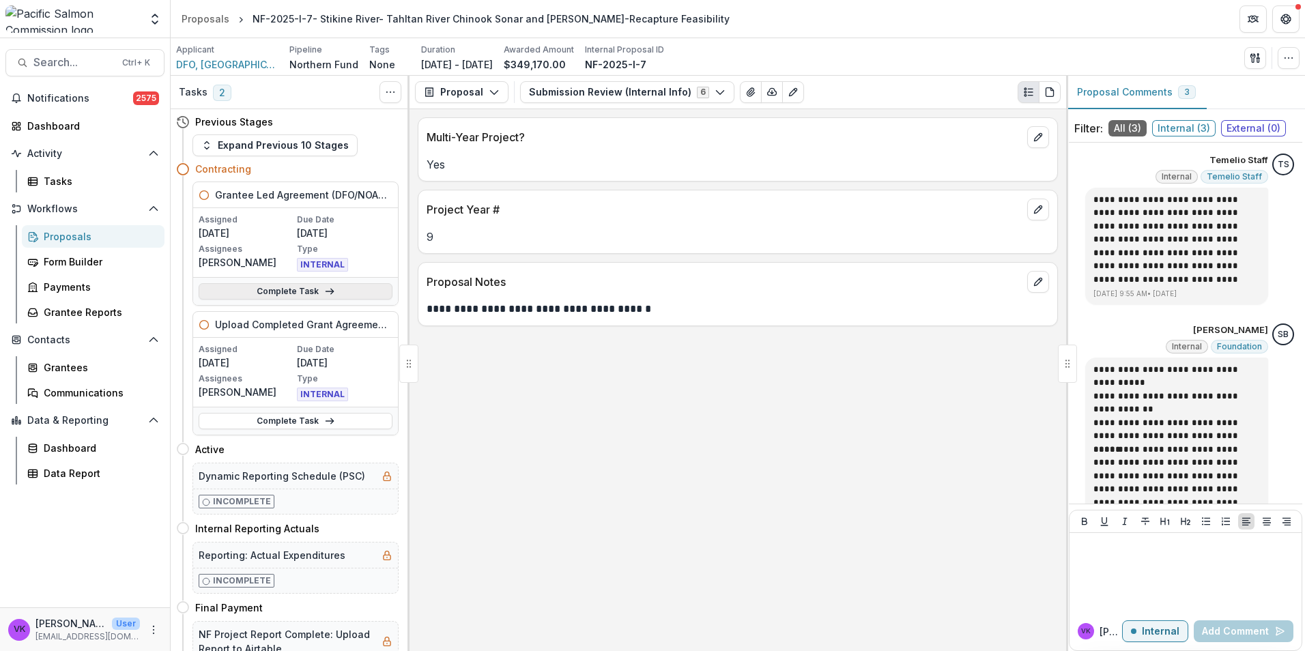
click at [284, 284] on link "Complete Task" at bounding box center [296, 291] width 194 height 16
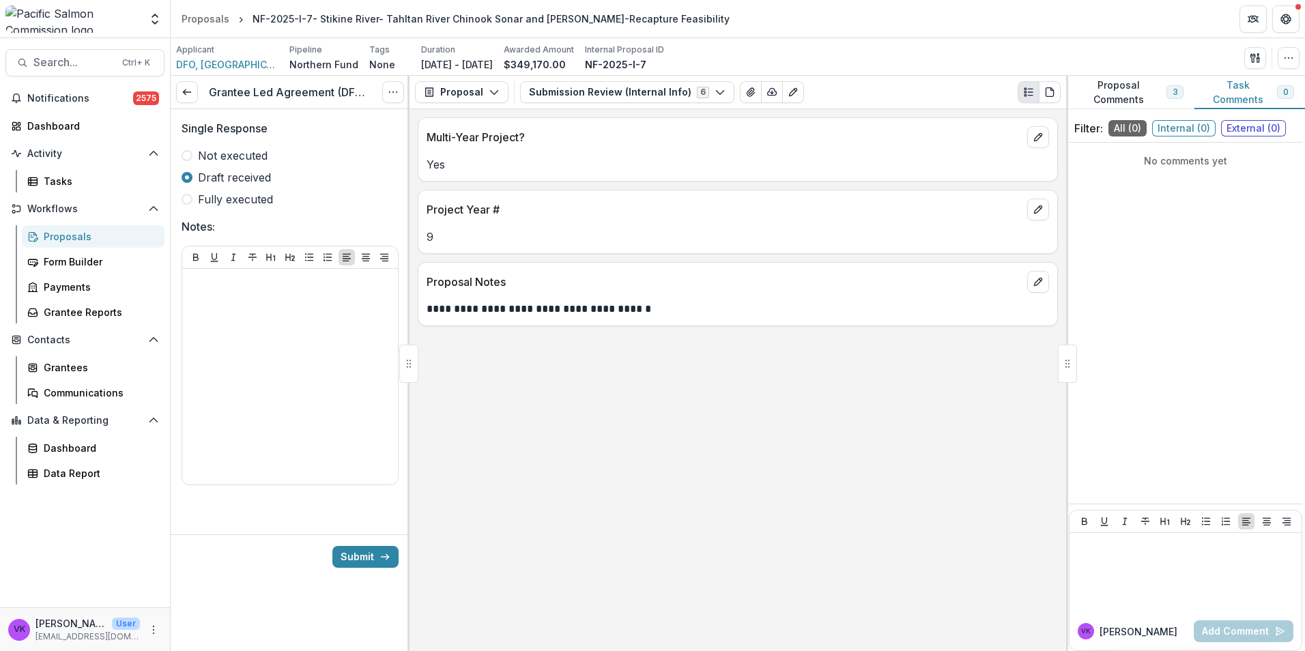
click at [190, 201] on span at bounding box center [187, 199] width 11 height 11
click at [378, 553] on button "Submit" at bounding box center [365, 557] width 66 height 22
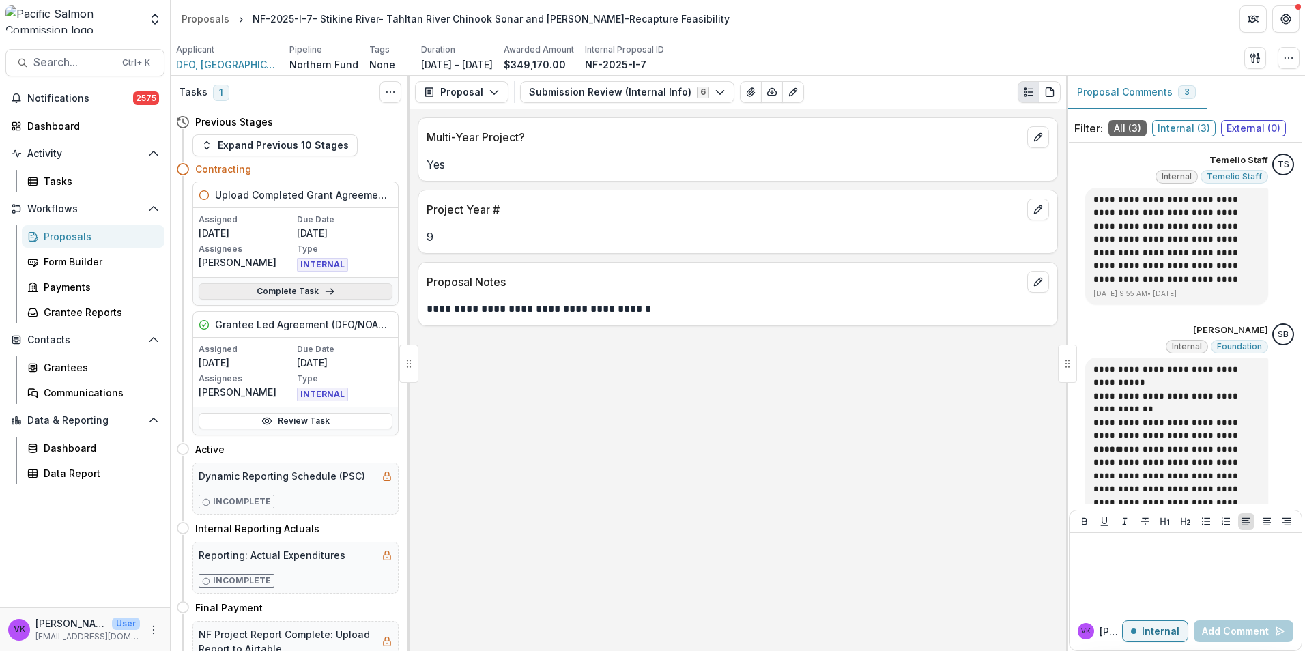
click at [280, 292] on link "Complete Task" at bounding box center [296, 291] width 194 height 16
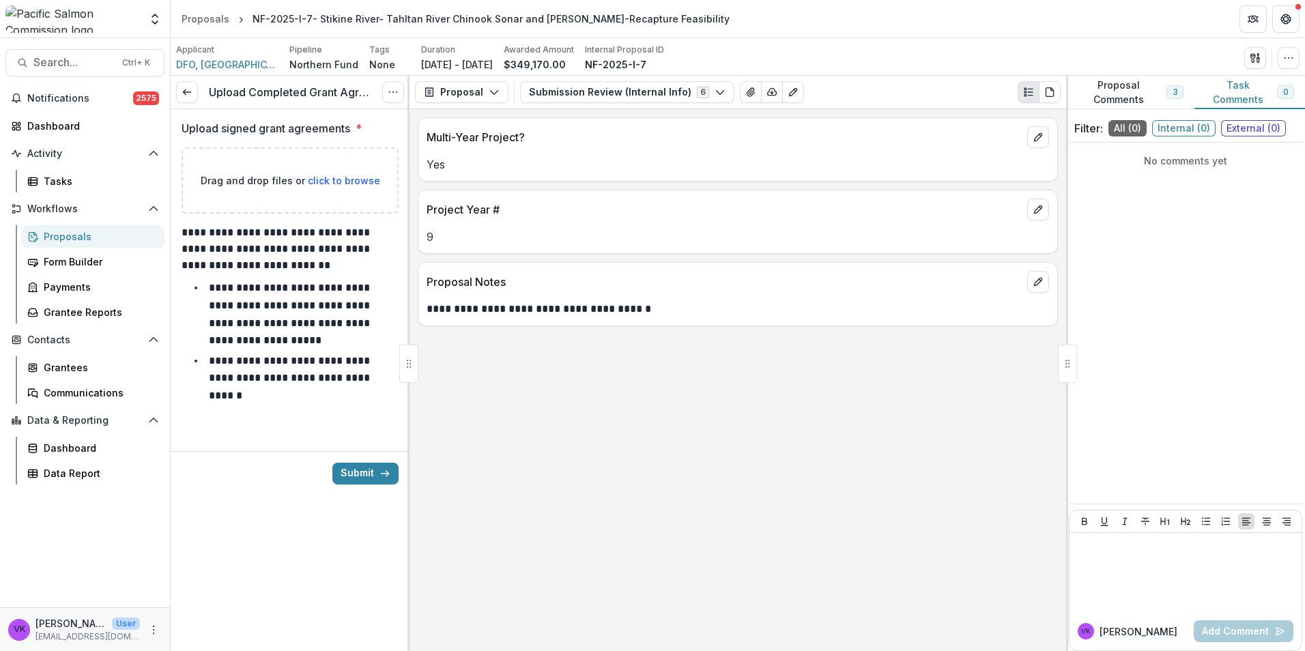
click at [358, 182] on span "click to browse" at bounding box center [344, 181] width 72 height 12
type input "**********"
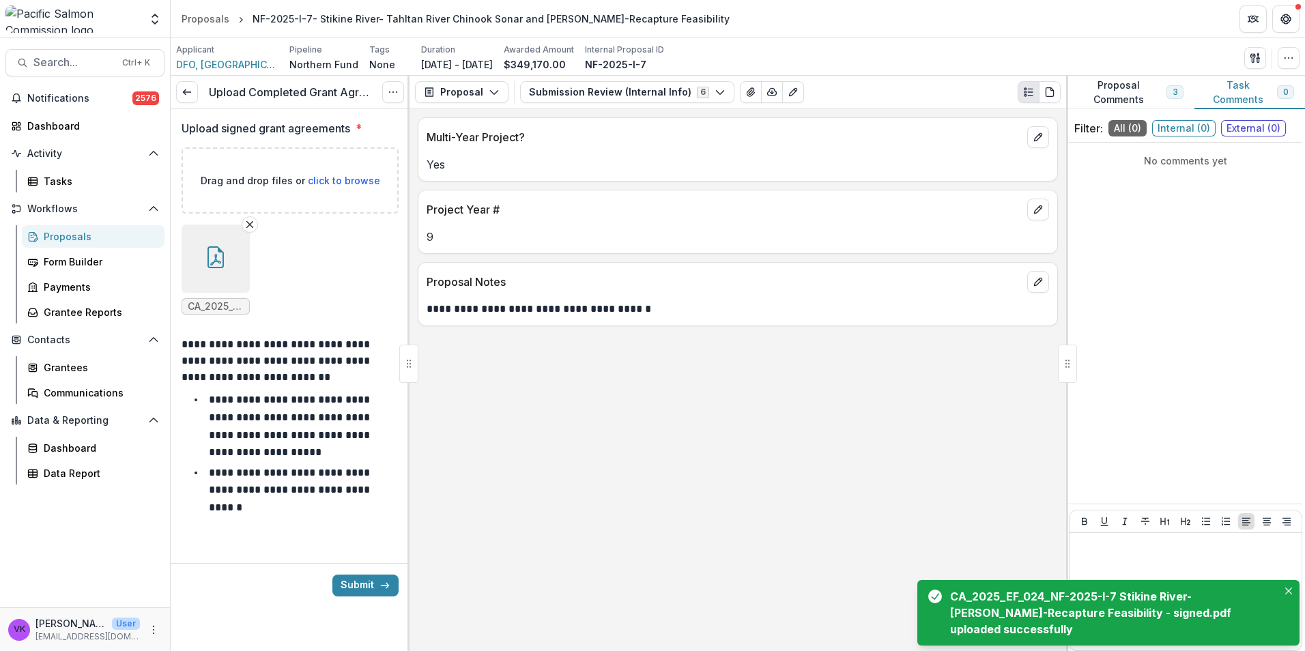
click at [377, 591] on button "Submit" at bounding box center [365, 586] width 66 height 22
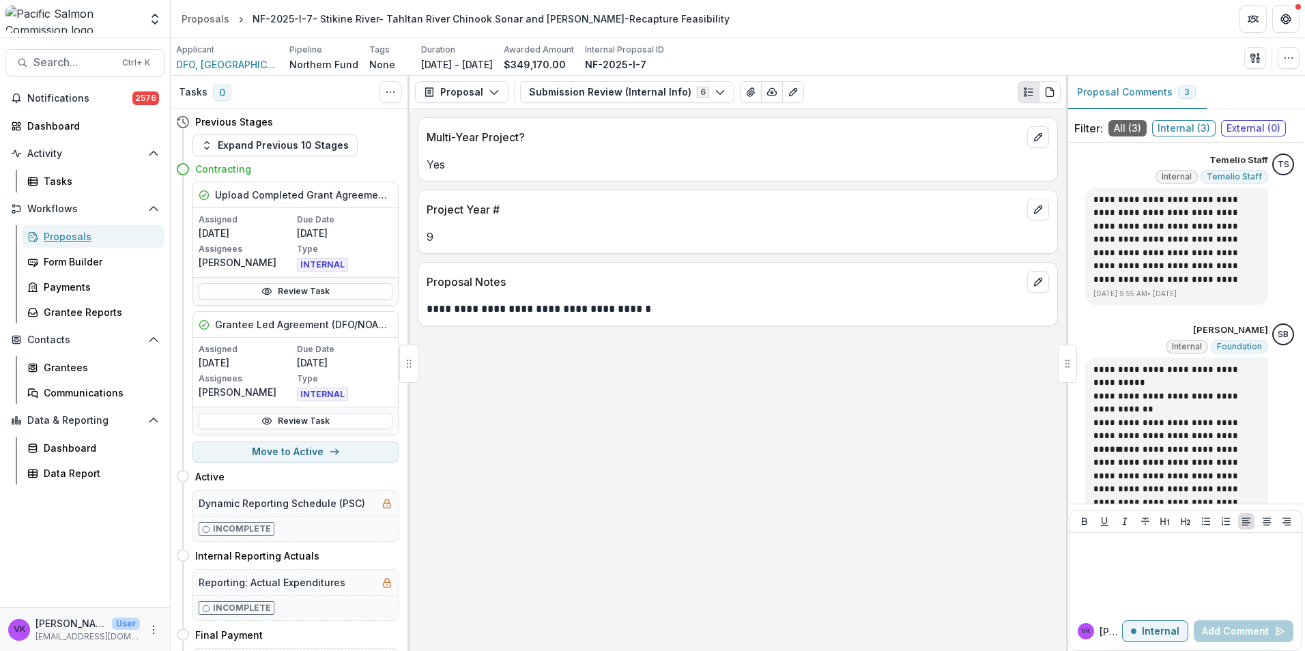
drag, startPoint x: 77, startPoint y: 236, endPoint x: 220, endPoint y: 280, distance: 149.2
click at [76, 236] on div "Proposals" at bounding box center [99, 236] width 110 height 14
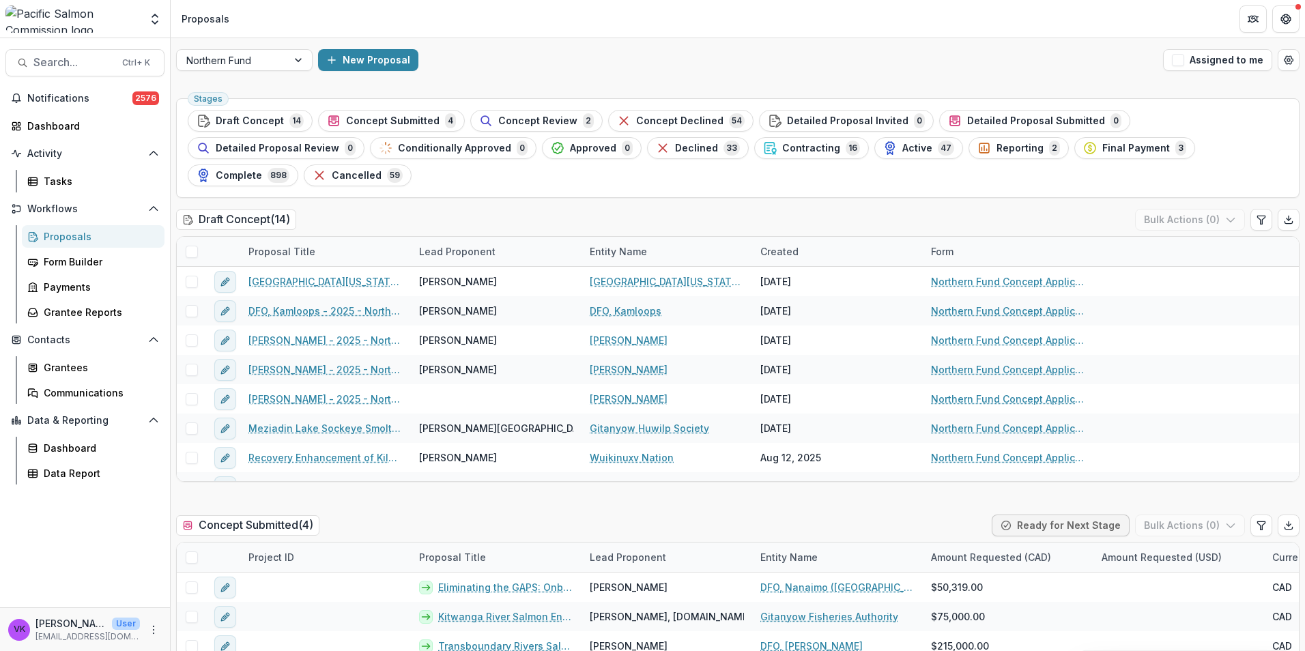
click at [782, 152] on span "Contracting" at bounding box center [811, 149] width 58 height 12
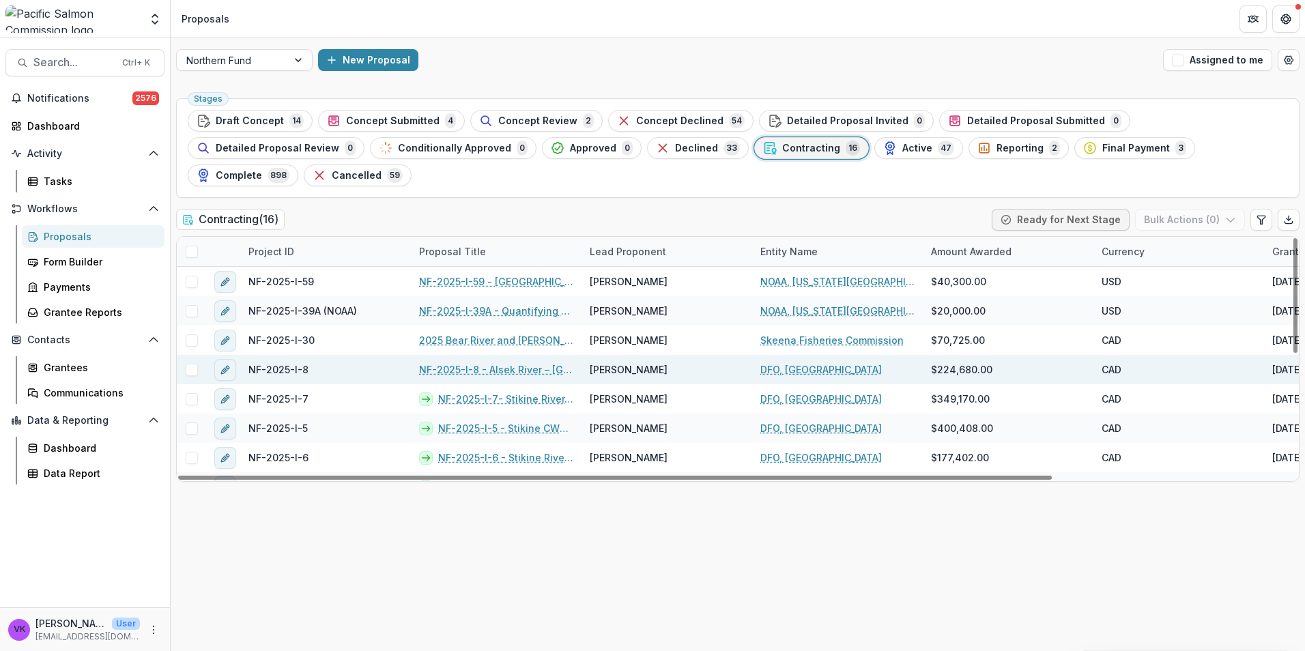
click at [530, 362] on link "NF-2025-I-8 - Alsek River – Chinook and Sockeye Salmon Assessment" at bounding box center [496, 369] width 154 height 14
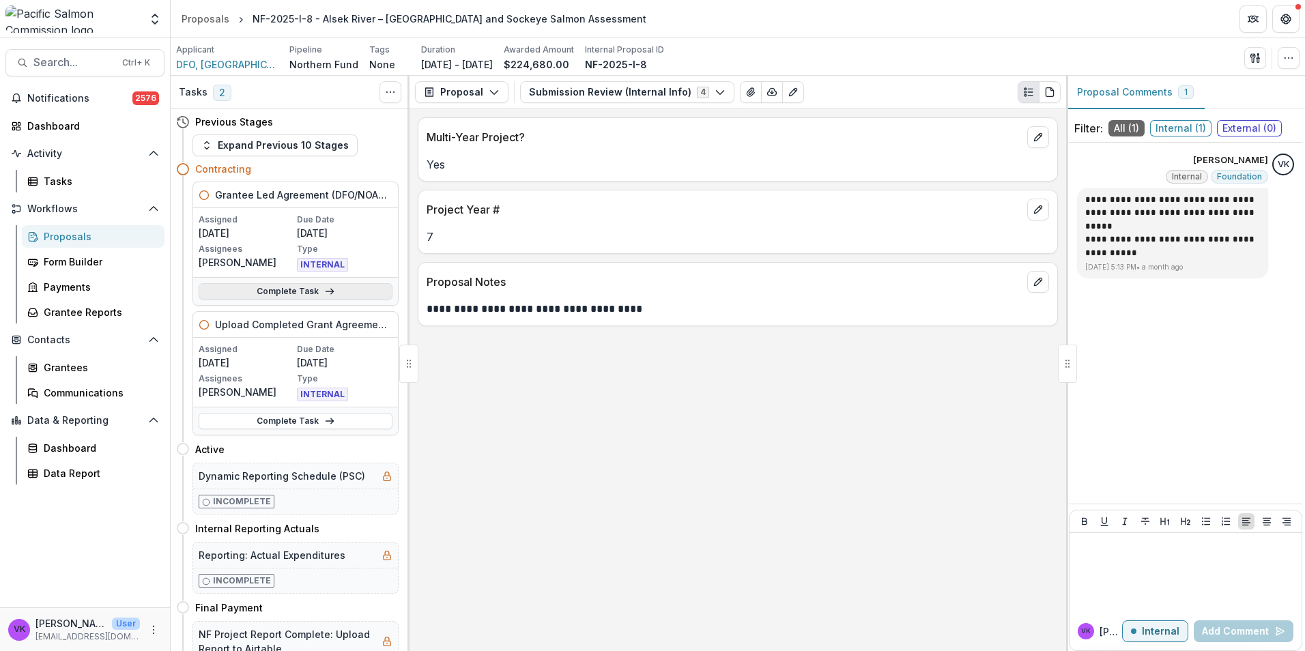
click at [285, 288] on link "Complete Task" at bounding box center [296, 291] width 194 height 16
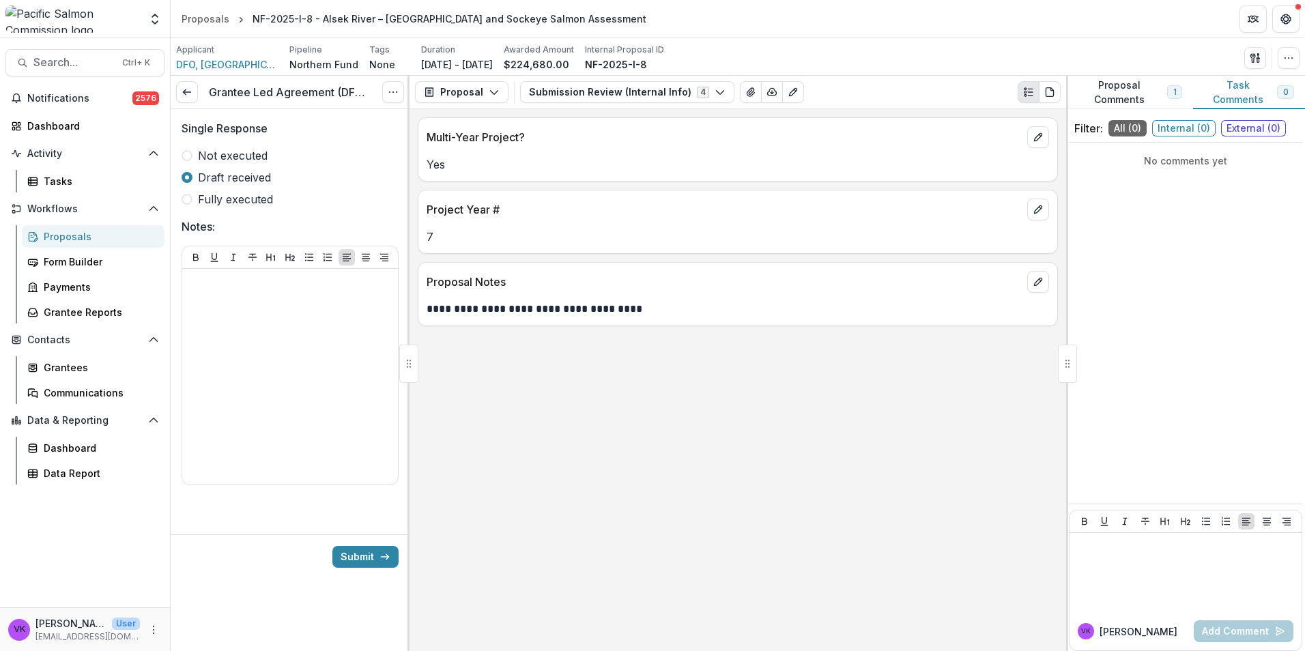
drag, startPoint x: 195, startPoint y: 201, endPoint x: 215, endPoint y: 215, distance: 24.0
click at [195, 201] on label "Fully executed" at bounding box center [290, 199] width 217 height 16
click at [355, 557] on button "Submit" at bounding box center [365, 557] width 66 height 22
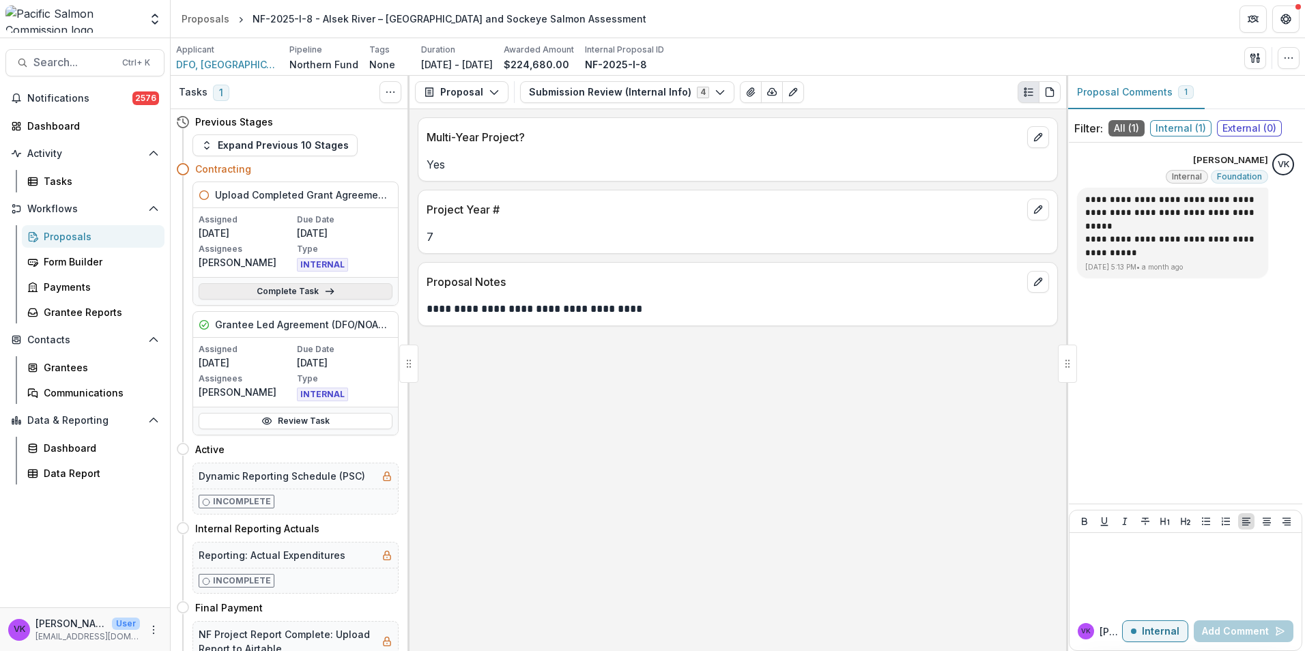
click at [283, 293] on link "Complete Task" at bounding box center [296, 291] width 194 height 16
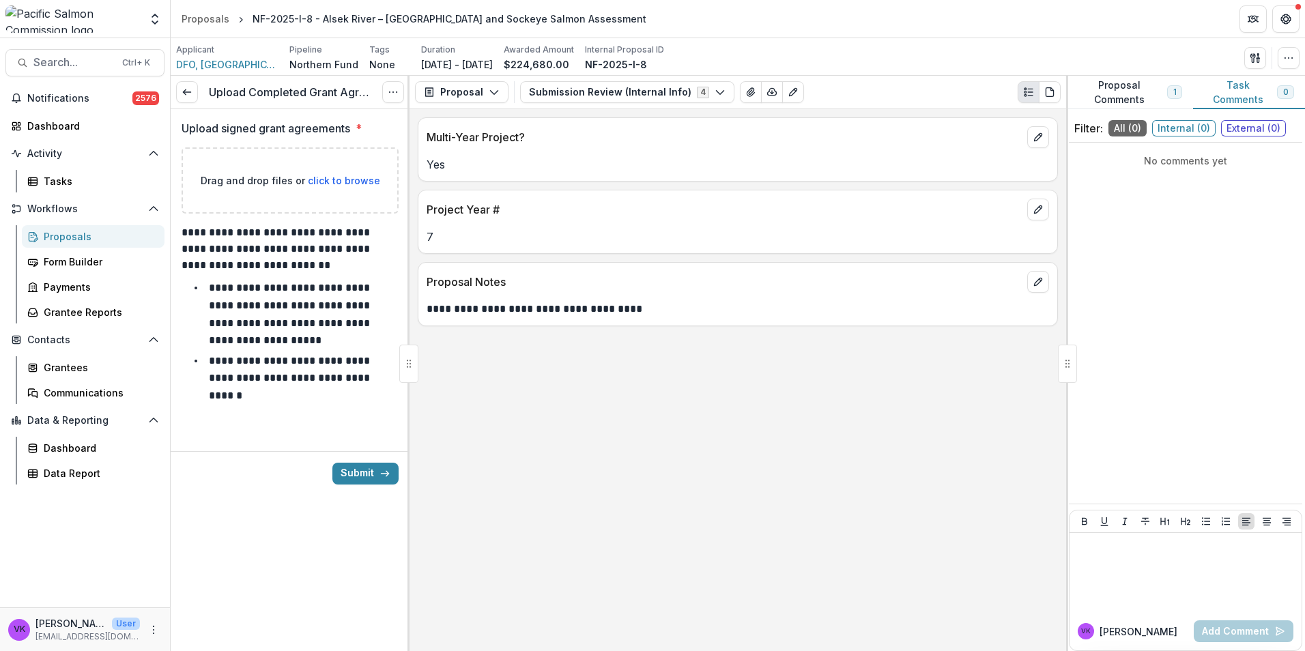
click at [333, 189] on div "Drag and drop files or click to browse" at bounding box center [290, 180] width 217 height 66
type input "**********"
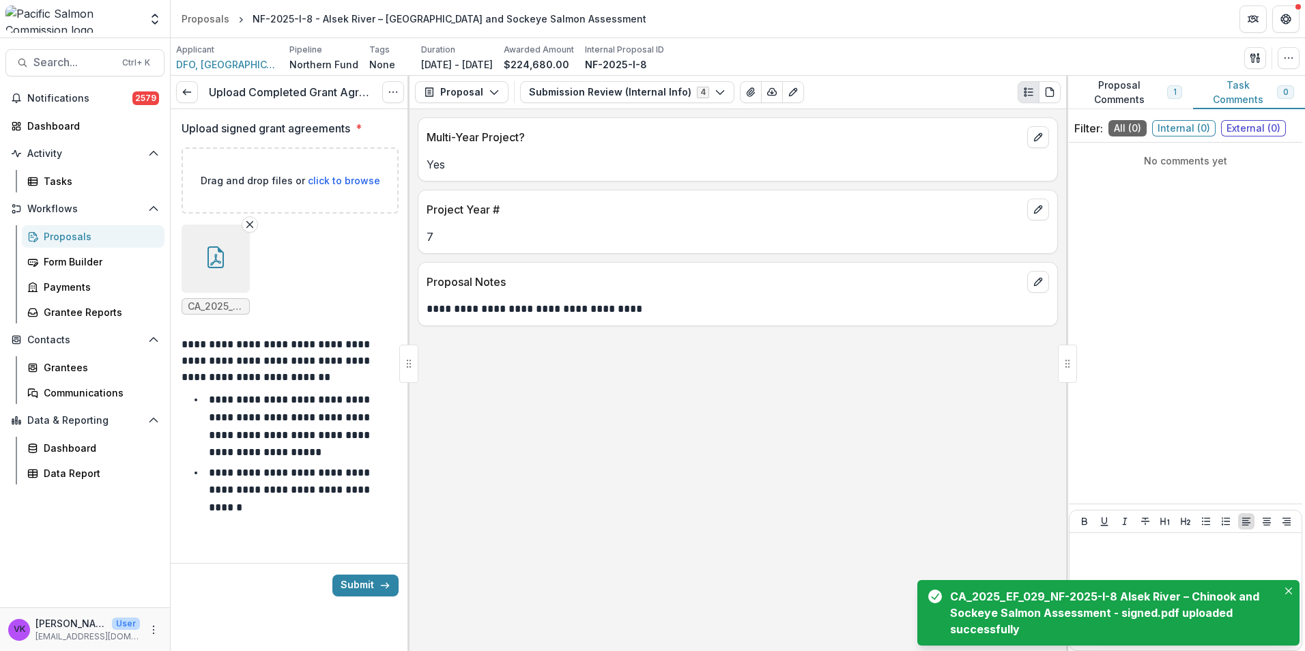
drag, startPoint x: 361, startPoint y: 582, endPoint x: 694, endPoint y: 588, distance: 332.5
click at [360, 582] on button "Submit" at bounding box center [365, 586] width 66 height 22
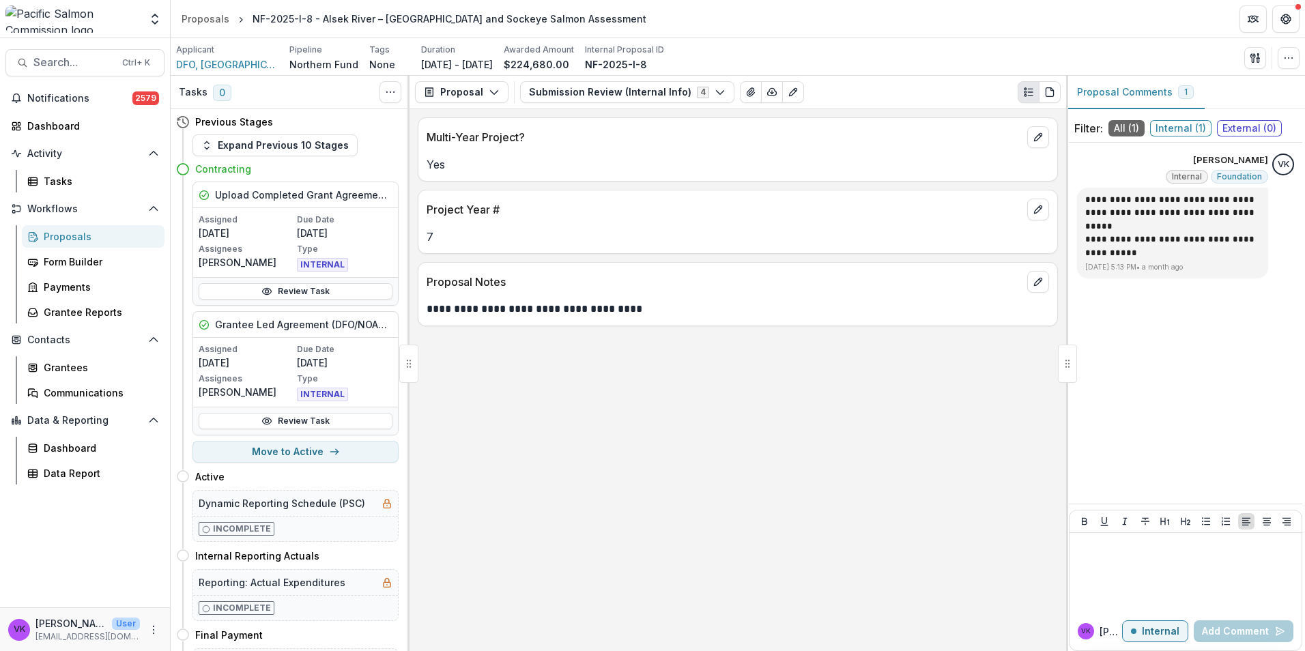
click at [70, 233] on div "Proposals" at bounding box center [99, 236] width 110 height 14
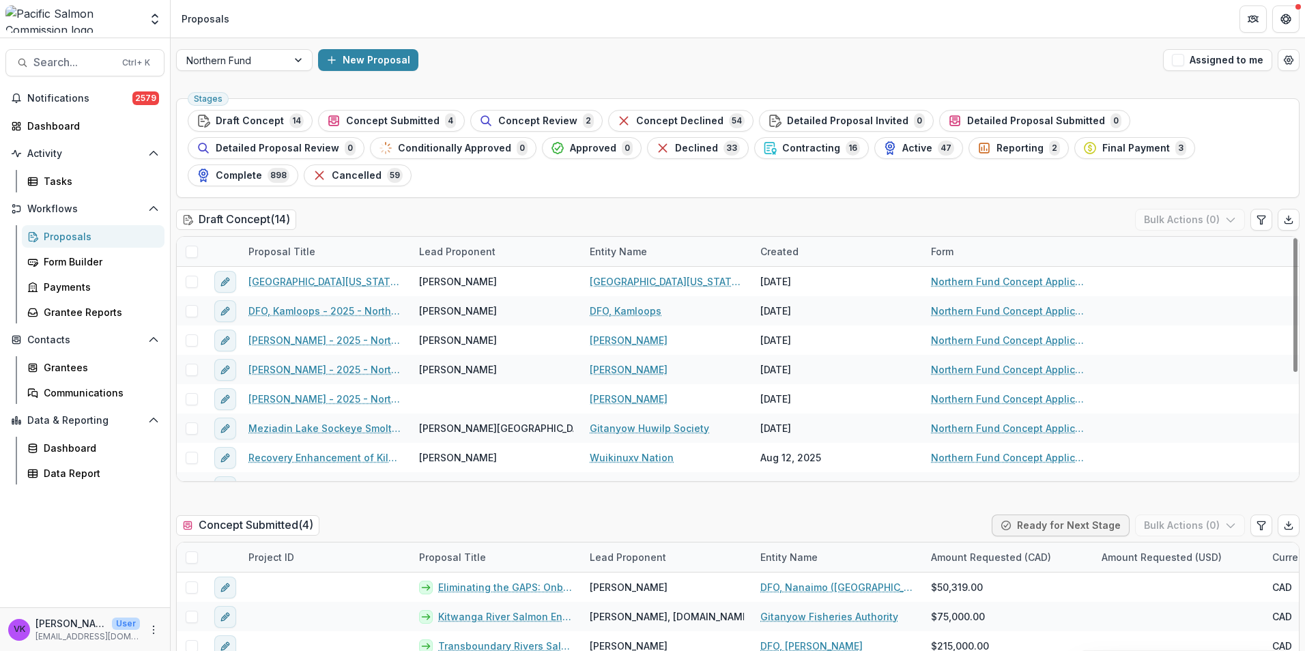
click at [782, 152] on span "Contracting" at bounding box center [811, 149] width 58 height 12
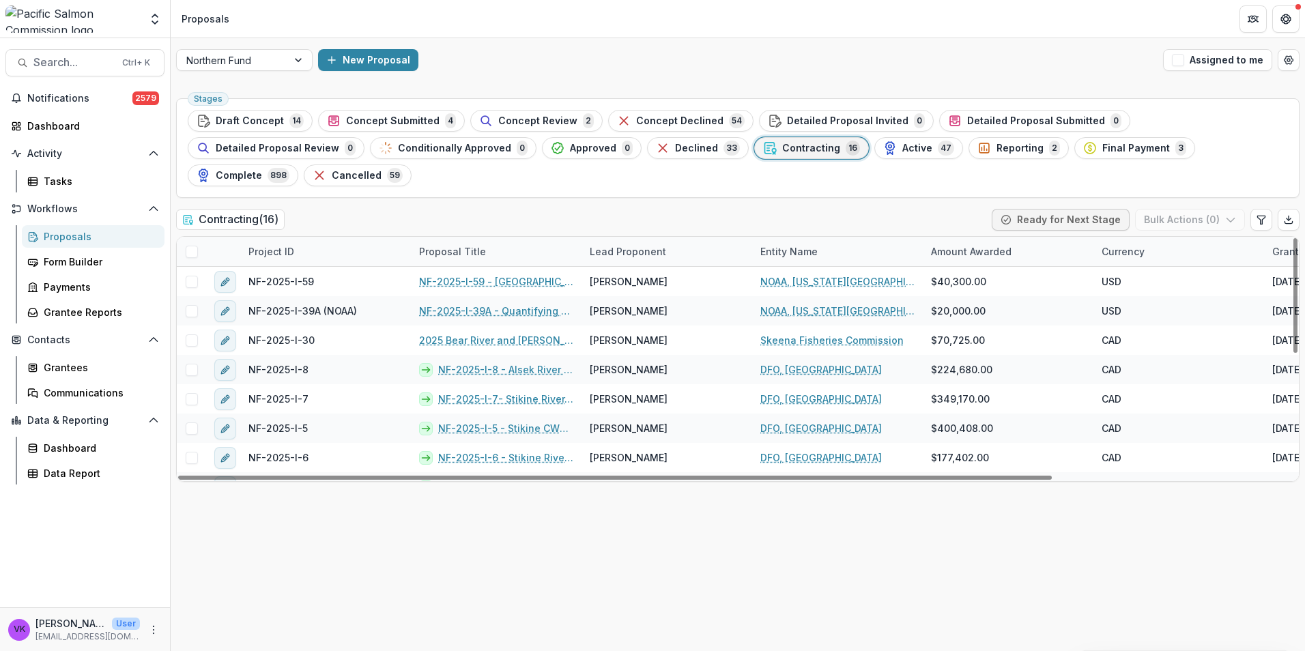
scroll to position [205, 0]
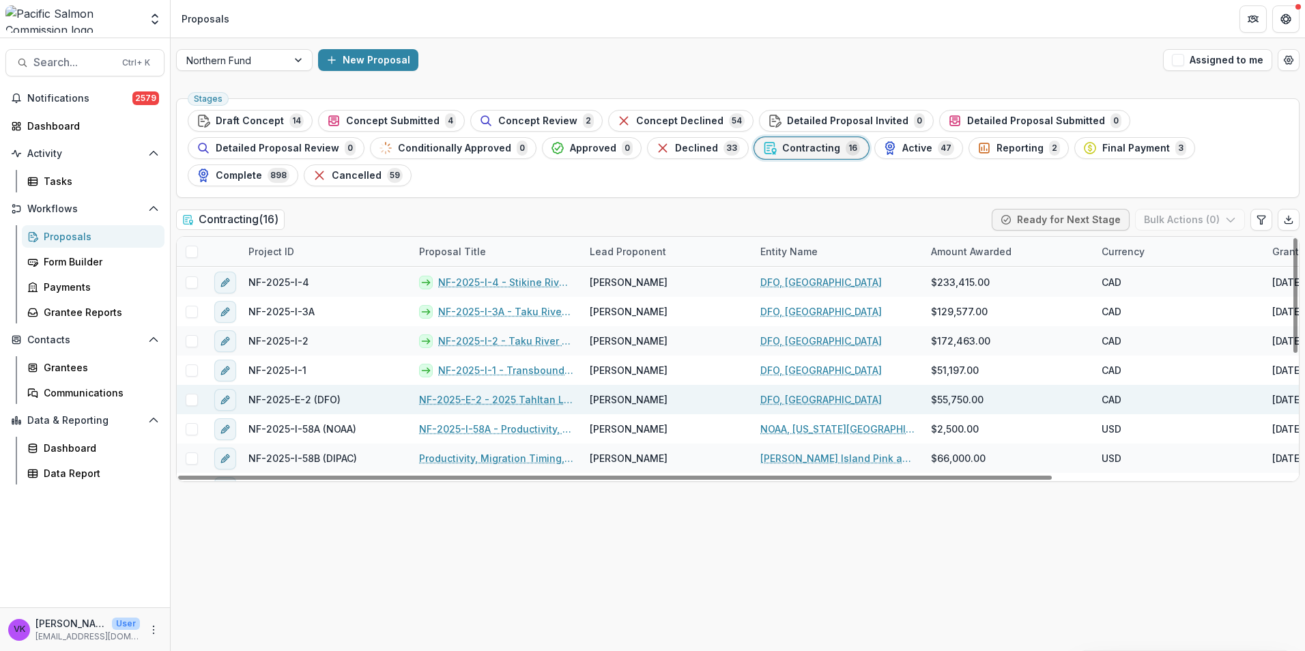
click at [510, 393] on link "NF-2025-E-2 - 2025 Tahltan Lake Limnology and Productivity Investigations – Yea…" at bounding box center [496, 400] width 154 height 14
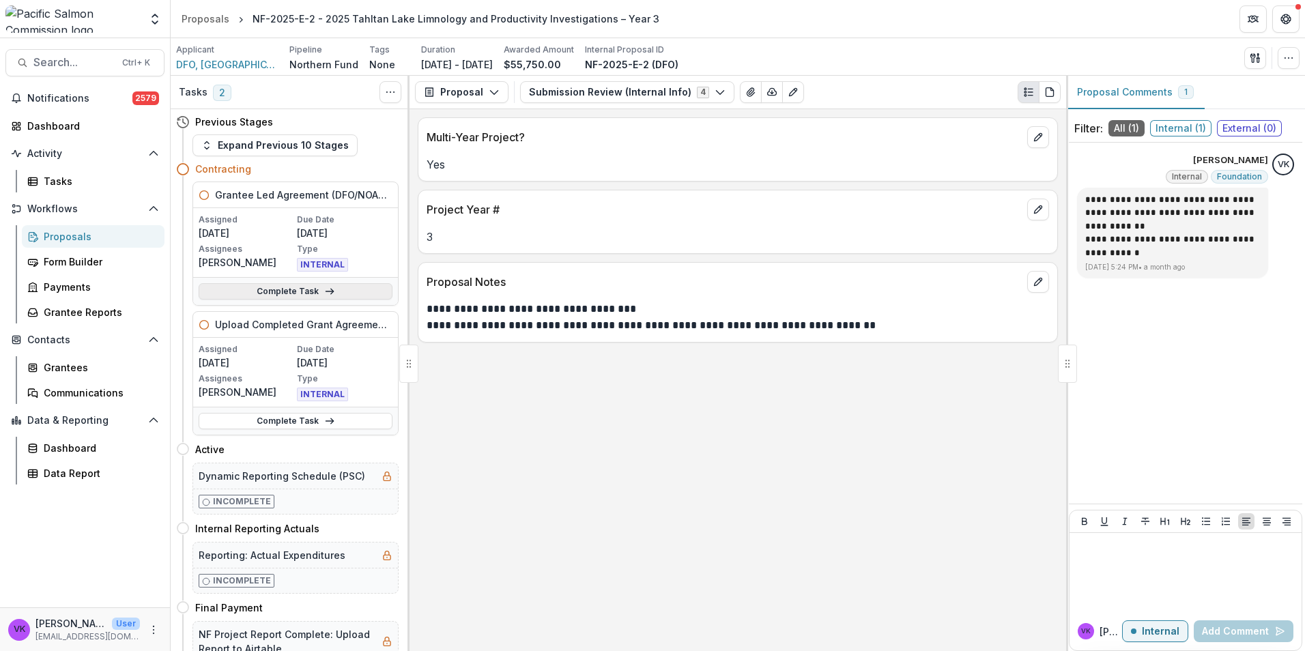
click at [297, 291] on link "Complete Task" at bounding box center [296, 291] width 194 height 16
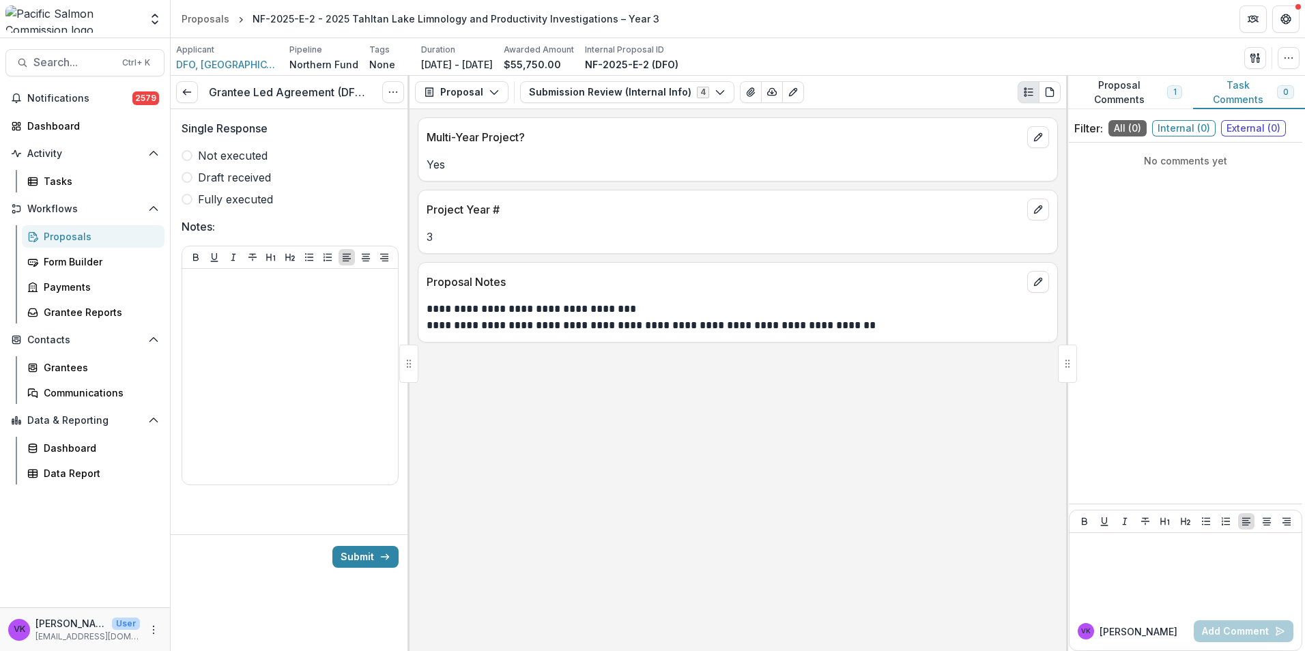
click at [184, 197] on span at bounding box center [187, 199] width 11 height 11
click at [382, 556] on icon "submit" at bounding box center [385, 557] width 11 height 11
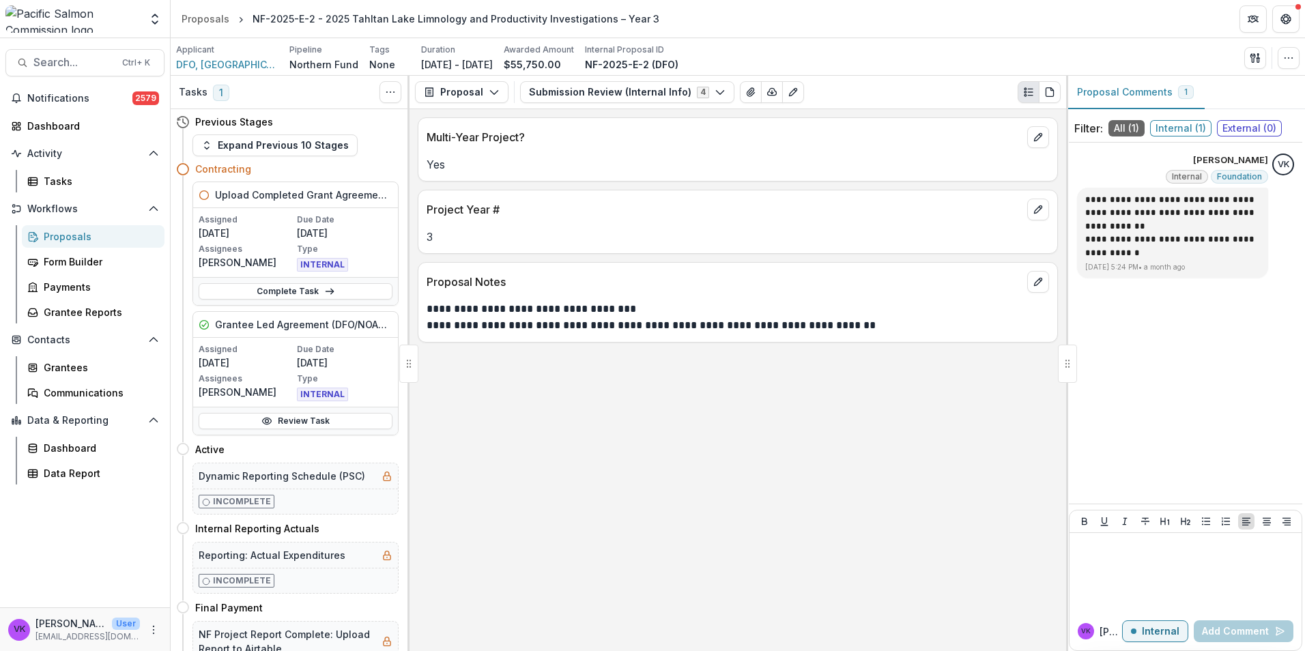
drag, startPoint x: 281, startPoint y: 295, endPoint x: 337, endPoint y: 309, distance: 57.6
click at [280, 295] on link "Complete Task" at bounding box center [296, 291] width 194 height 16
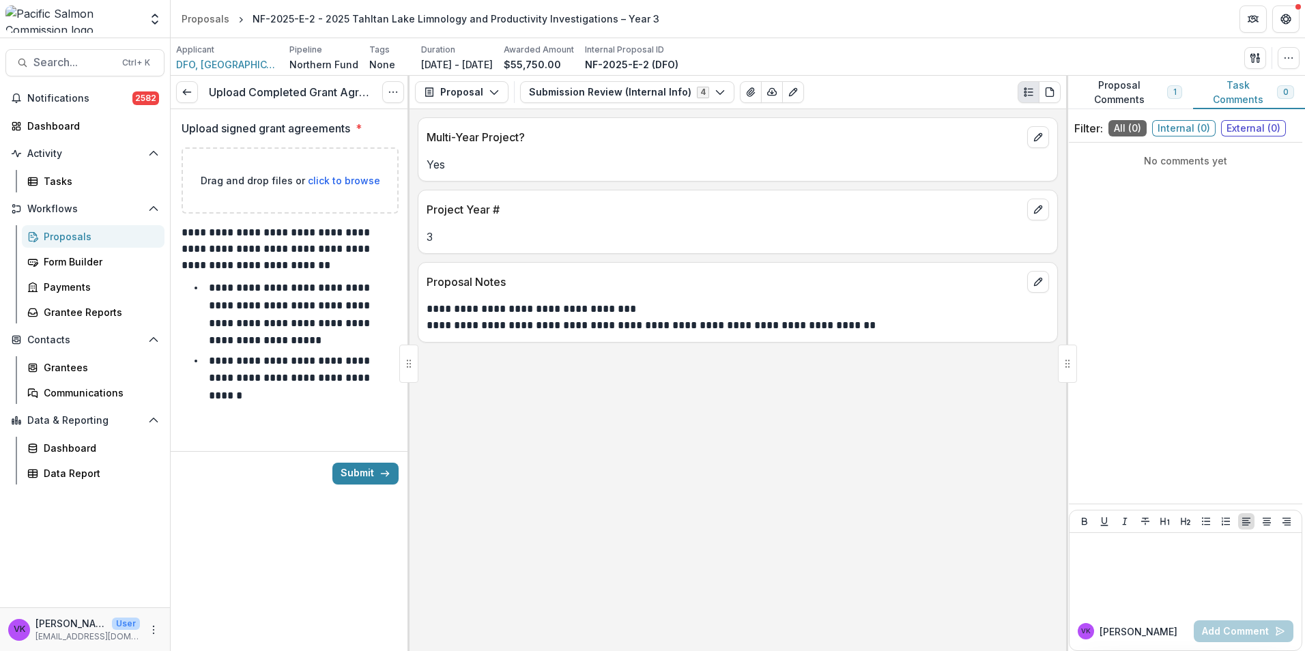
click at [360, 184] on span "click to browse" at bounding box center [344, 181] width 72 height 12
type input "**********"
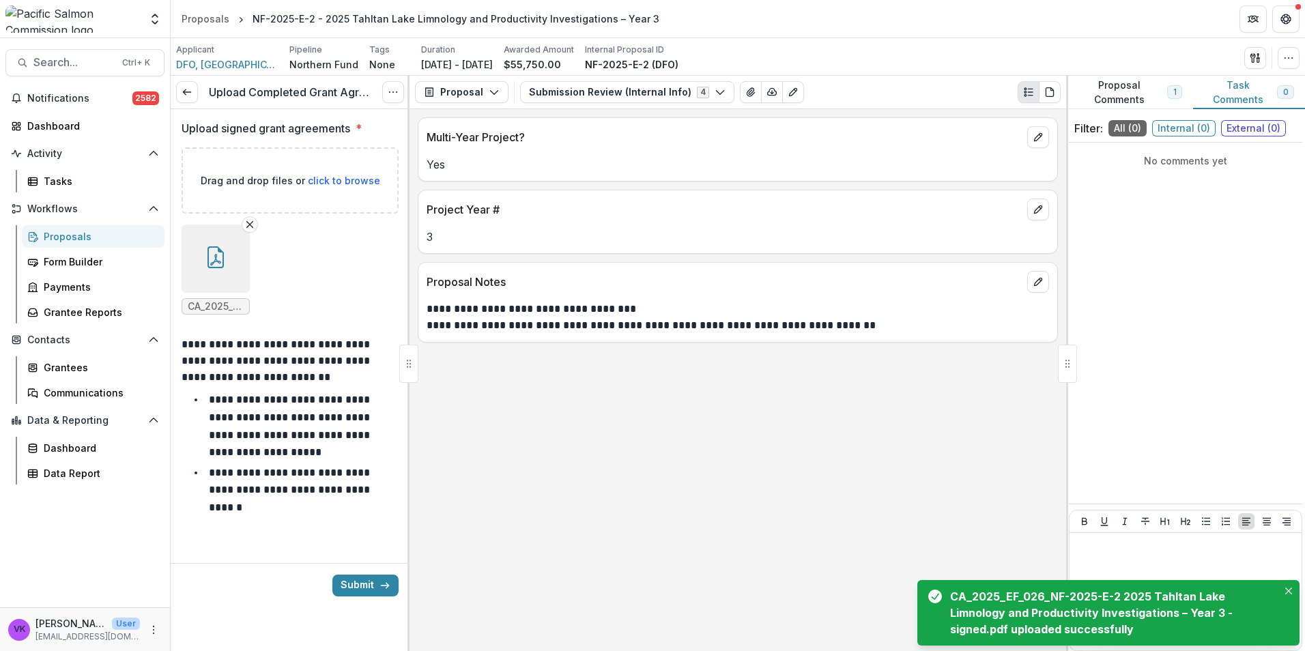
click at [216, 257] on icon "button" at bounding box center [215, 260] width 11 height 12
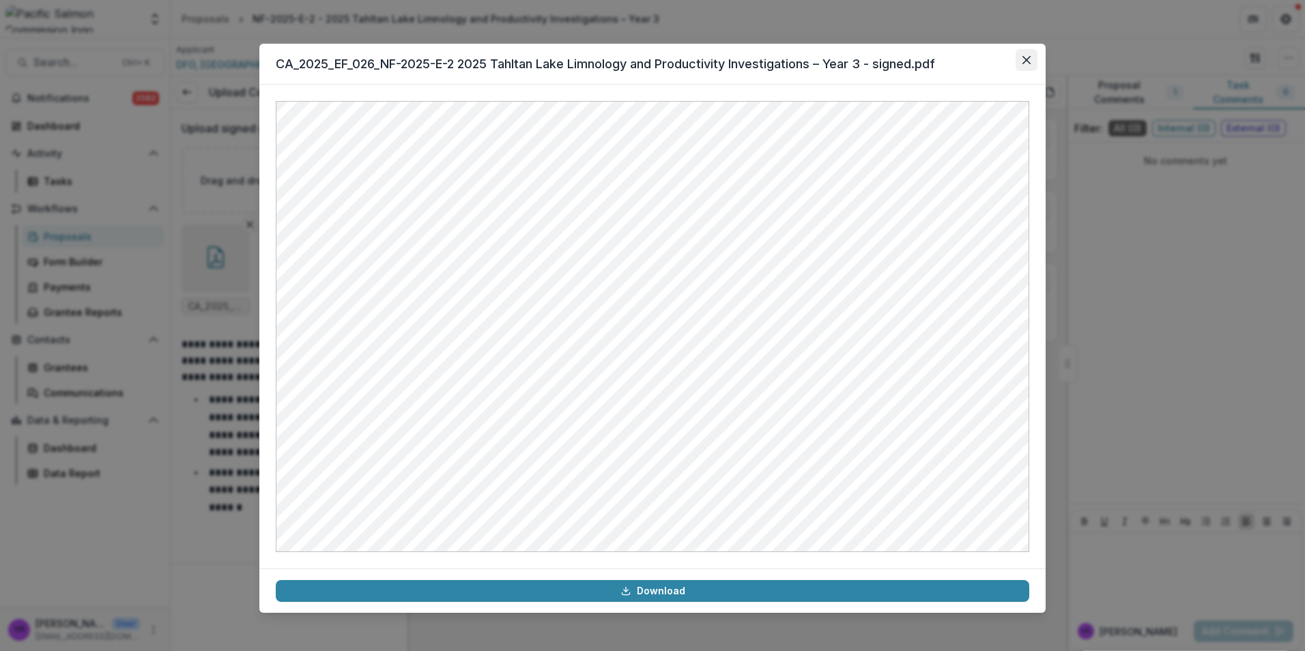
click at [1023, 53] on button "Close" at bounding box center [1027, 60] width 22 height 22
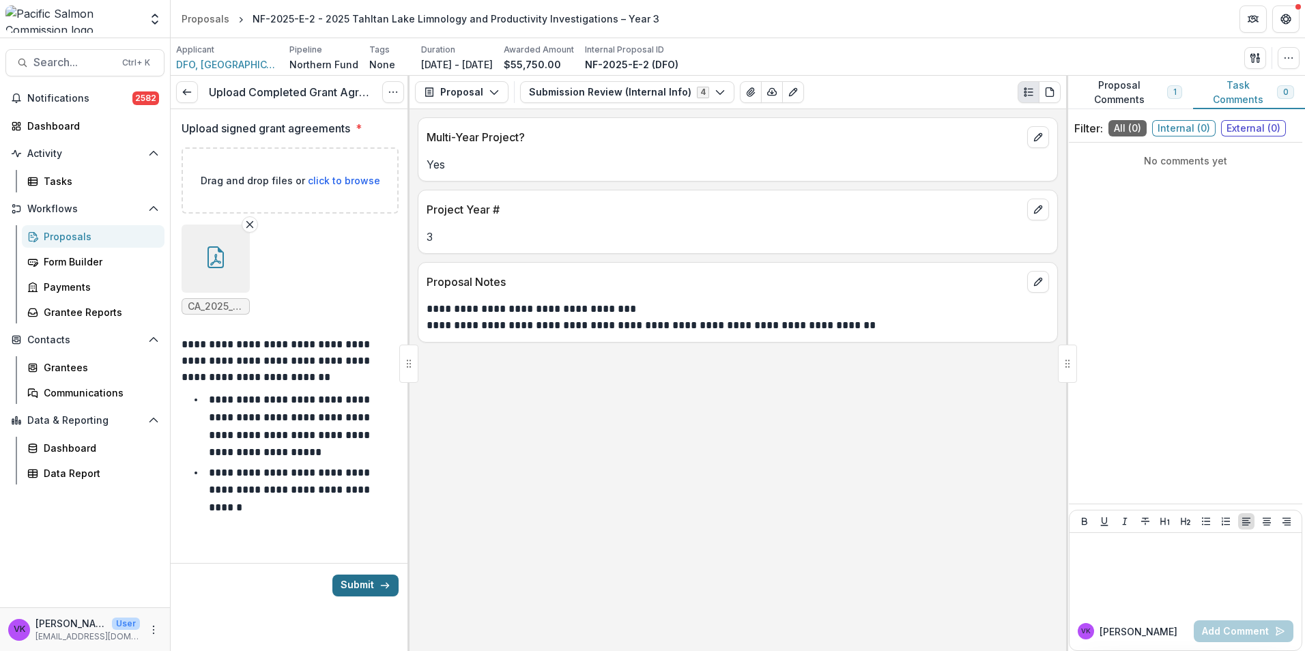
click at [365, 580] on button "Submit" at bounding box center [365, 586] width 66 height 22
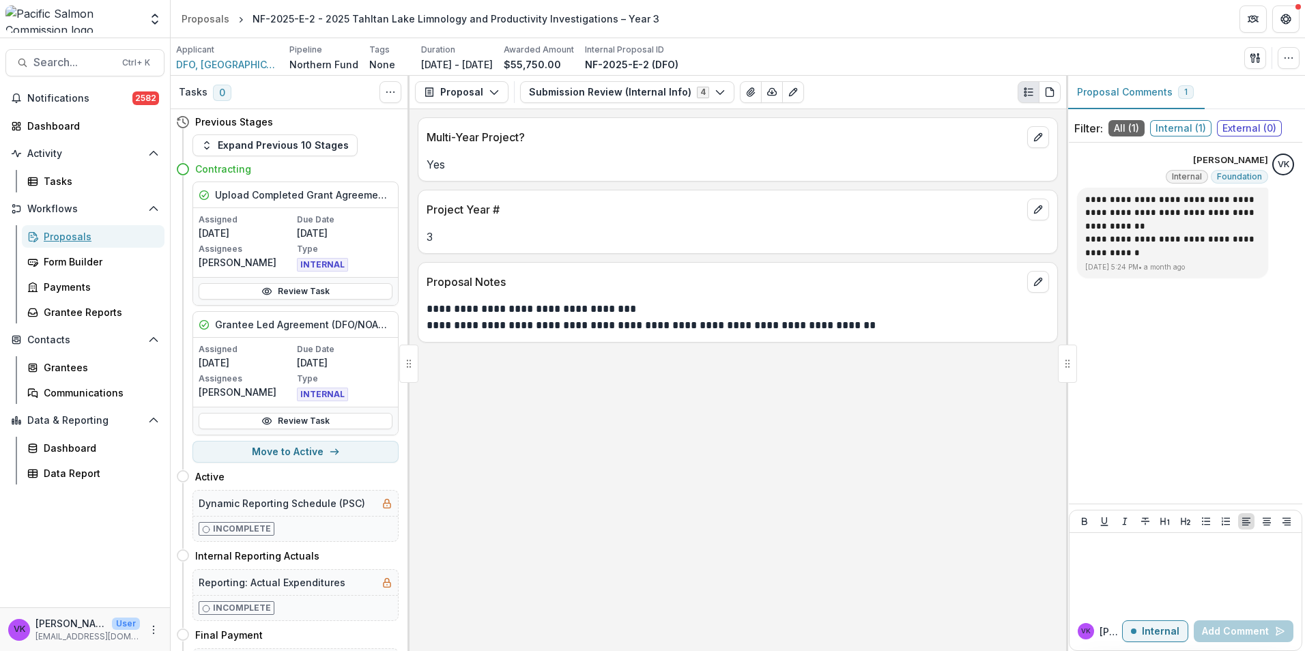
drag, startPoint x: 63, startPoint y: 236, endPoint x: 232, endPoint y: 267, distance: 172.2
click at [63, 236] on div "Proposals" at bounding box center [99, 236] width 110 height 14
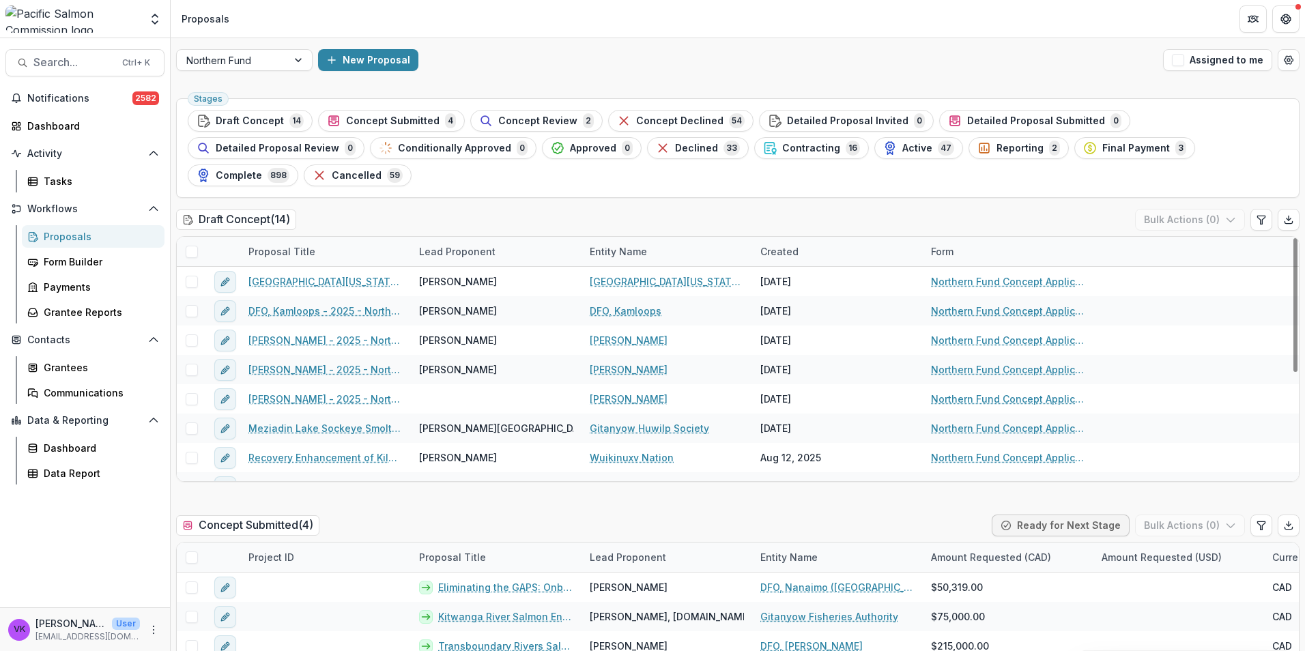
click at [782, 144] on span "Contracting" at bounding box center [811, 149] width 58 height 12
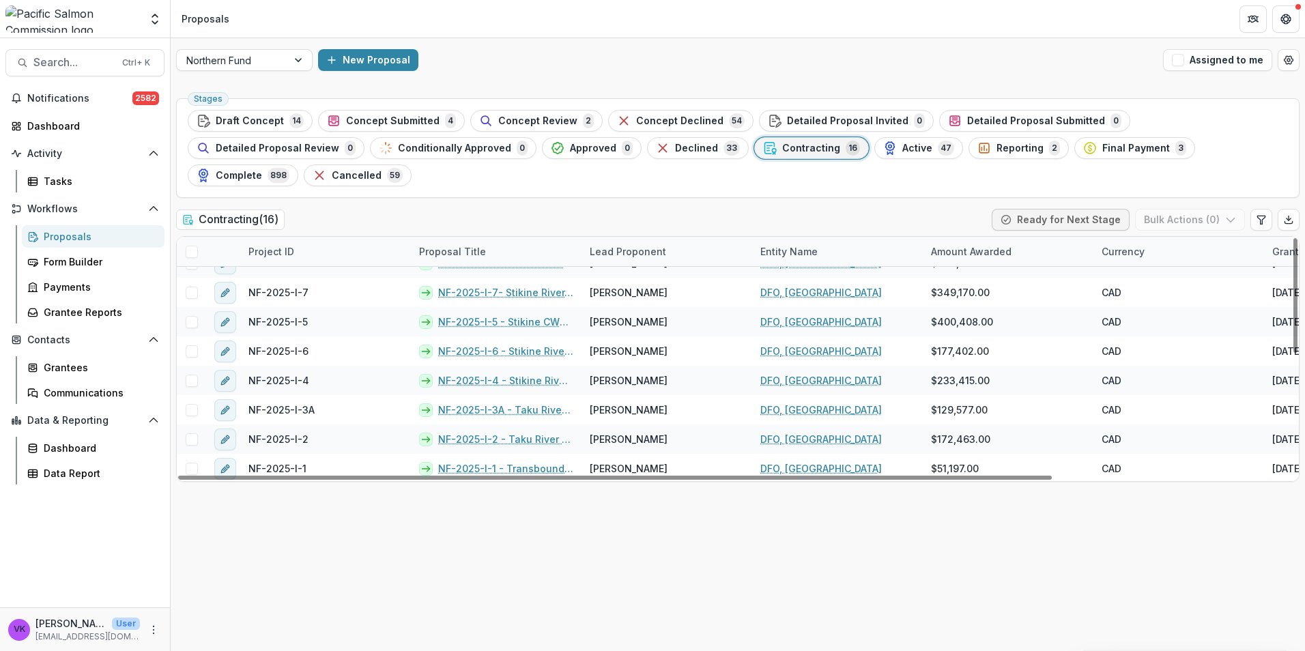
scroll to position [255, 0]
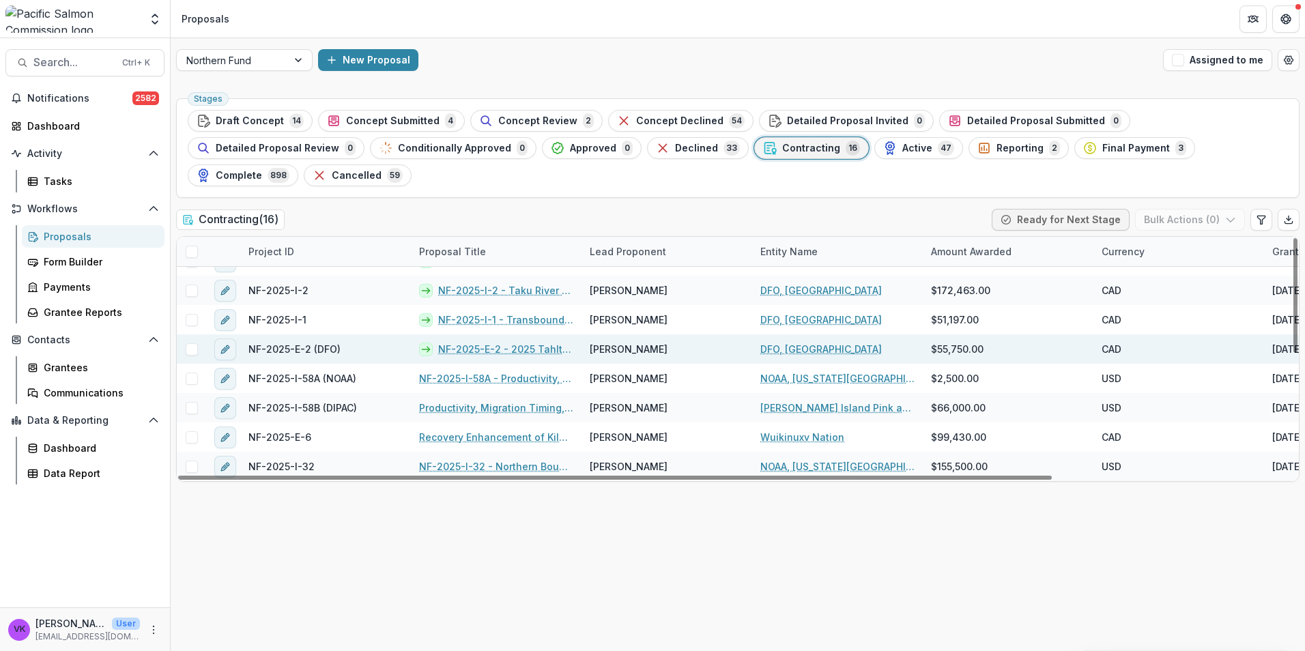
click at [479, 342] on link "NF-2025-E-2 - 2025 Tahltan Lake Limnology and Productivity Investigations – Yea…" at bounding box center [505, 349] width 135 height 14
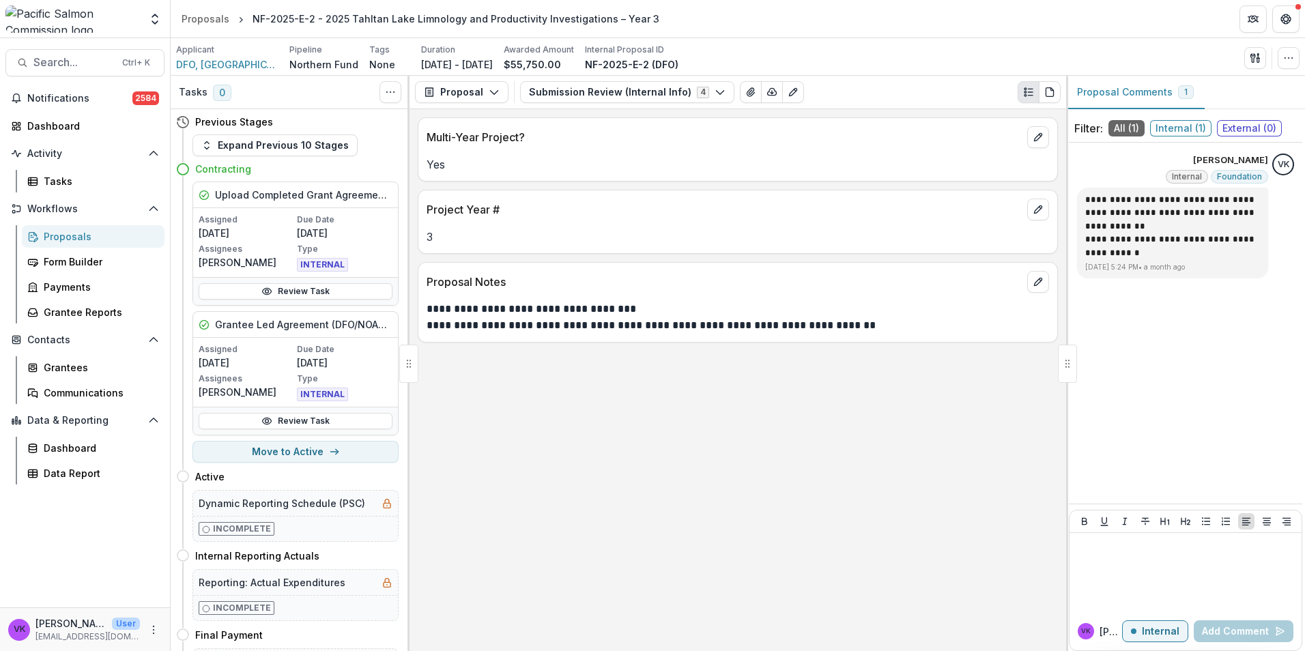
click at [59, 234] on div "Proposals" at bounding box center [99, 236] width 110 height 14
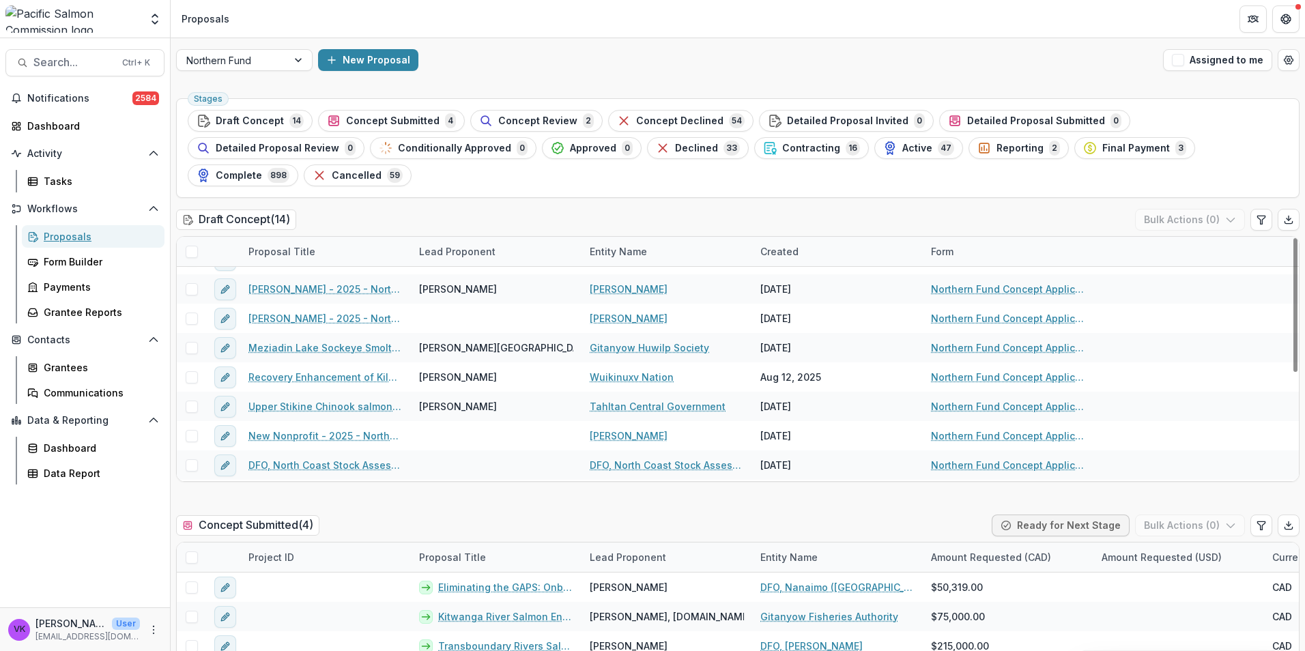
scroll to position [68, 0]
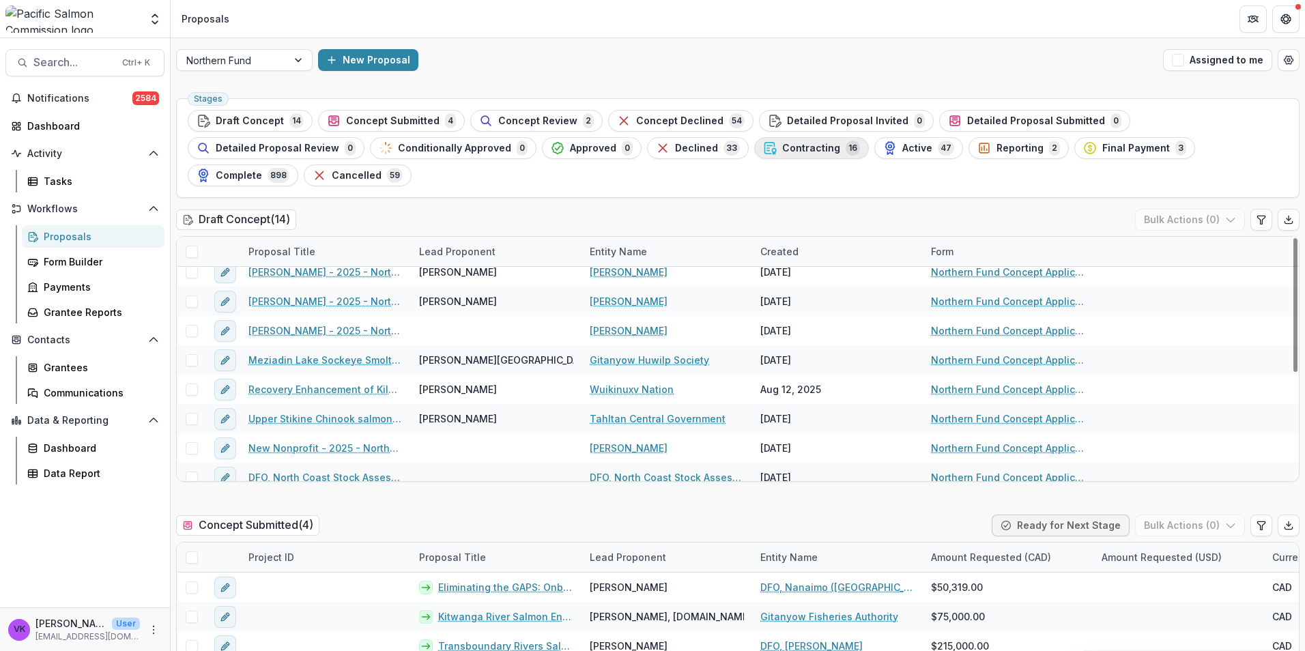
click at [763, 141] on div "Contracting 16" at bounding box center [811, 148] width 97 height 15
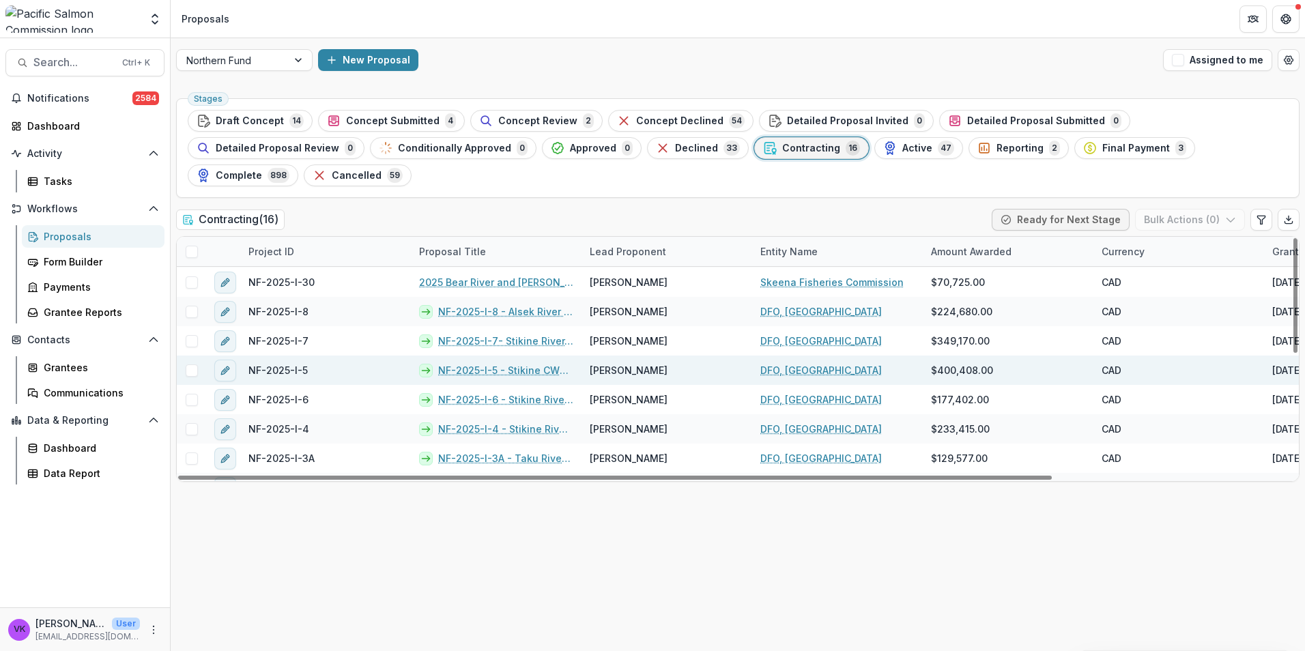
scroll to position [205, 0]
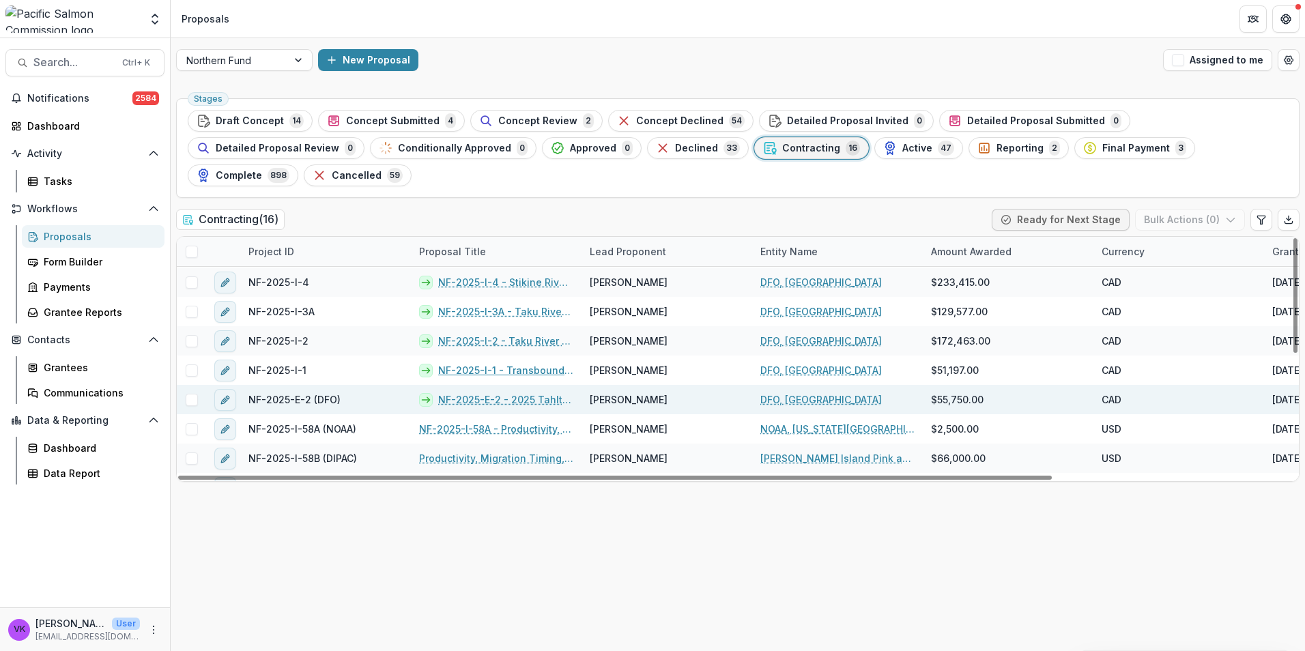
drag, startPoint x: 522, startPoint y: 339, endPoint x: 673, endPoint y: 379, distance: 156.0
click at [522, 363] on link "NF-2025-I-1 - Transboundary Rivers Otolith Thermal Mark Recovery" at bounding box center [505, 370] width 135 height 14
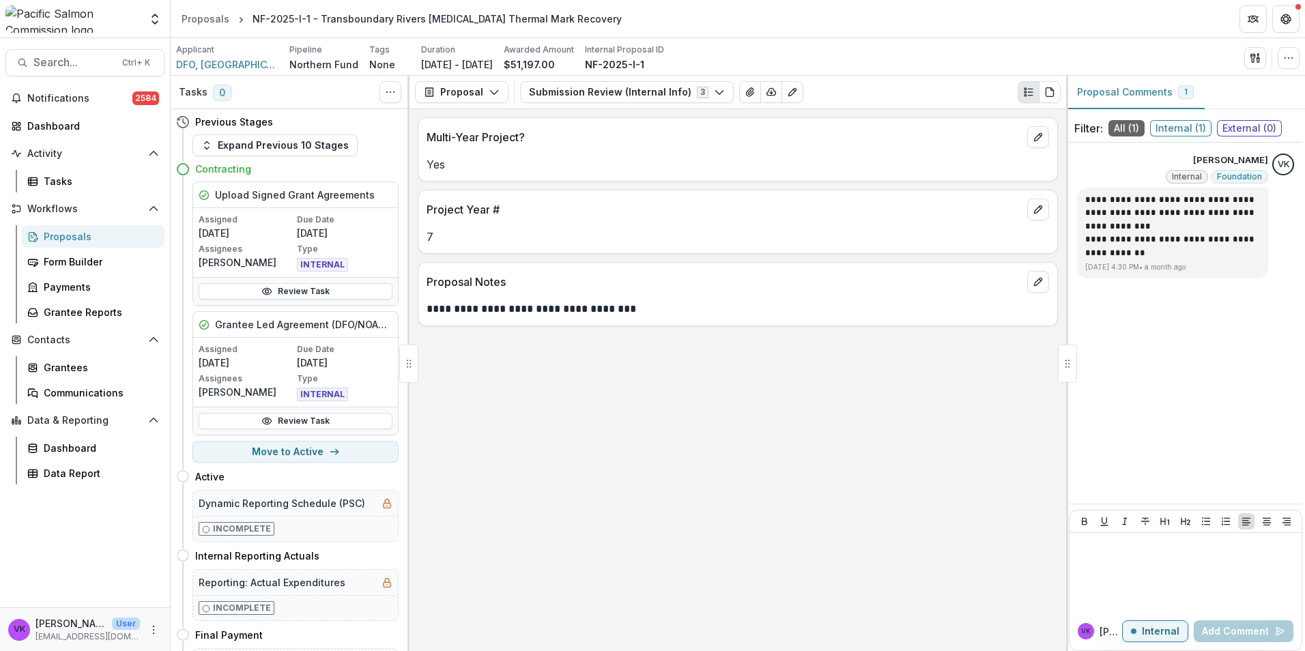
click at [71, 234] on div "Proposals" at bounding box center [99, 236] width 110 height 14
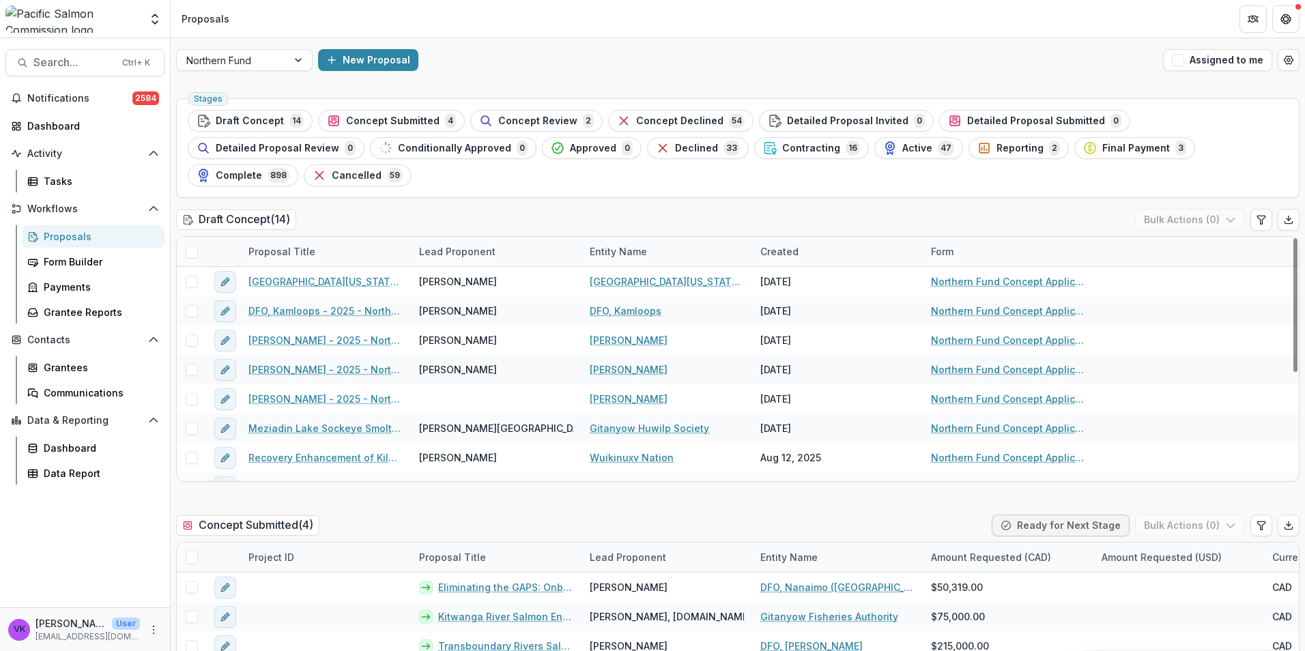
drag, startPoint x: 610, startPoint y: 150, endPoint x: 657, endPoint y: 210, distance: 75.9
click at [782, 150] on span "Contracting" at bounding box center [811, 149] width 58 height 12
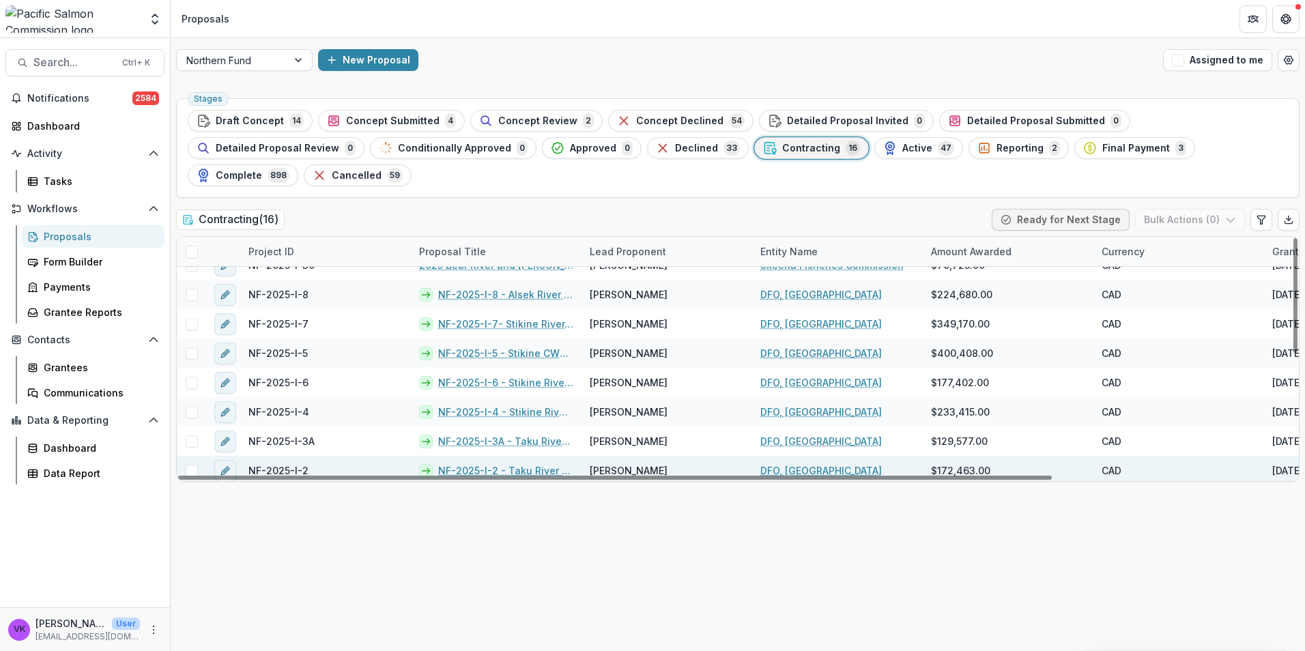
scroll to position [205, 0]
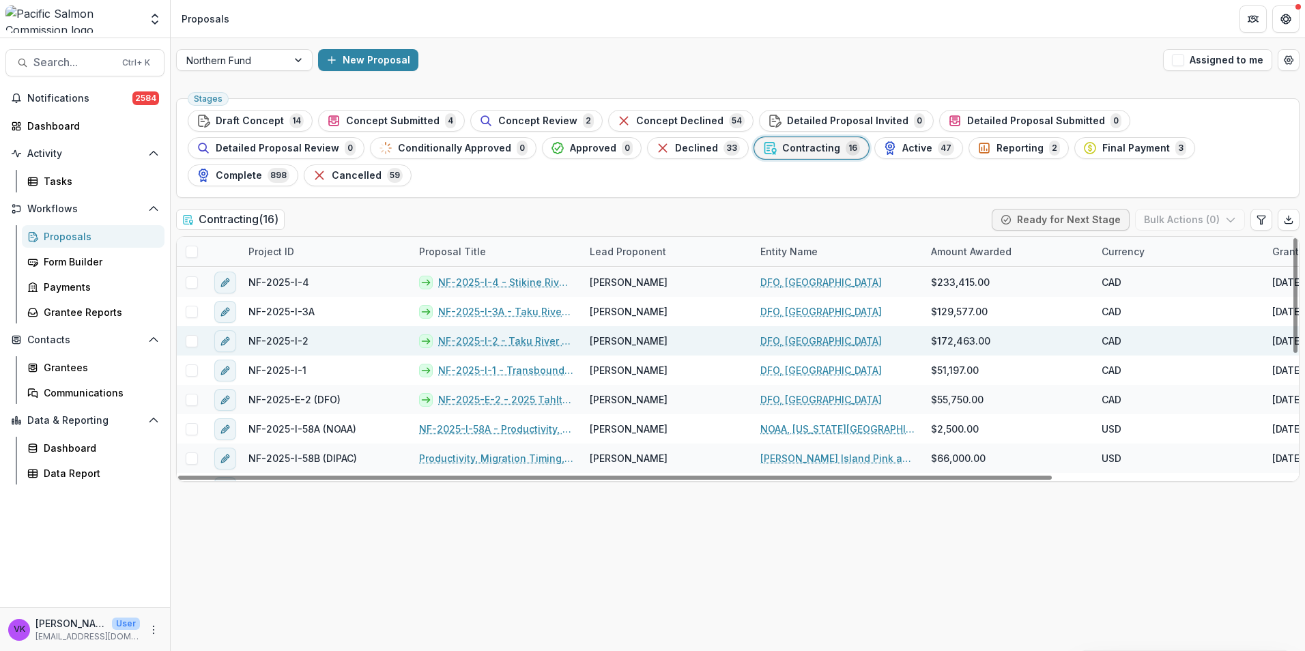
click at [489, 334] on link "NF-2025-I-2 - Taku River –Salmon Fishery Monitoring" at bounding box center [505, 341] width 135 height 14
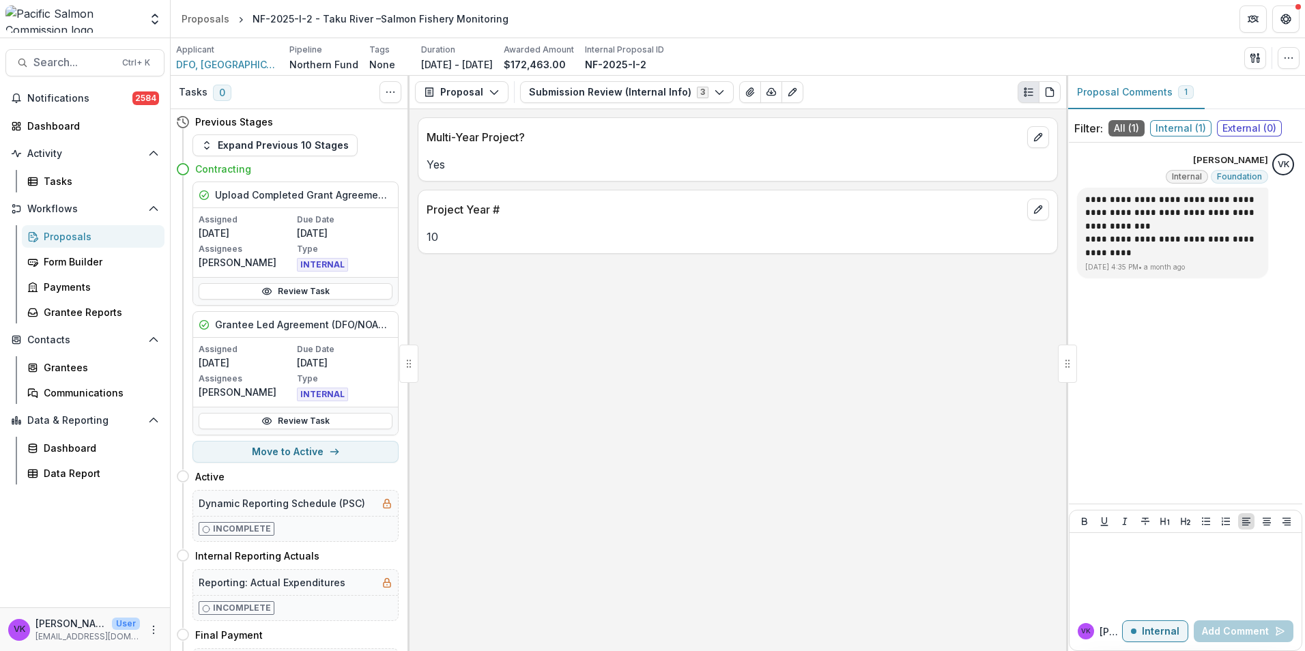
click at [72, 231] on div "Proposals" at bounding box center [99, 236] width 110 height 14
